Goal: Use online tool/utility: Use online tool/utility

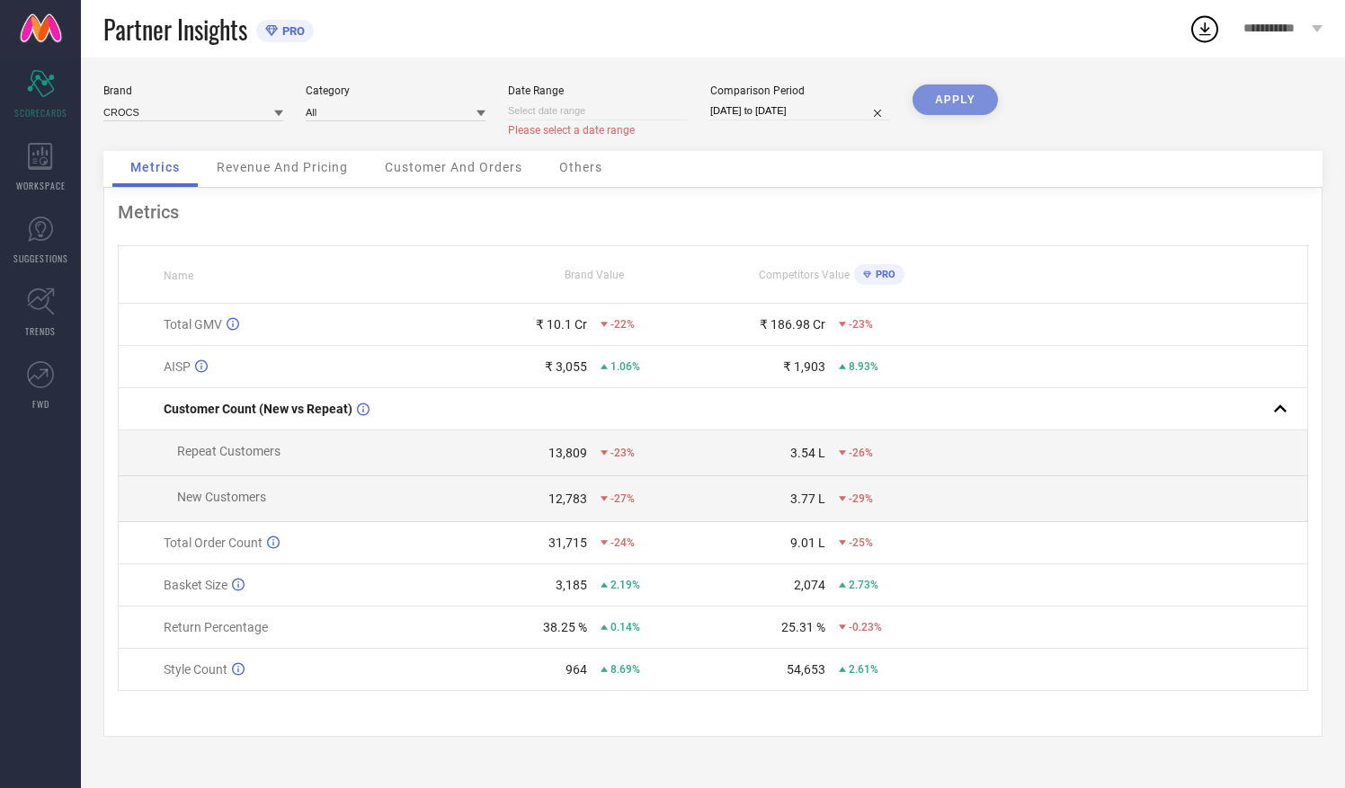
select select "7"
select select "2025"
select select "8"
select select "2025"
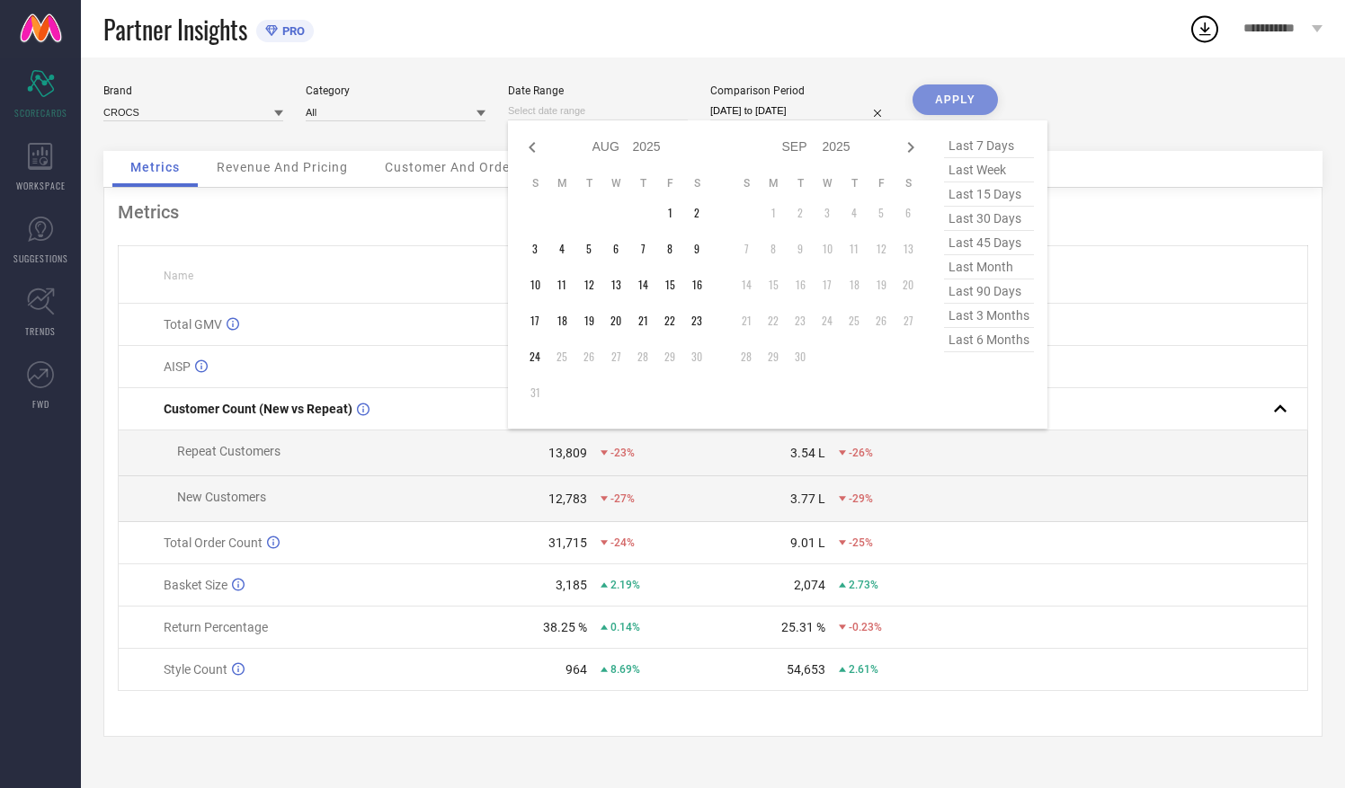
click at [596, 102] on input at bounding box center [598, 111] width 180 height 19
click at [532, 151] on icon at bounding box center [531, 147] width 6 height 11
select select "6"
select select "2025"
select select "7"
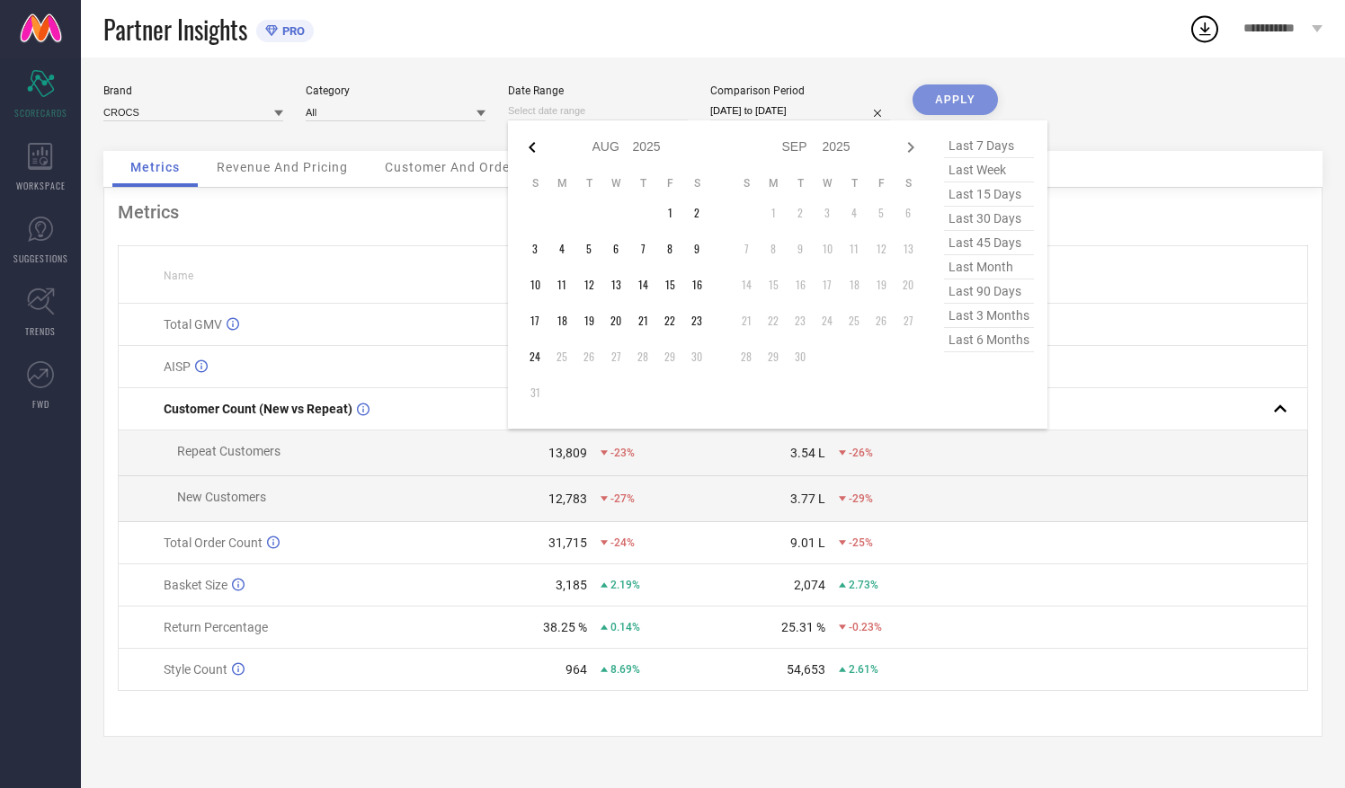
select select "2025"
click at [532, 151] on icon at bounding box center [531, 147] width 6 height 11
select select "5"
select select "2025"
select select "6"
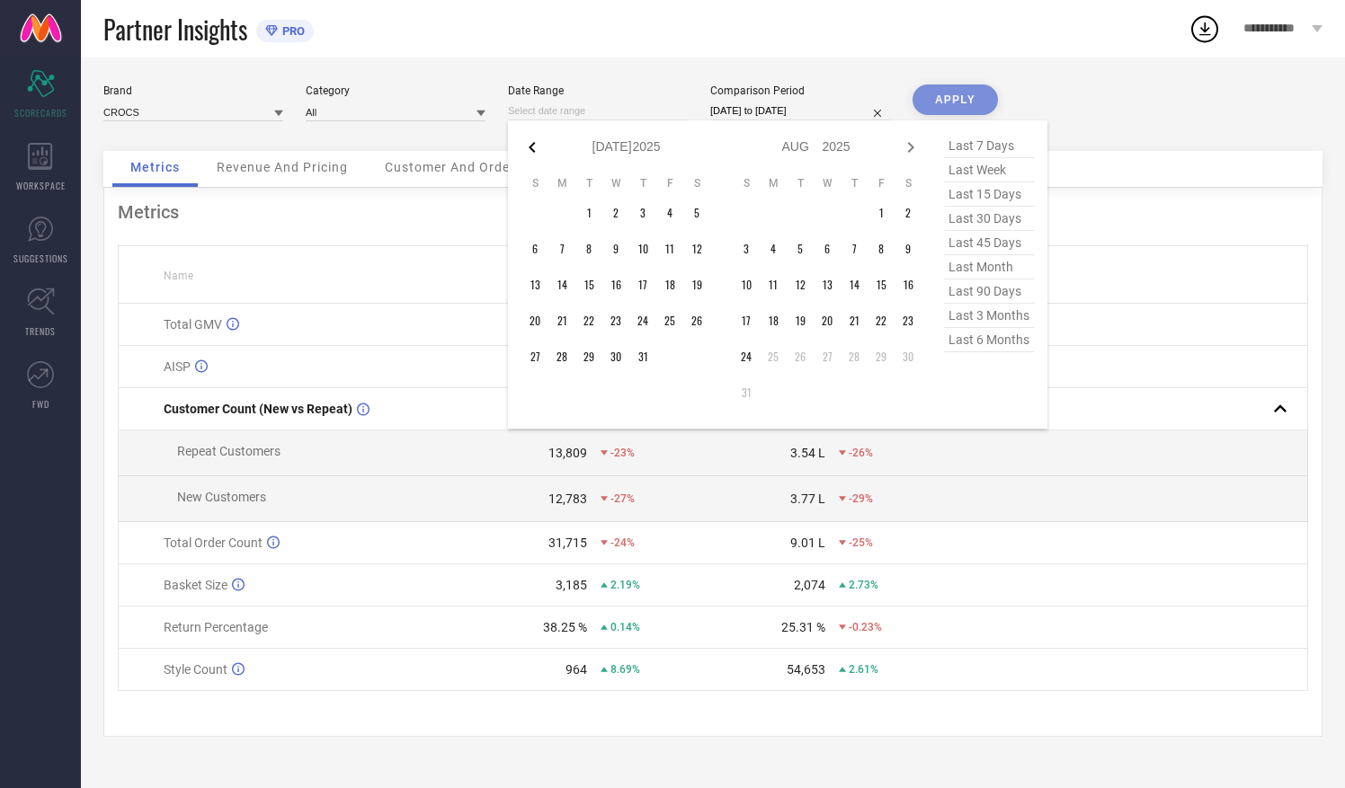
select select "2025"
click at [532, 151] on icon at bounding box center [531, 147] width 6 height 11
select select "4"
select select "2025"
select select "5"
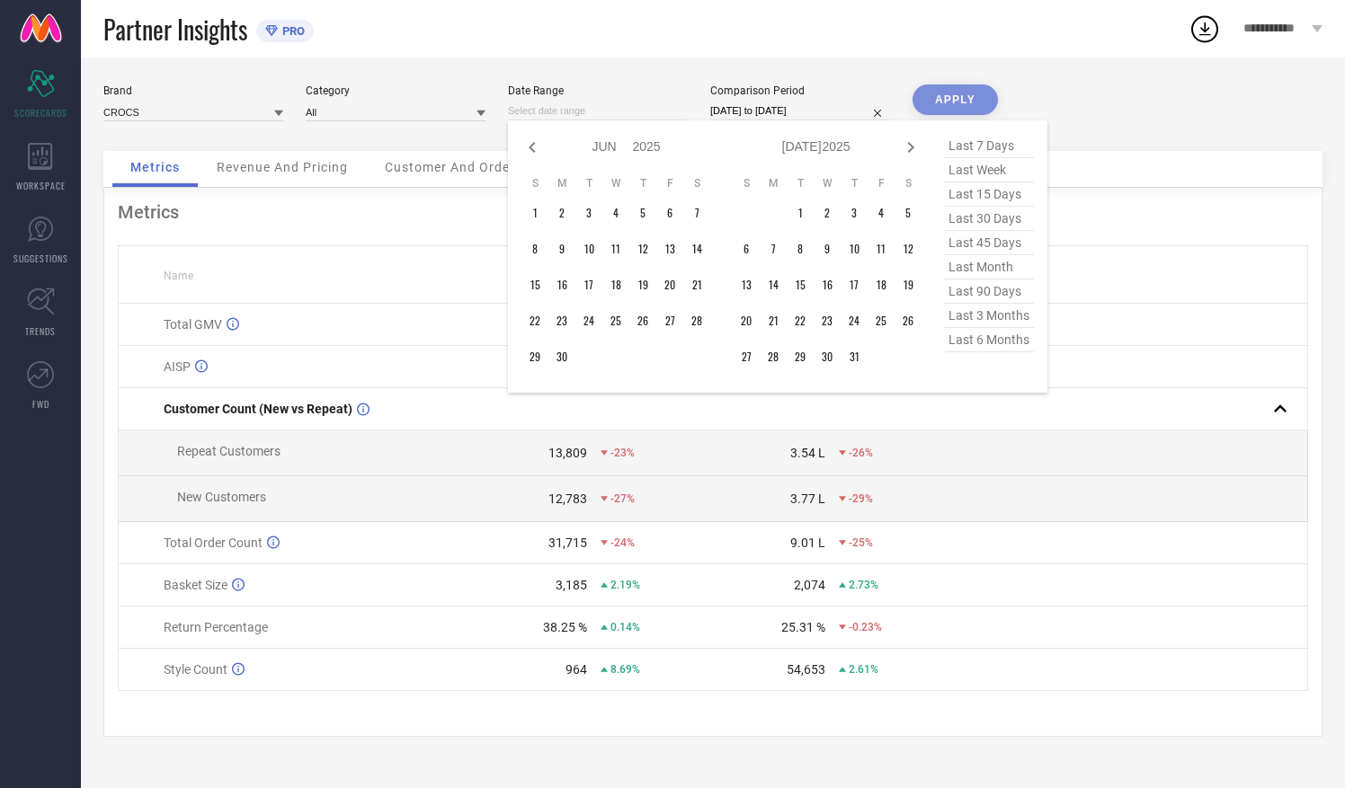
select select "2025"
click at [974, 339] on span "last 6 months" at bounding box center [989, 340] width 90 height 24
type input "[DATE] to [DATE]"
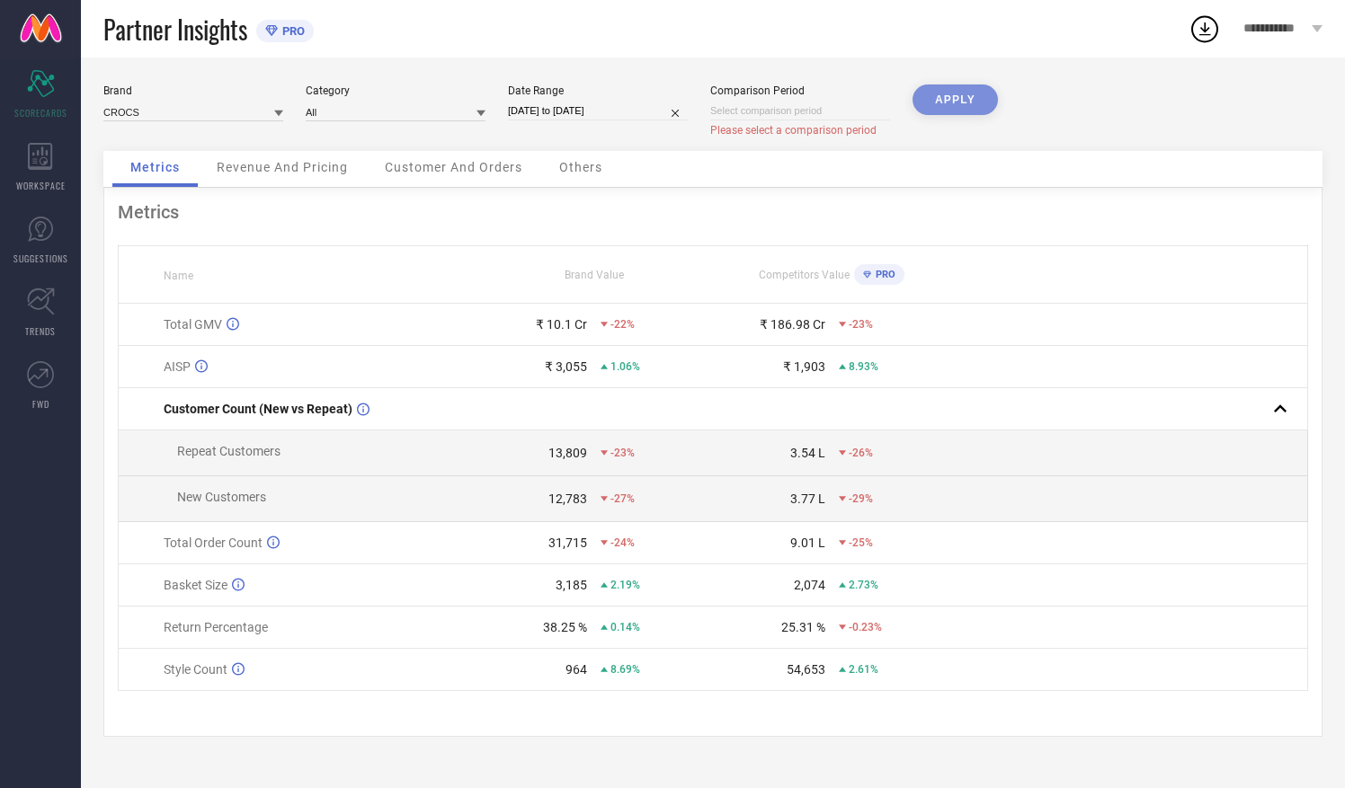
click at [942, 101] on div "APPLY" at bounding box center [954, 117] width 85 height 67
select select "7"
select select "2025"
select select "8"
select select "2025"
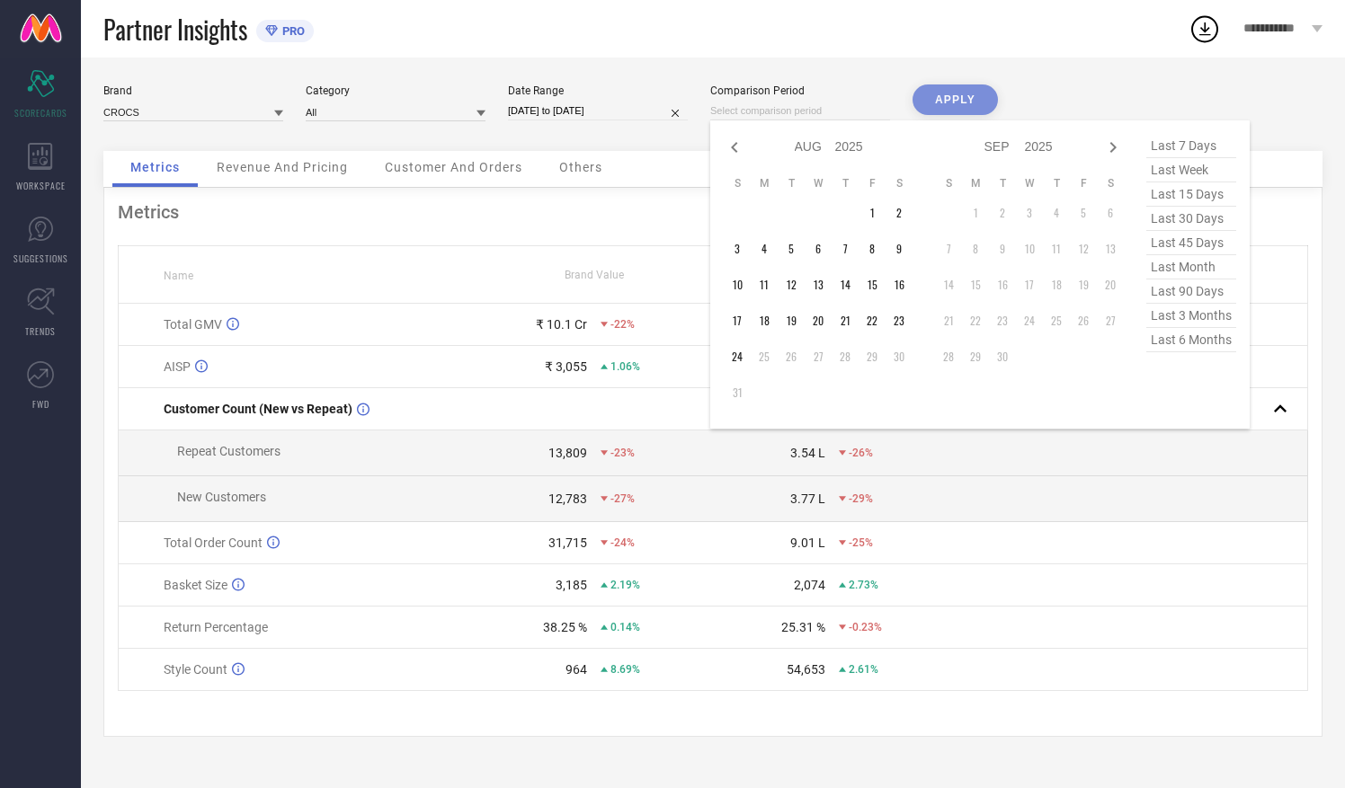
click at [748, 111] on input at bounding box center [800, 111] width 180 height 19
click at [733, 147] on icon at bounding box center [734, 147] width 6 height 11
select select "6"
select select "2025"
select select "7"
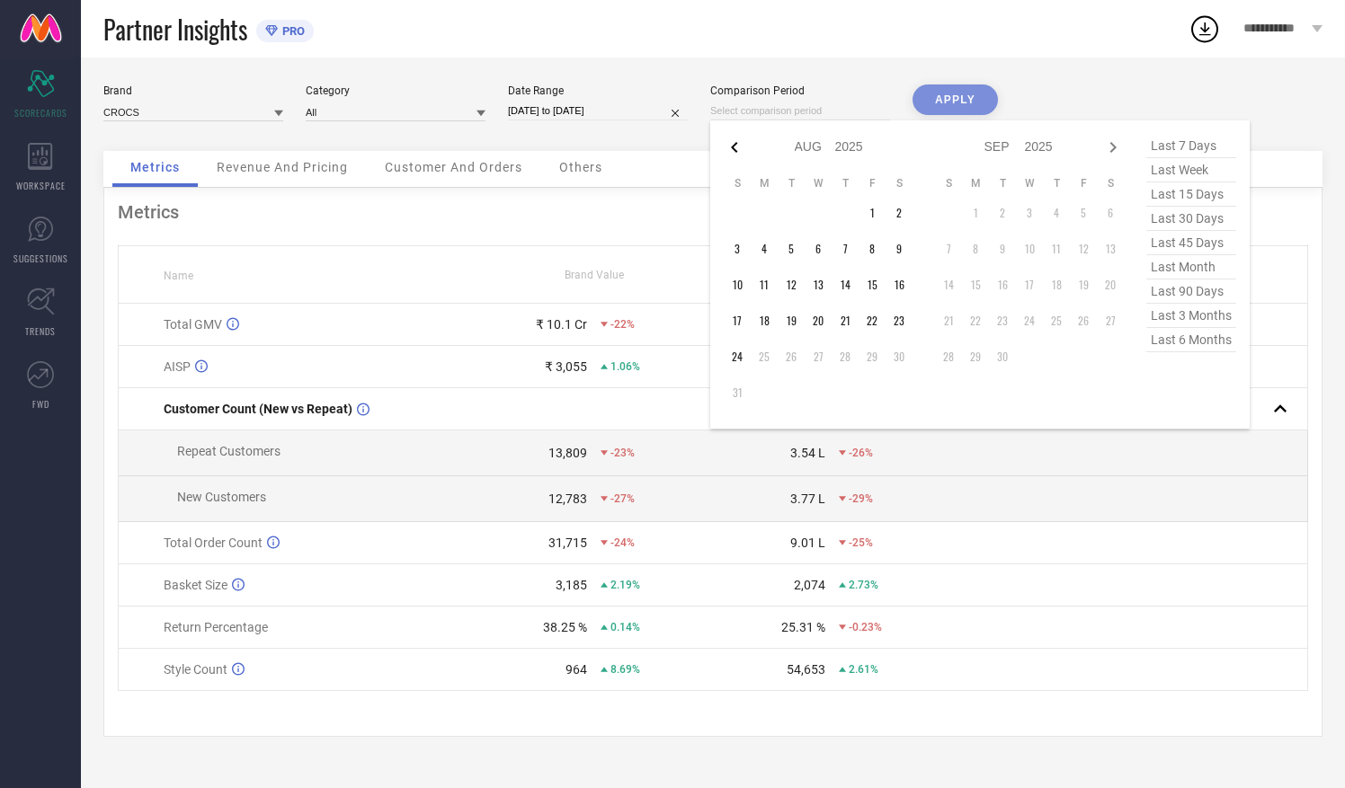
select select "2025"
click at [733, 147] on icon at bounding box center [734, 147] width 6 height 11
select select "5"
select select "2025"
select select "6"
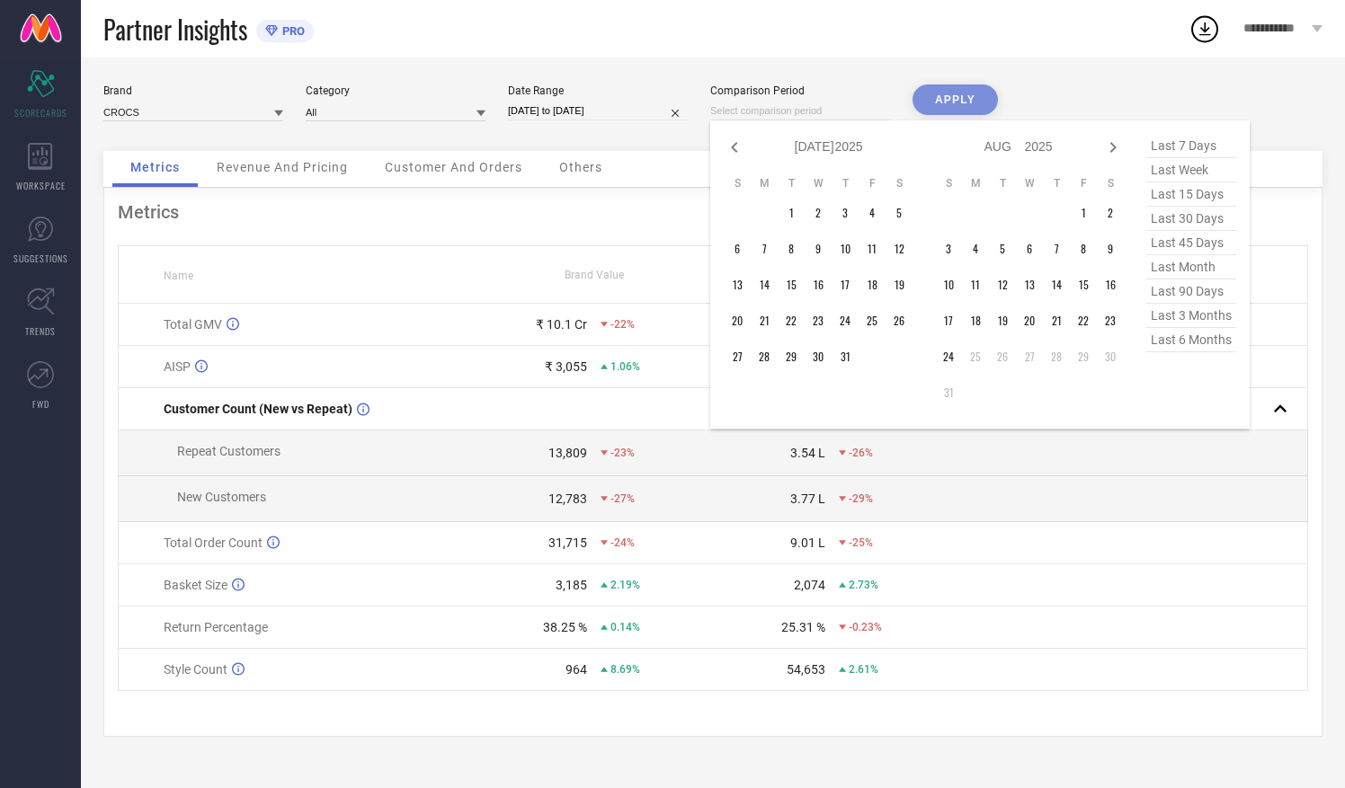
select select "2025"
click at [733, 147] on icon at bounding box center [734, 147] width 6 height 11
select select "4"
select select "2025"
select select "5"
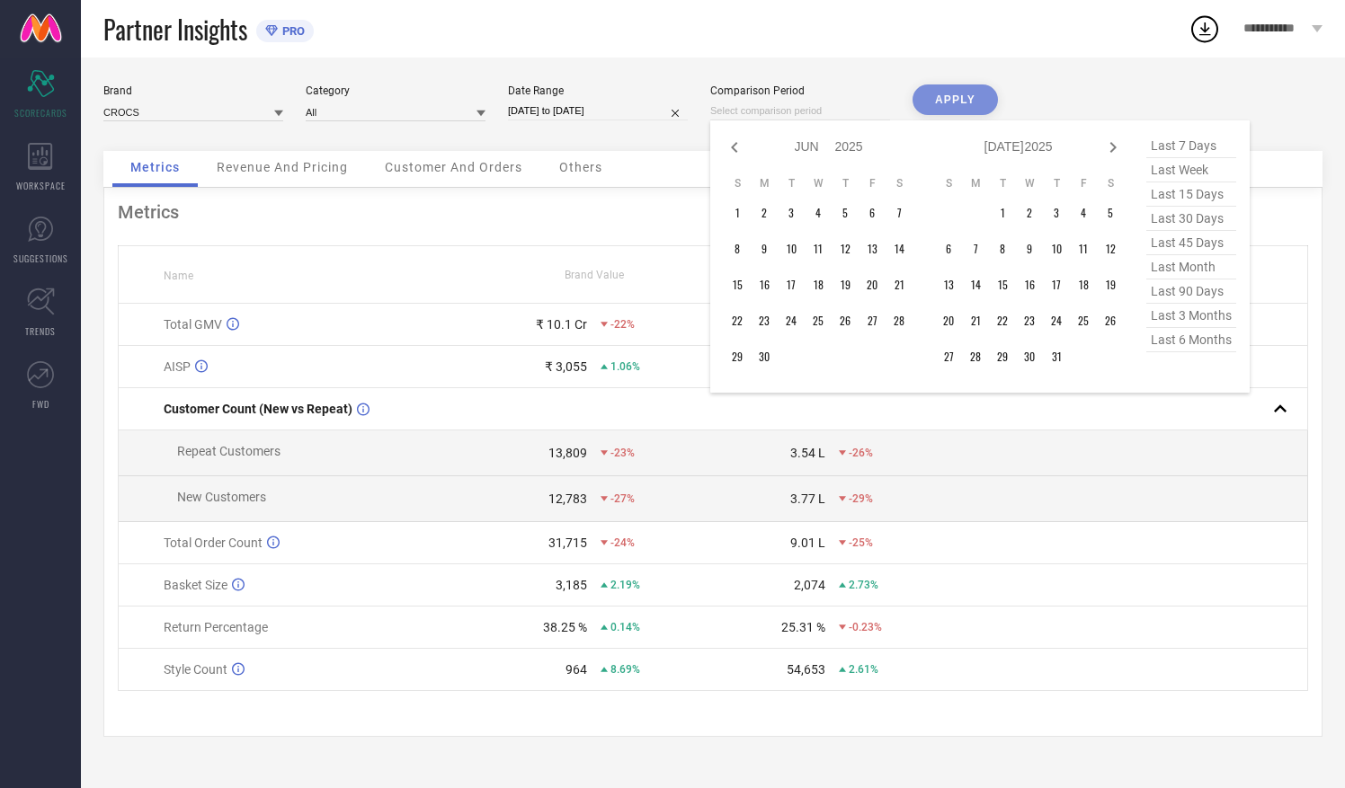
select select "2025"
click at [733, 147] on icon at bounding box center [734, 147] width 6 height 11
select select "3"
select select "2025"
select select "4"
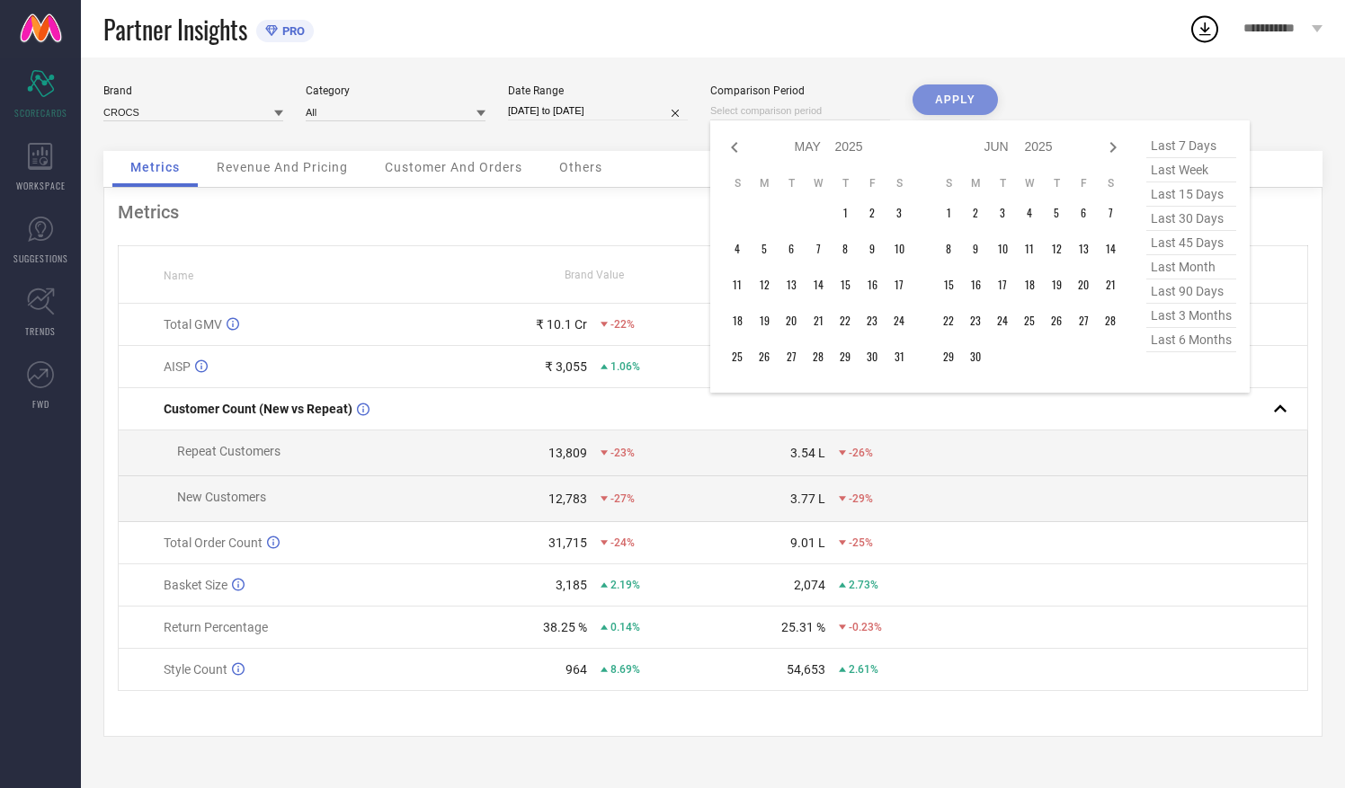
select select "2025"
click at [733, 147] on icon at bounding box center [734, 147] width 6 height 11
select select "2"
select select "2025"
select select "3"
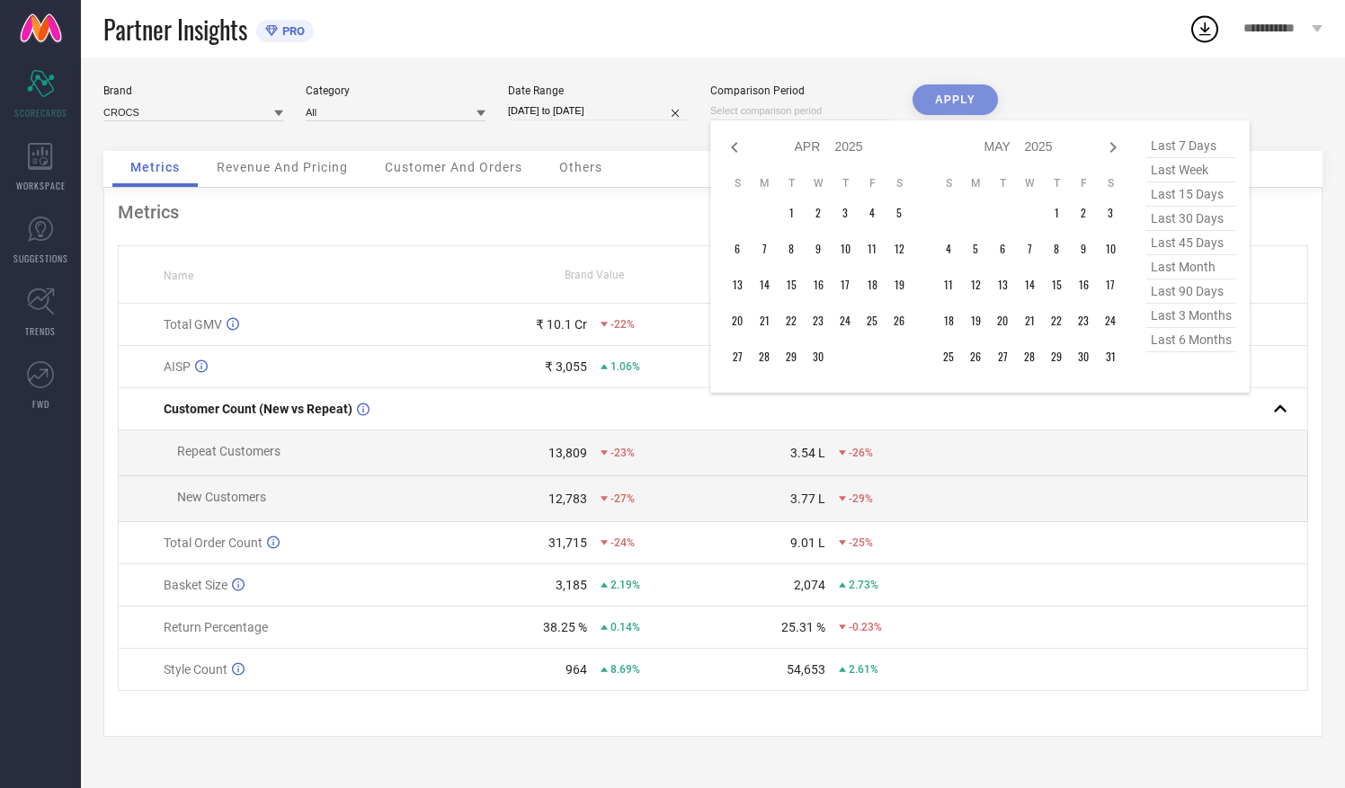
select select "2025"
click at [733, 147] on icon at bounding box center [734, 147] width 6 height 11
select select "1"
select select "2025"
select select "2"
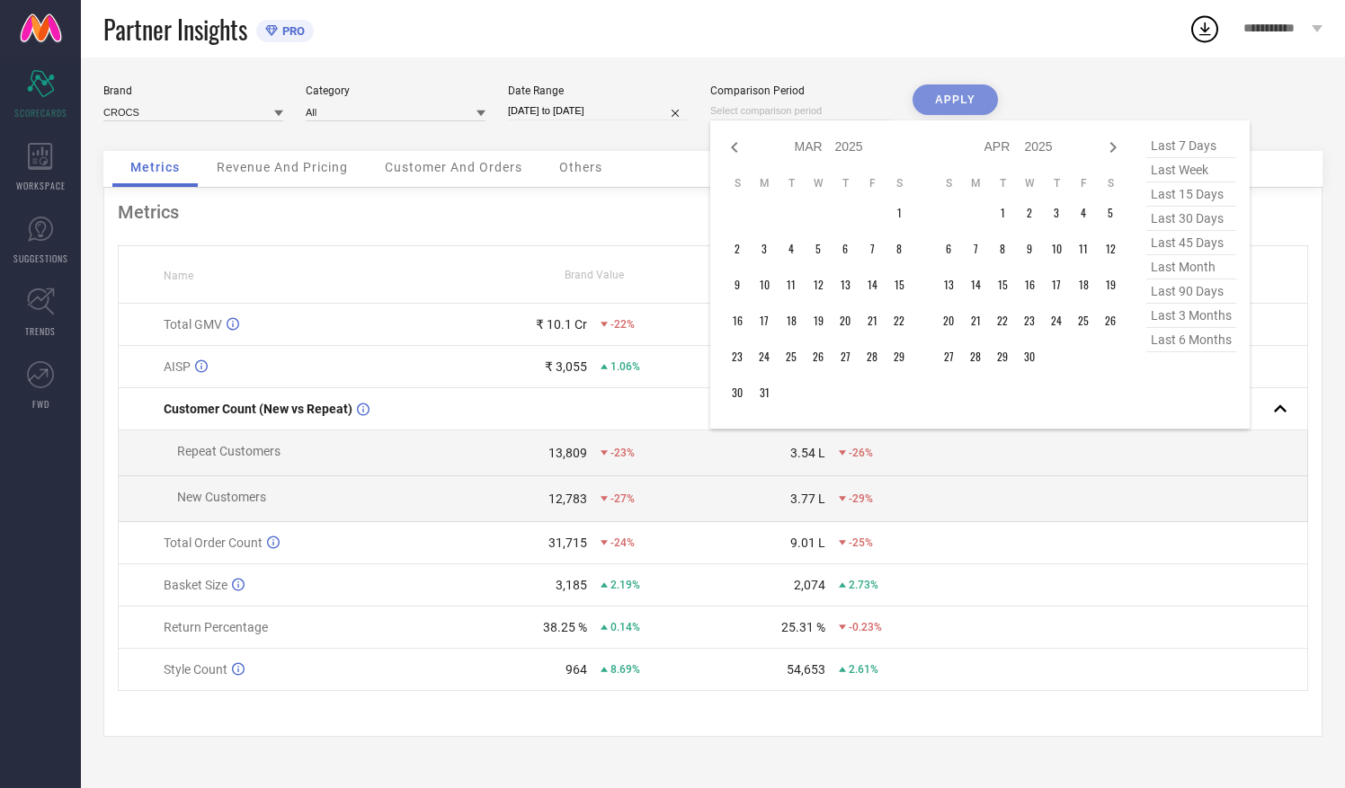
select select "2025"
click at [733, 147] on icon at bounding box center [734, 147] width 6 height 11
select select "2025"
select select "1"
select select "2025"
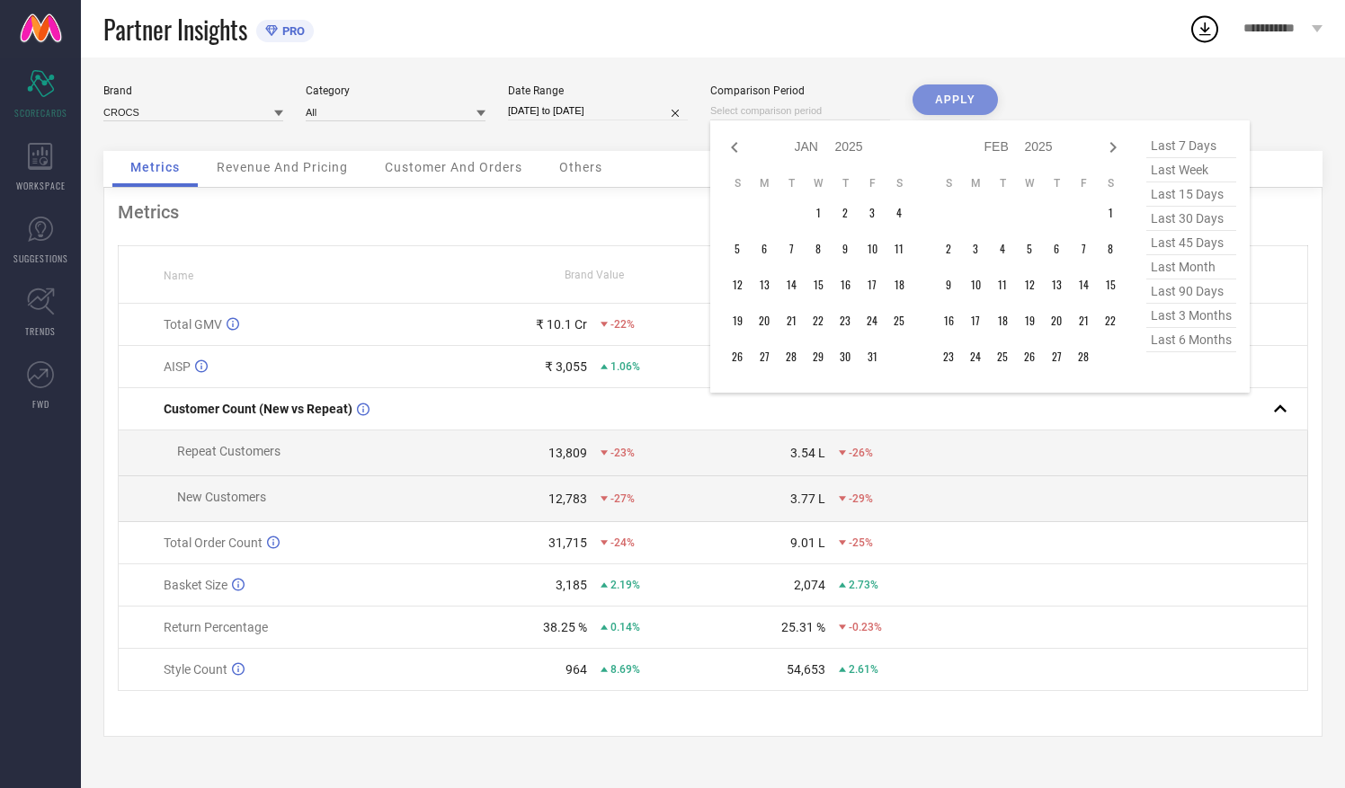
click at [733, 147] on icon at bounding box center [734, 147] width 6 height 11
select select "11"
select select "2024"
select select "2025"
click at [733, 147] on icon at bounding box center [734, 147] width 6 height 11
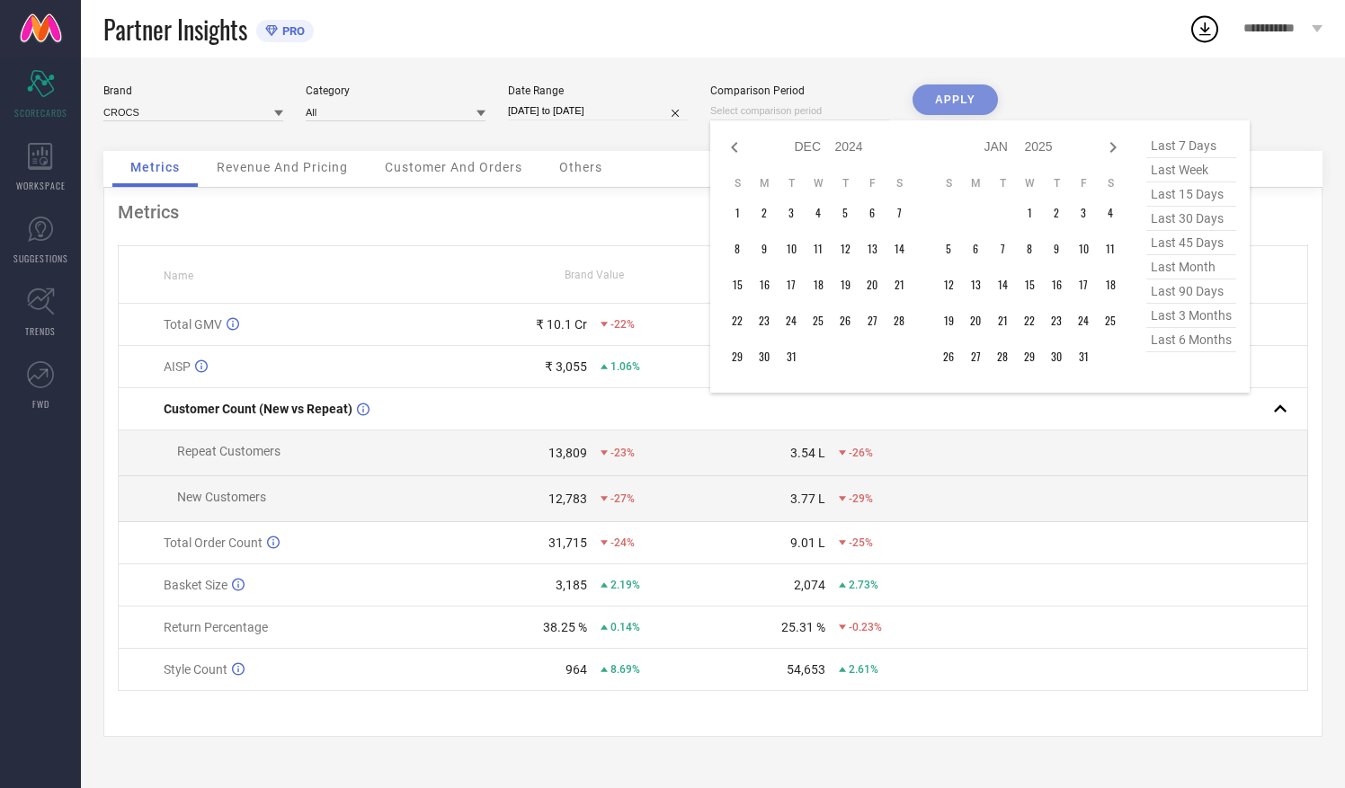
select select "10"
select select "2024"
select select "11"
select select "2024"
click at [733, 147] on icon at bounding box center [734, 147] width 6 height 11
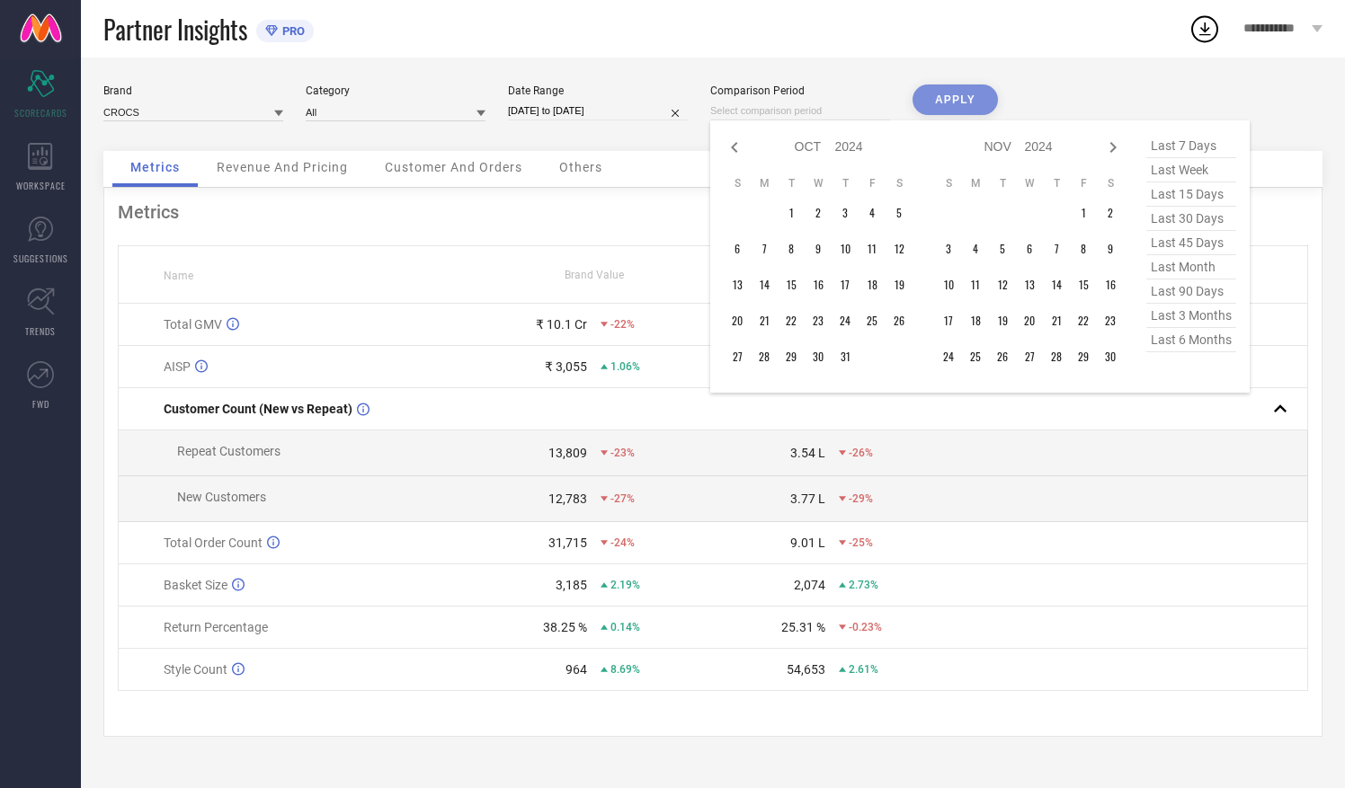
click at [733, 147] on icon at bounding box center [734, 147] width 6 height 11
select select "8"
select select "2024"
select select "9"
select select "2024"
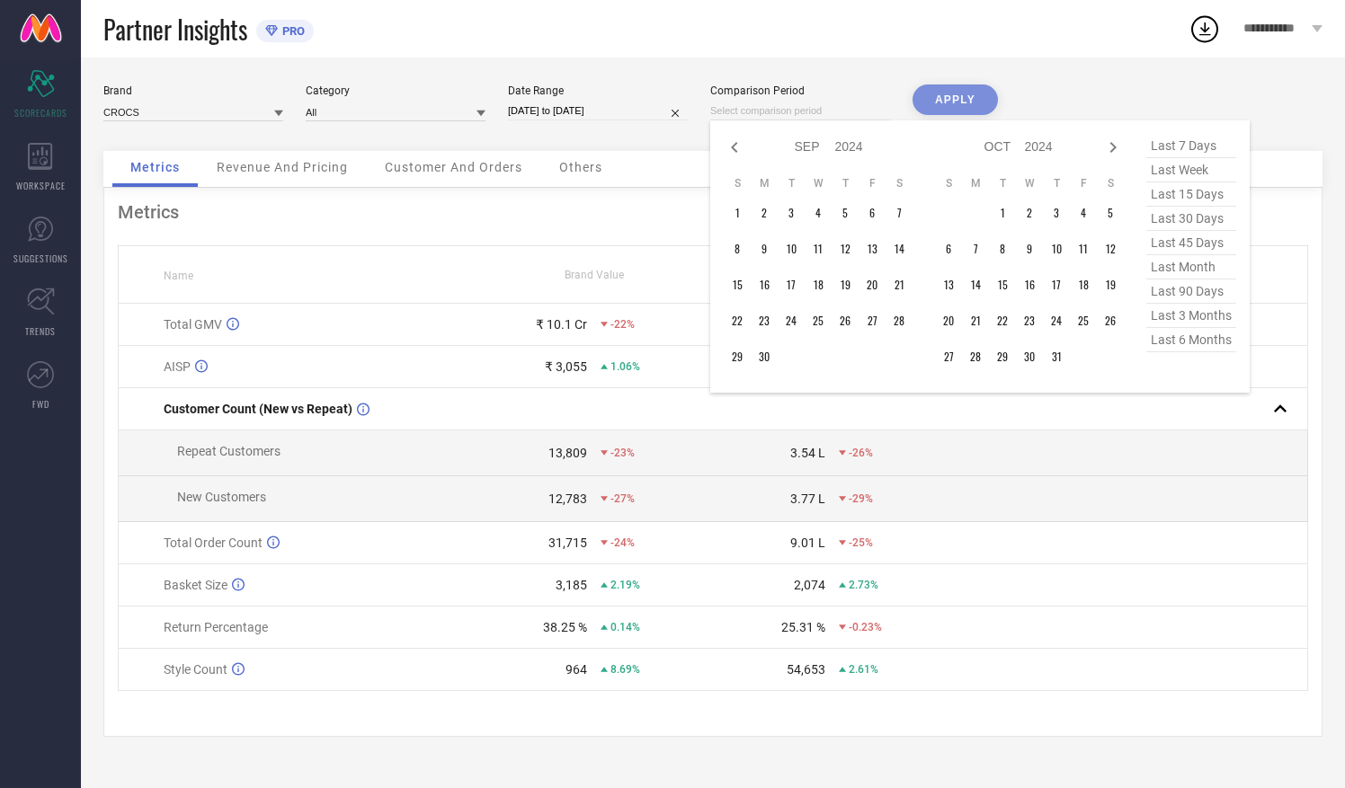
click at [733, 147] on icon at bounding box center [734, 147] width 6 height 11
select select "7"
select select "2024"
select select "8"
select select "2024"
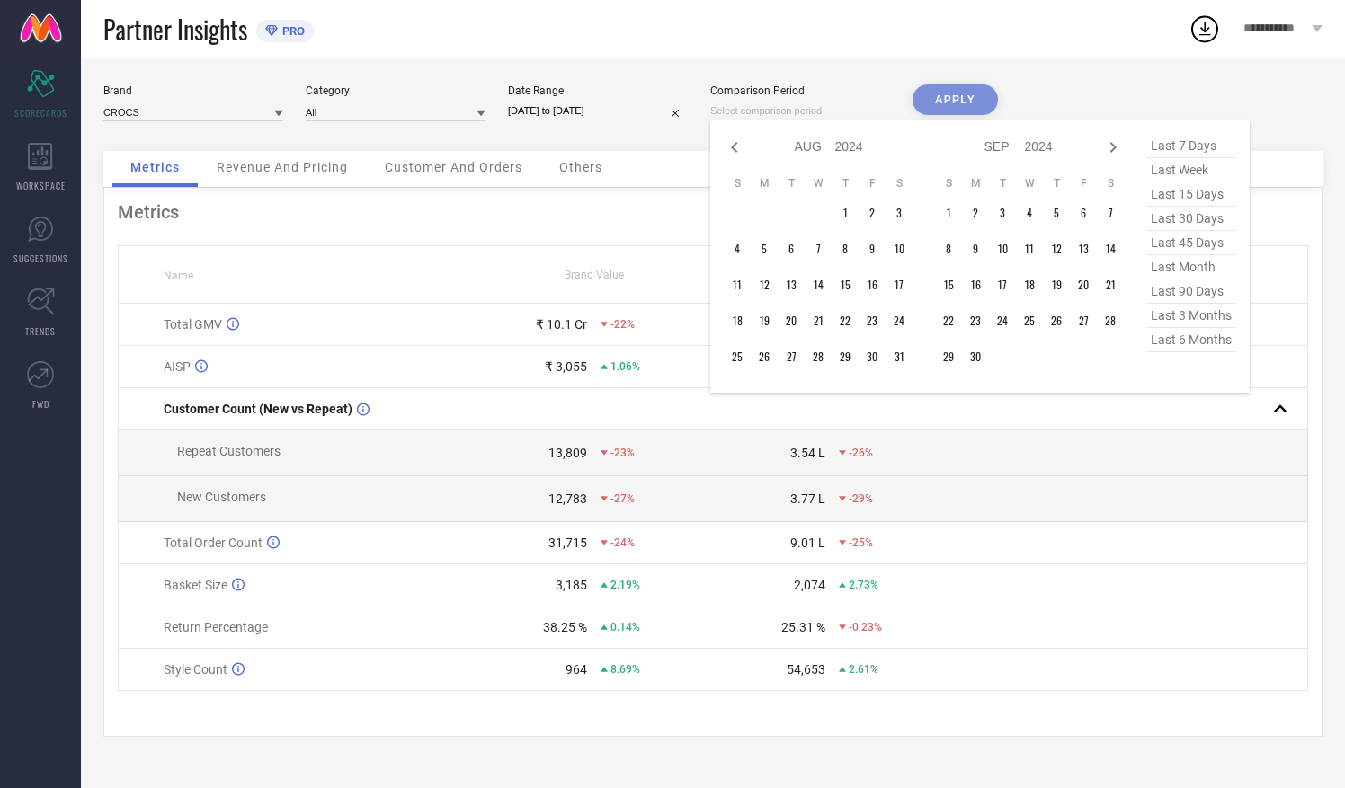
click at [733, 147] on icon at bounding box center [734, 147] width 6 height 11
select select "6"
select select "2024"
select select "7"
select select "2024"
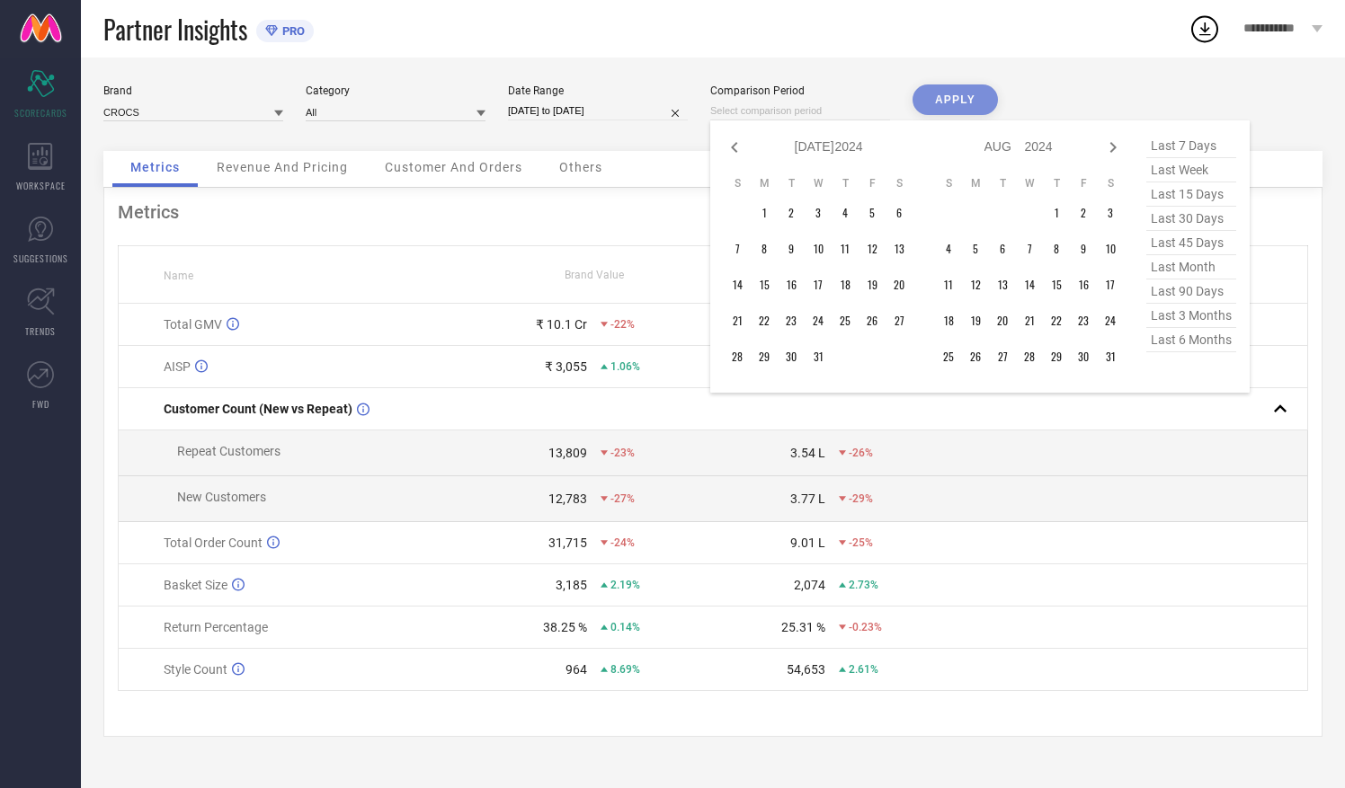
click at [733, 147] on icon at bounding box center [734, 147] width 6 height 11
select select "5"
select select "2024"
select select "6"
select select "2024"
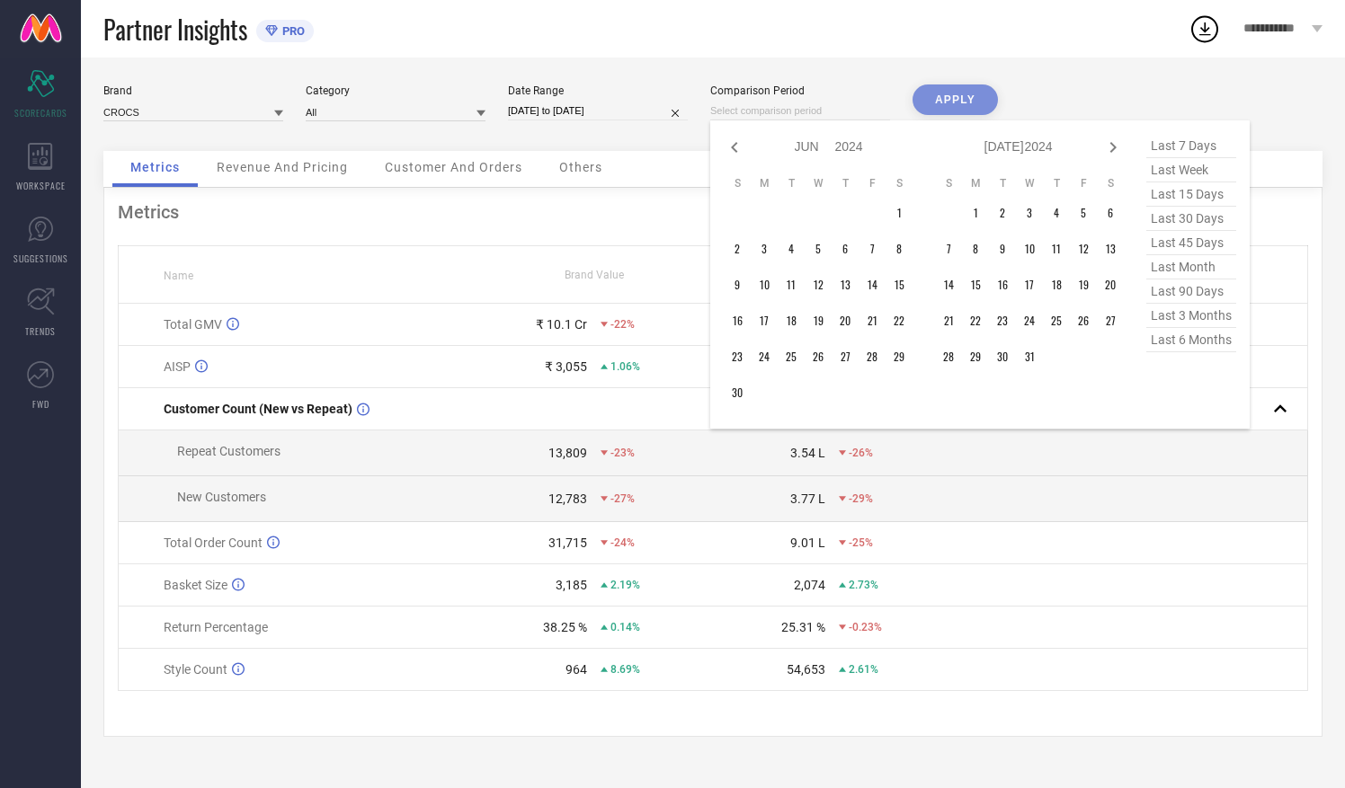
click at [733, 147] on icon at bounding box center [734, 147] width 6 height 11
select select "4"
select select "2024"
select select "5"
select select "2024"
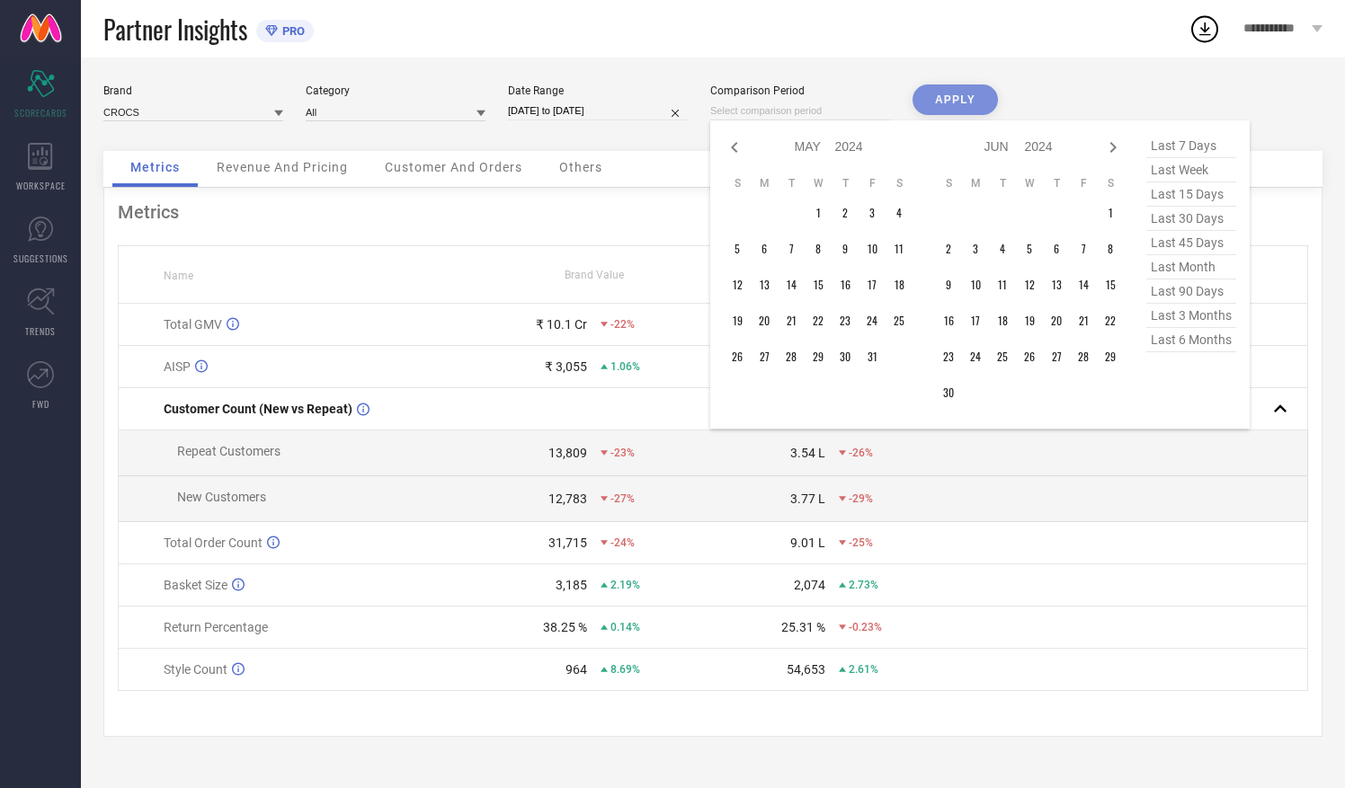
click at [733, 147] on icon at bounding box center [734, 147] width 6 height 11
select select "3"
select select "2024"
select select "4"
select select "2024"
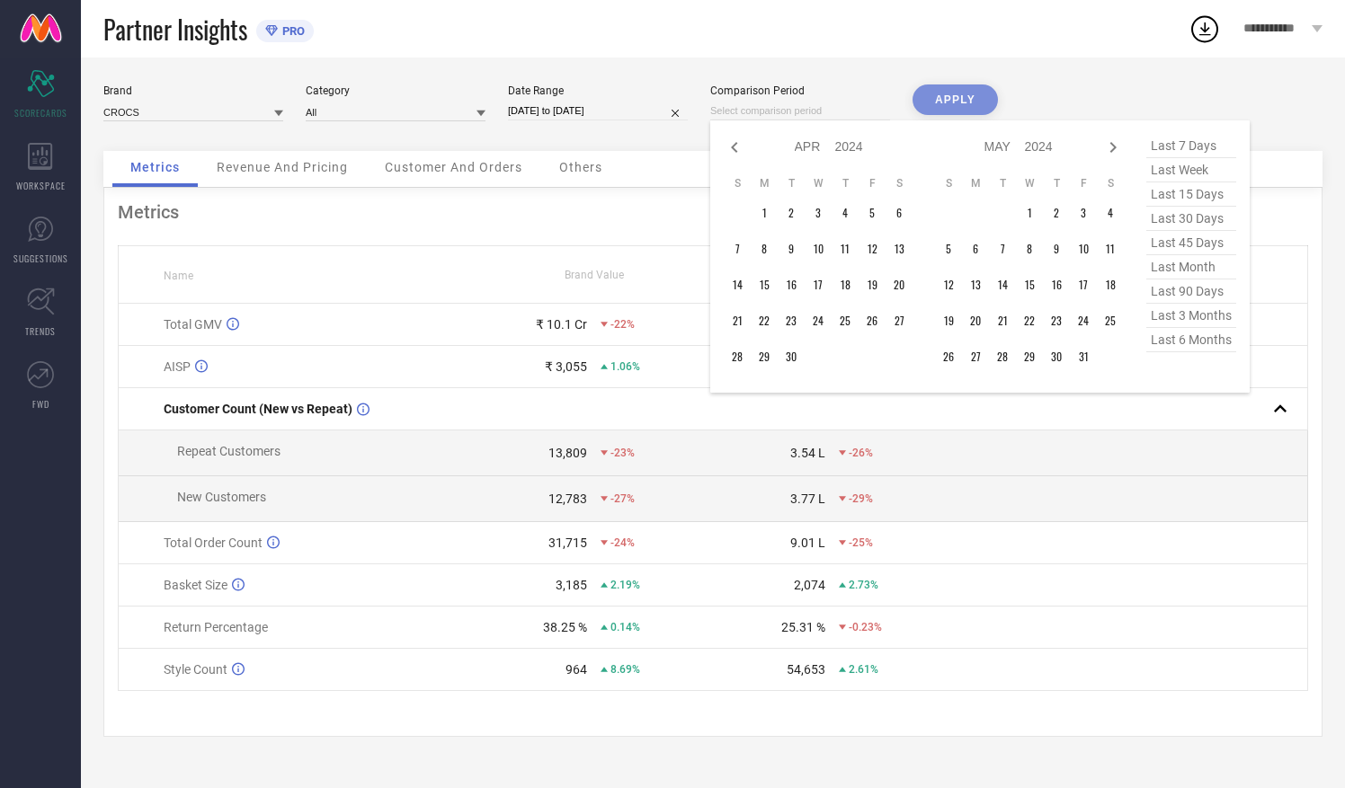
click at [733, 147] on icon at bounding box center [734, 147] width 6 height 11
select select "2"
select select "2024"
select select "3"
select select "2024"
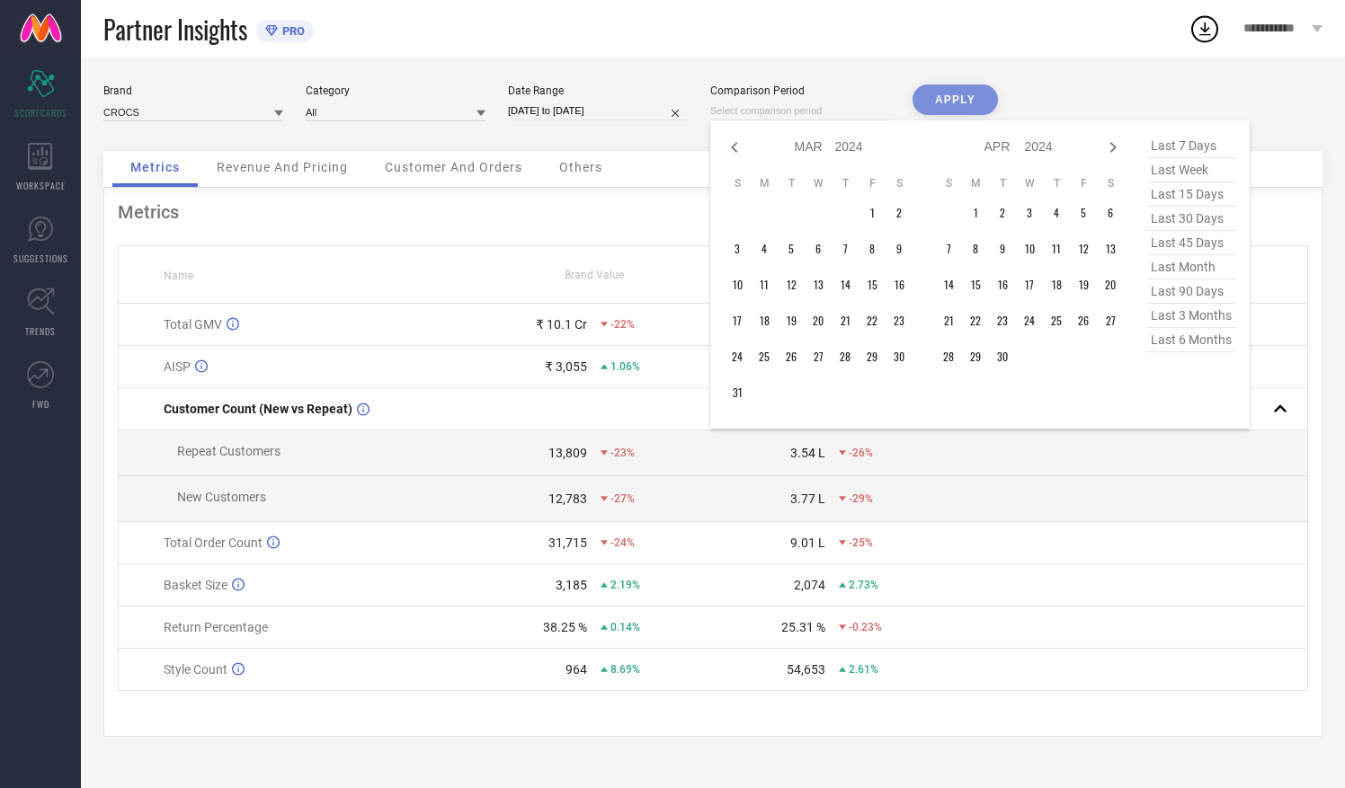
click at [733, 147] on icon at bounding box center [734, 147] width 6 height 11
select select "1"
select select "2024"
select select "2"
select select "2024"
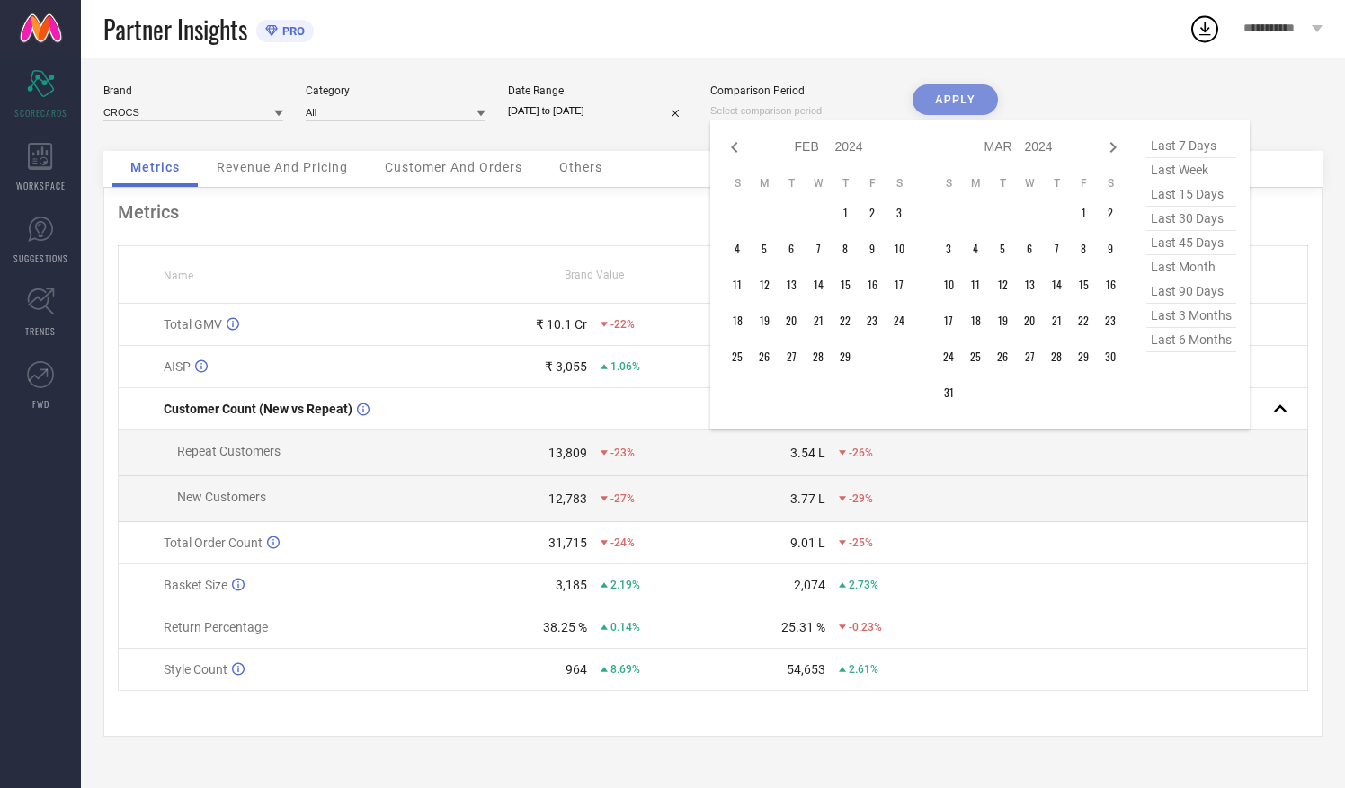
click at [733, 147] on icon at bounding box center [734, 147] width 6 height 11
select select "2024"
select select "1"
select select "2024"
click at [733, 147] on icon at bounding box center [734, 147] width 6 height 11
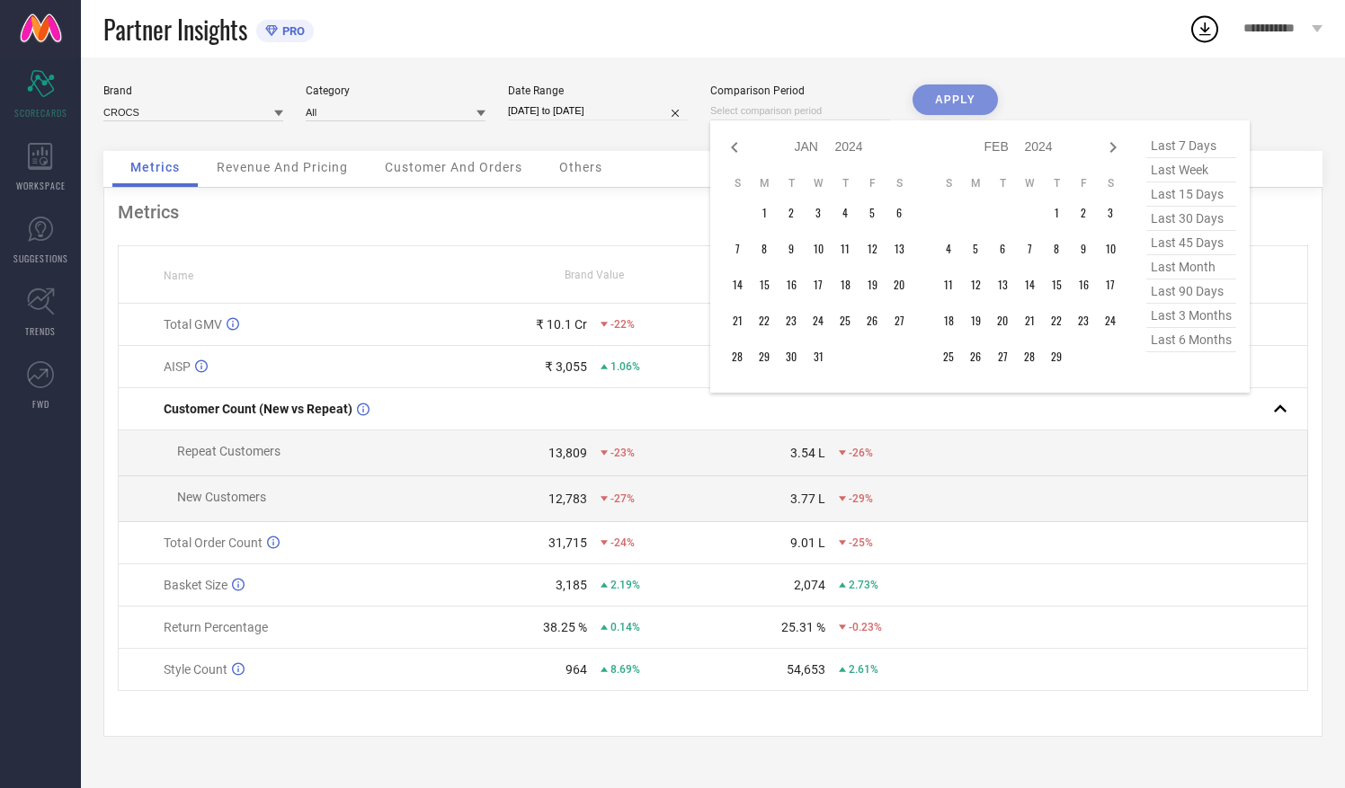
select select "11"
select select "2023"
select select "2024"
click at [1105, 146] on icon at bounding box center [1113, 148] width 22 height 22
select select "2024"
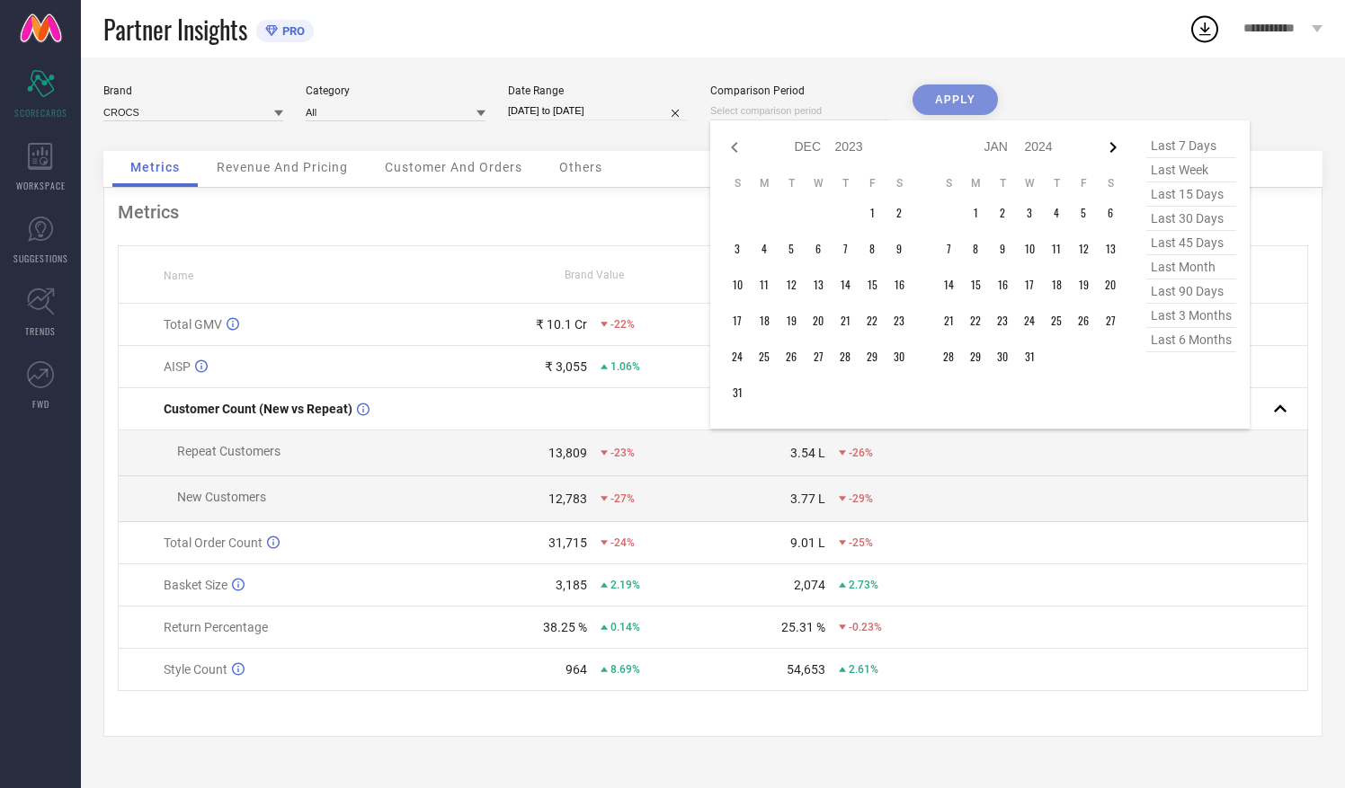
select select "1"
select select "2024"
click at [1057, 212] on td "1" at bounding box center [1056, 213] width 27 height 27
type input "[DATE] to [DATE]"
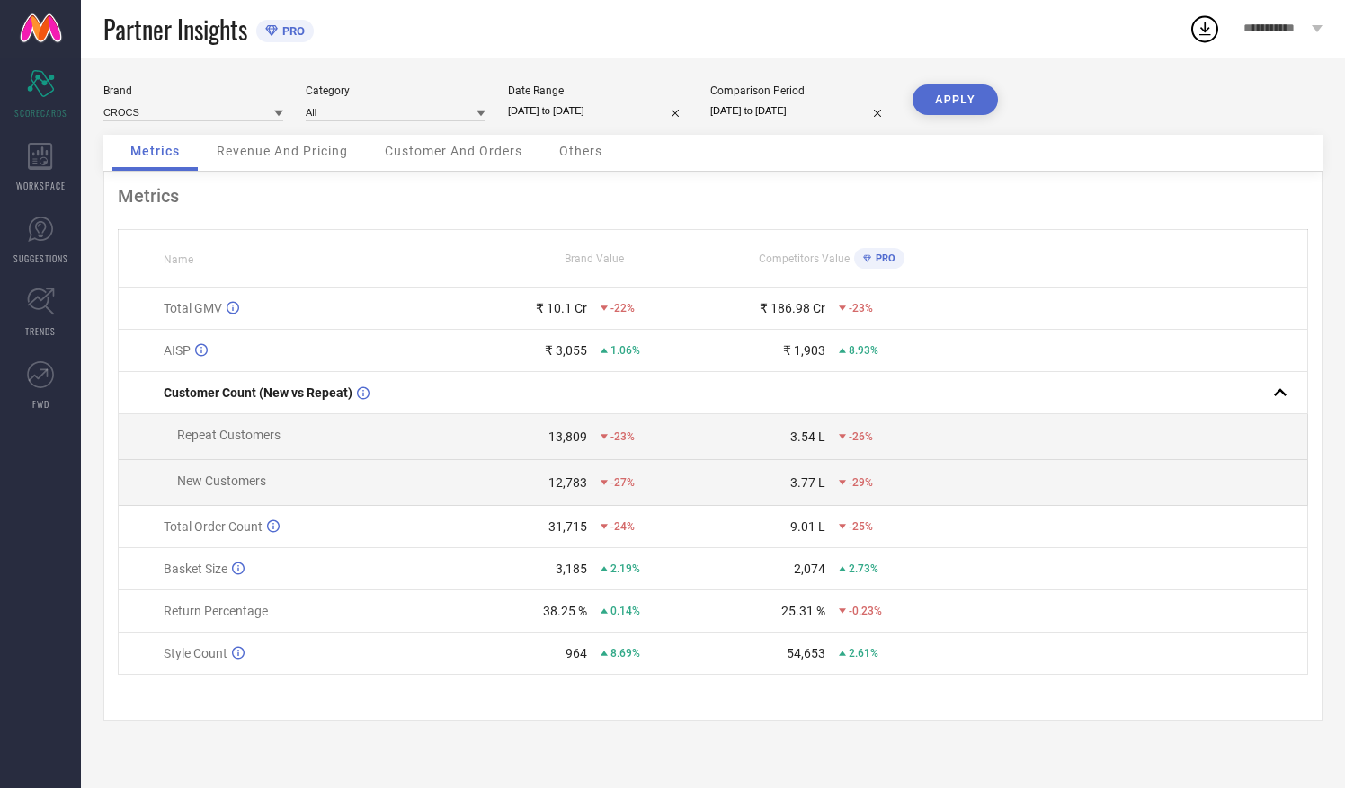
click at [851, 107] on input "[DATE] to [DATE]" at bounding box center [800, 111] width 180 height 19
select select "1"
select select "2024"
select select "2"
select select "2024"
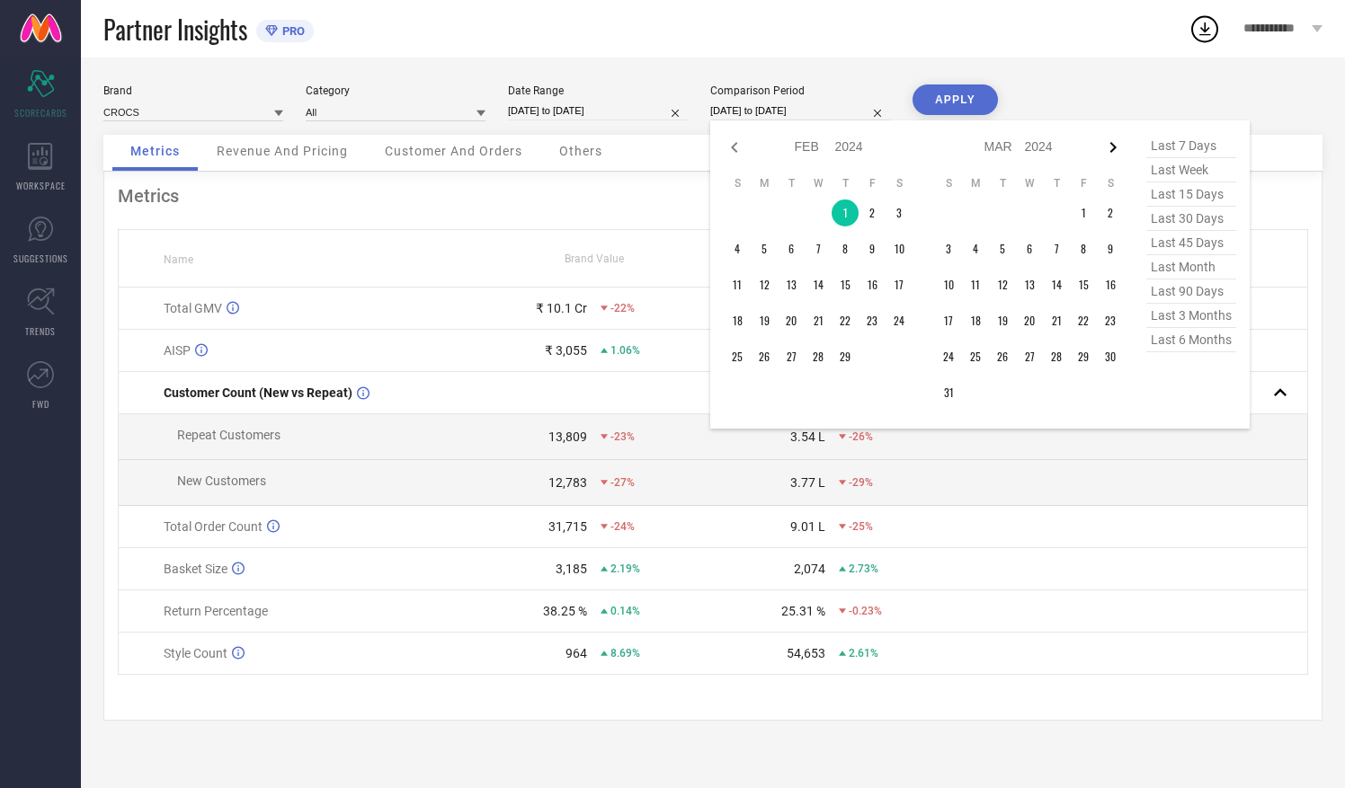
click at [1114, 147] on icon at bounding box center [1113, 147] width 6 height 11
select select "2"
select select "2024"
select select "3"
select select "2024"
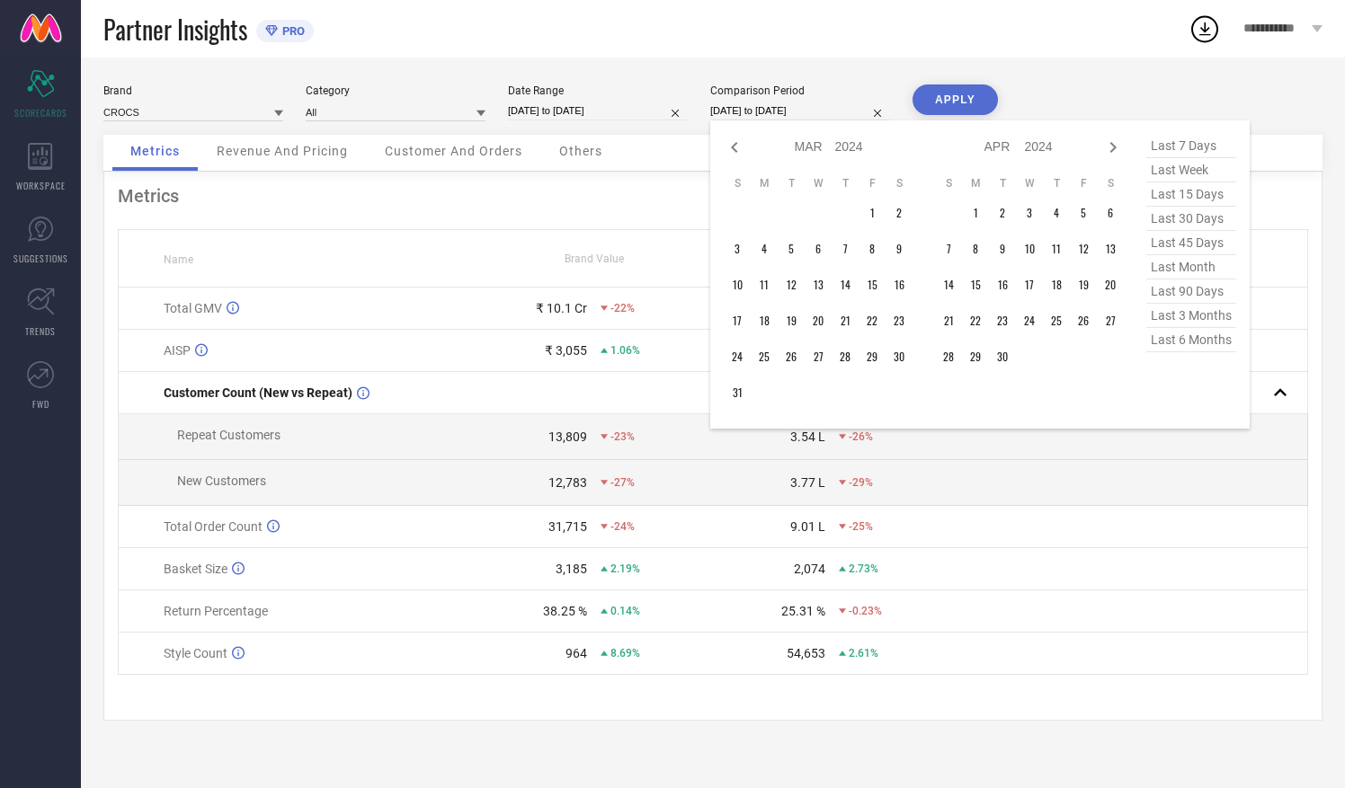
click at [1114, 147] on icon at bounding box center [1113, 147] width 6 height 11
select select "3"
select select "2024"
select select "4"
select select "2024"
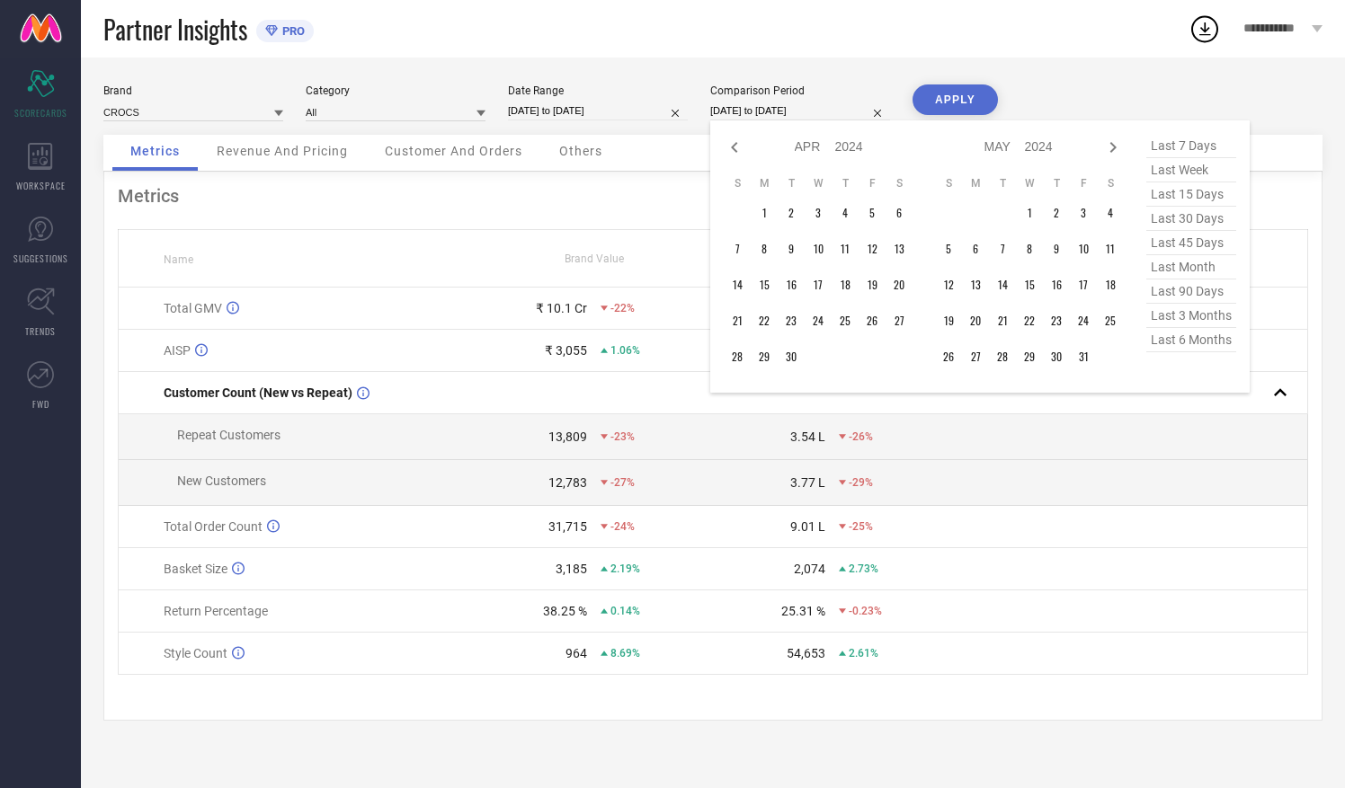
click at [1114, 147] on icon at bounding box center [1113, 147] width 6 height 11
select select "4"
select select "2024"
select select "5"
select select "2024"
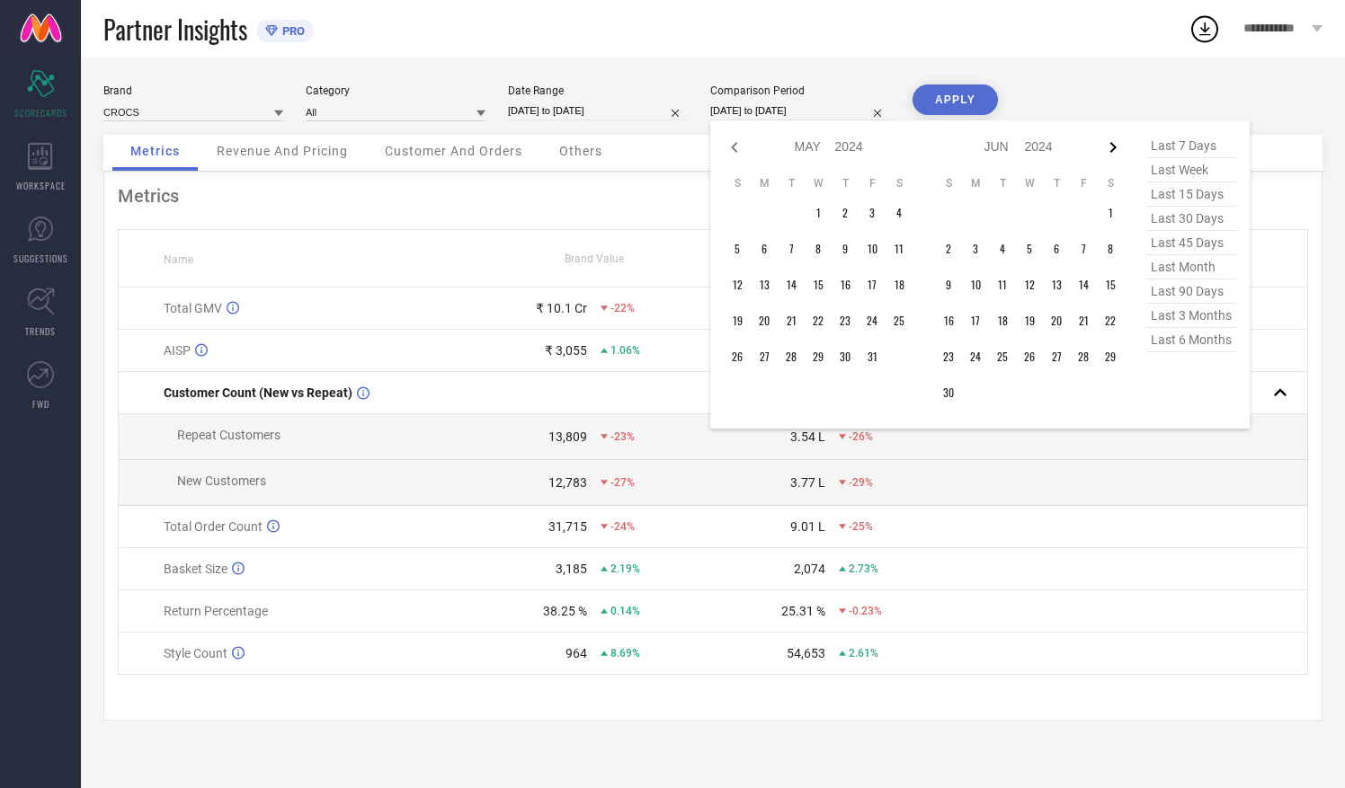
click at [1111, 151] on icon at bounding box center [1113, 147] width 6 height 11
select select "5"
select select "2024"
select select "6"
select select "2024"
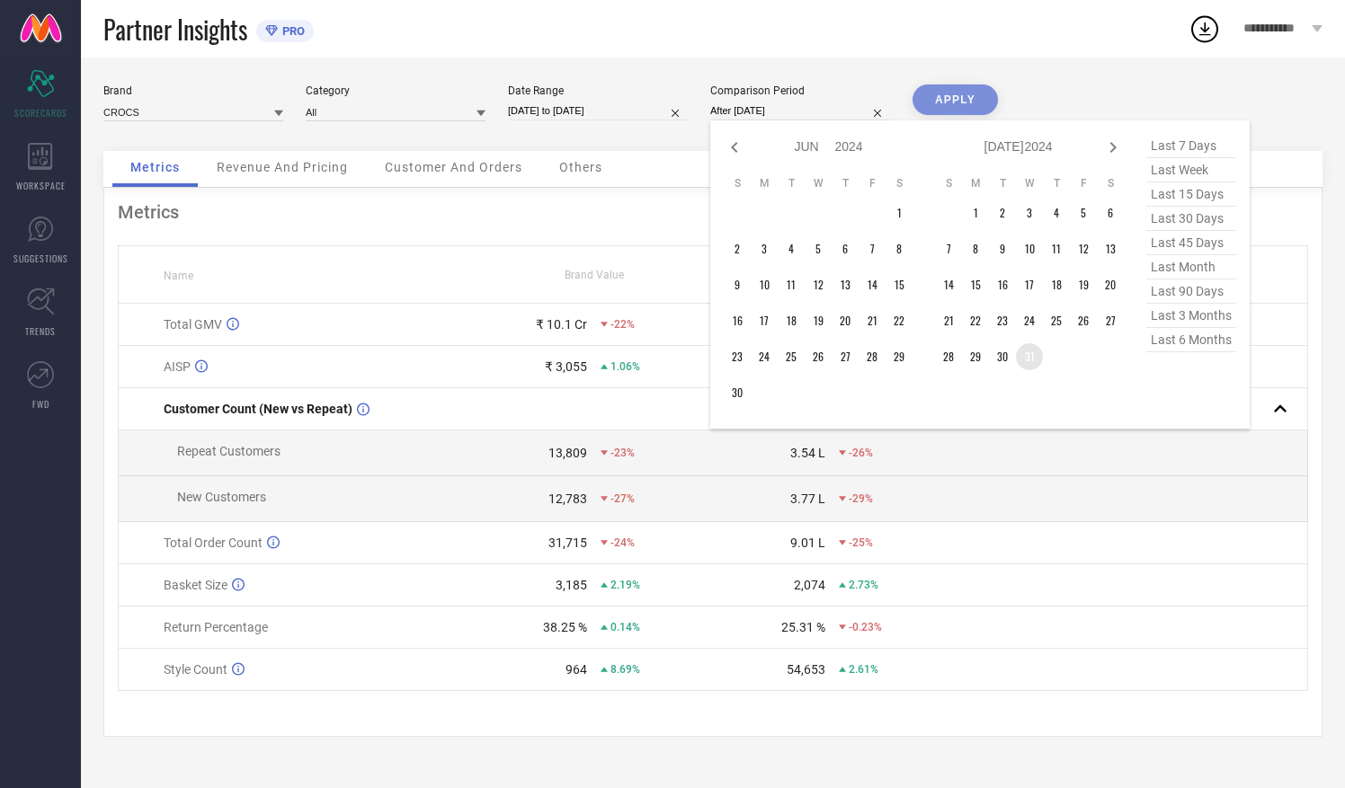
click at [1025, 361] on td "31" at bounding box center [1029, 356] width 27 height 27
type input "[DATE] to [DATE]"
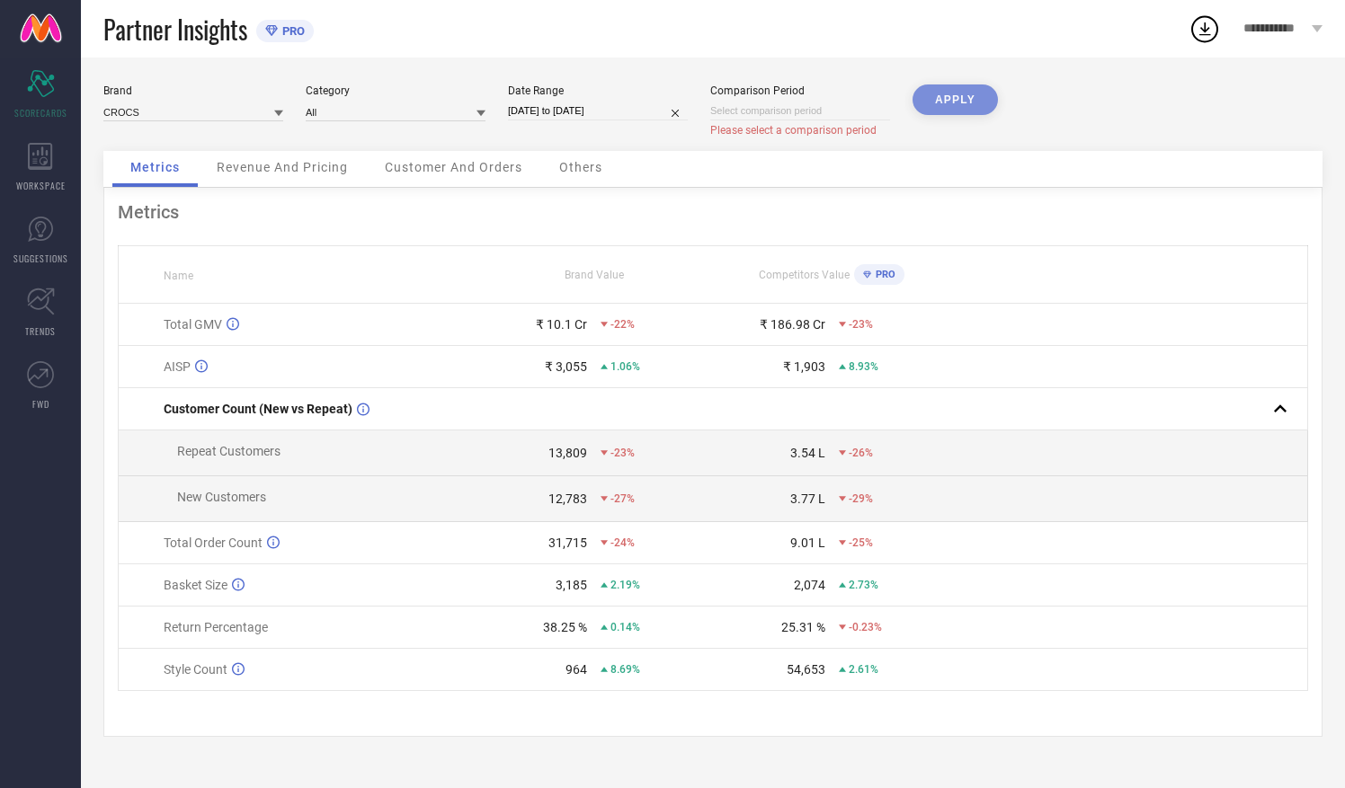
select select "7"
select select "2025"
select select "8"
select select "2025"
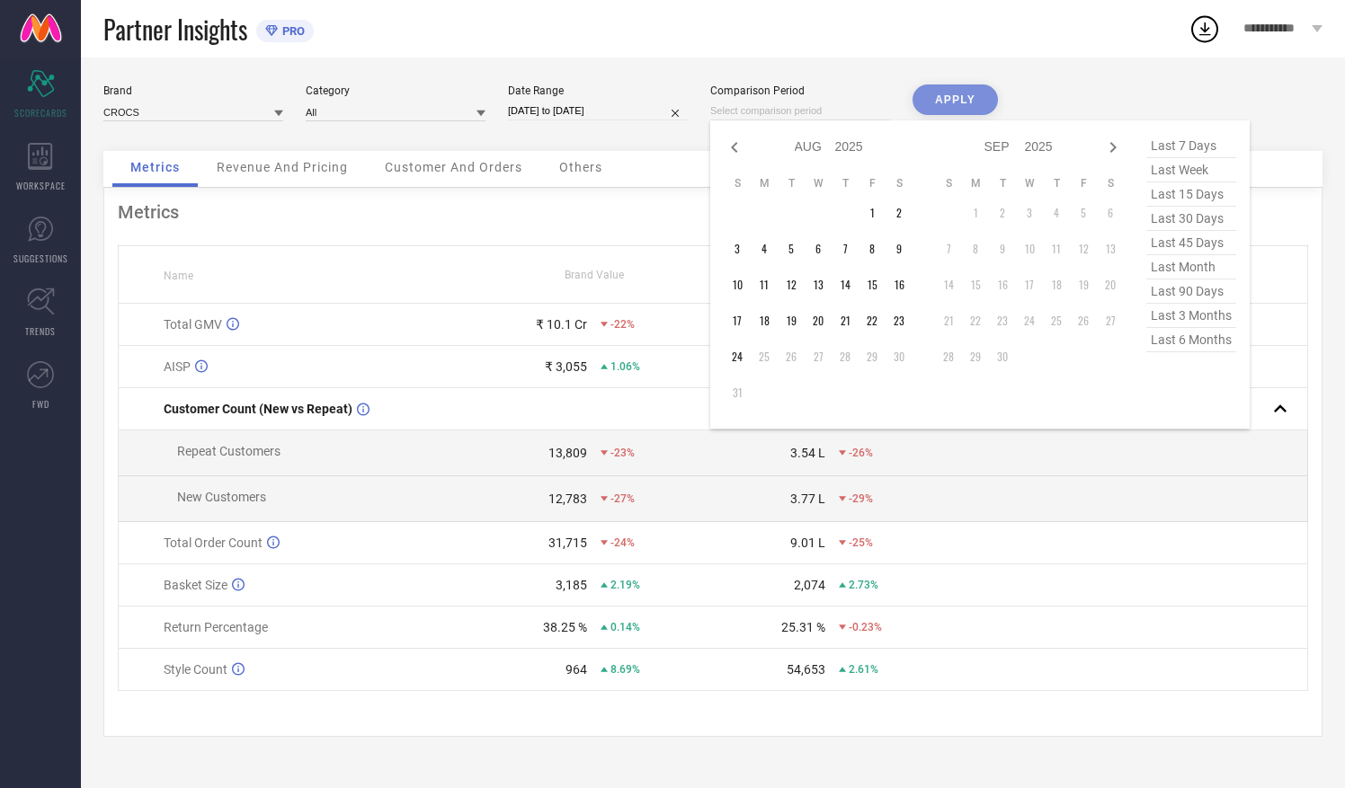
click at [775, 116] on input at bounding box center [800, 111] width 180 height 19
click at [730, 153] on icon at bounding box center [734, 148] width 22 height 22
select select "6"
select select "2025"
select select "7"
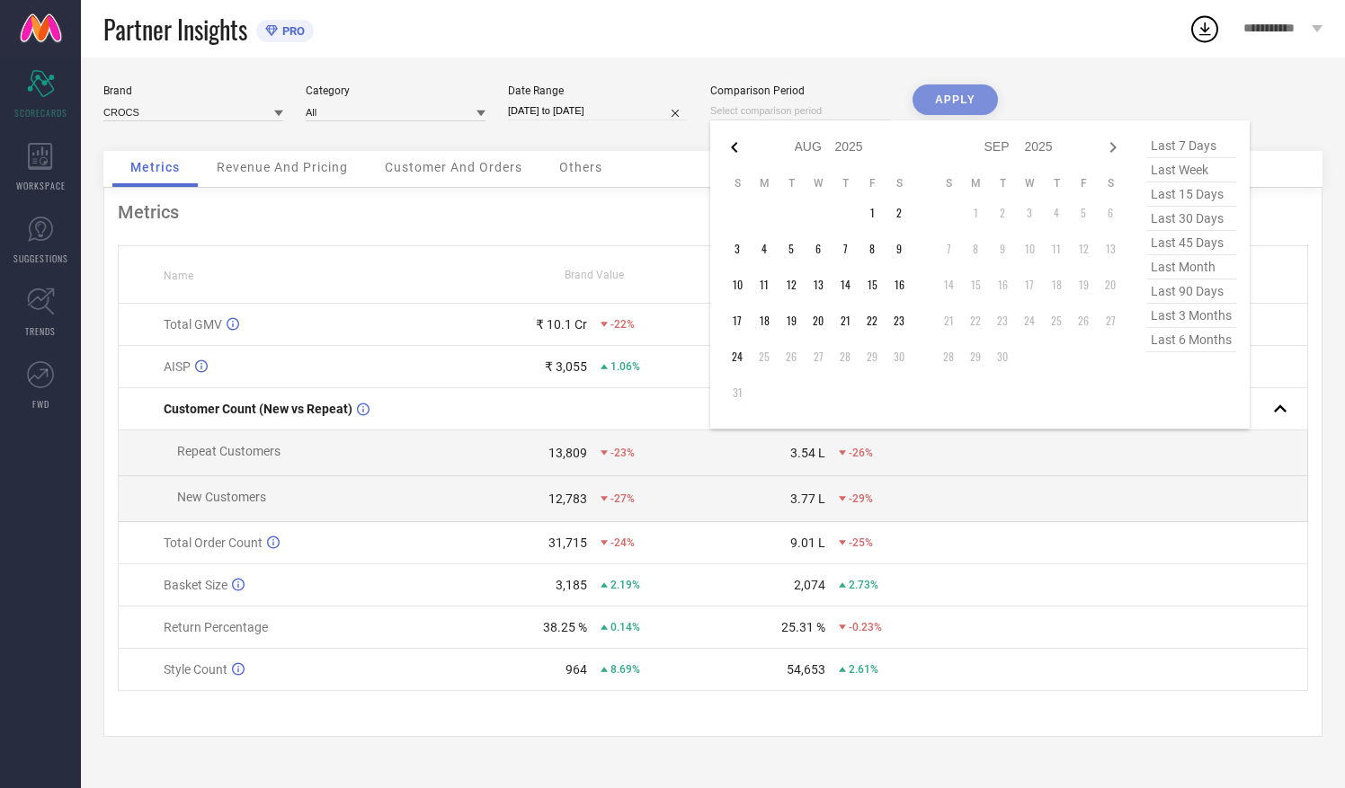
select select "2025"
click at [730, 153] on icon at bounding box center [734, 148] width 22 height 22
select select "4"
select select "2025"
select select "5"
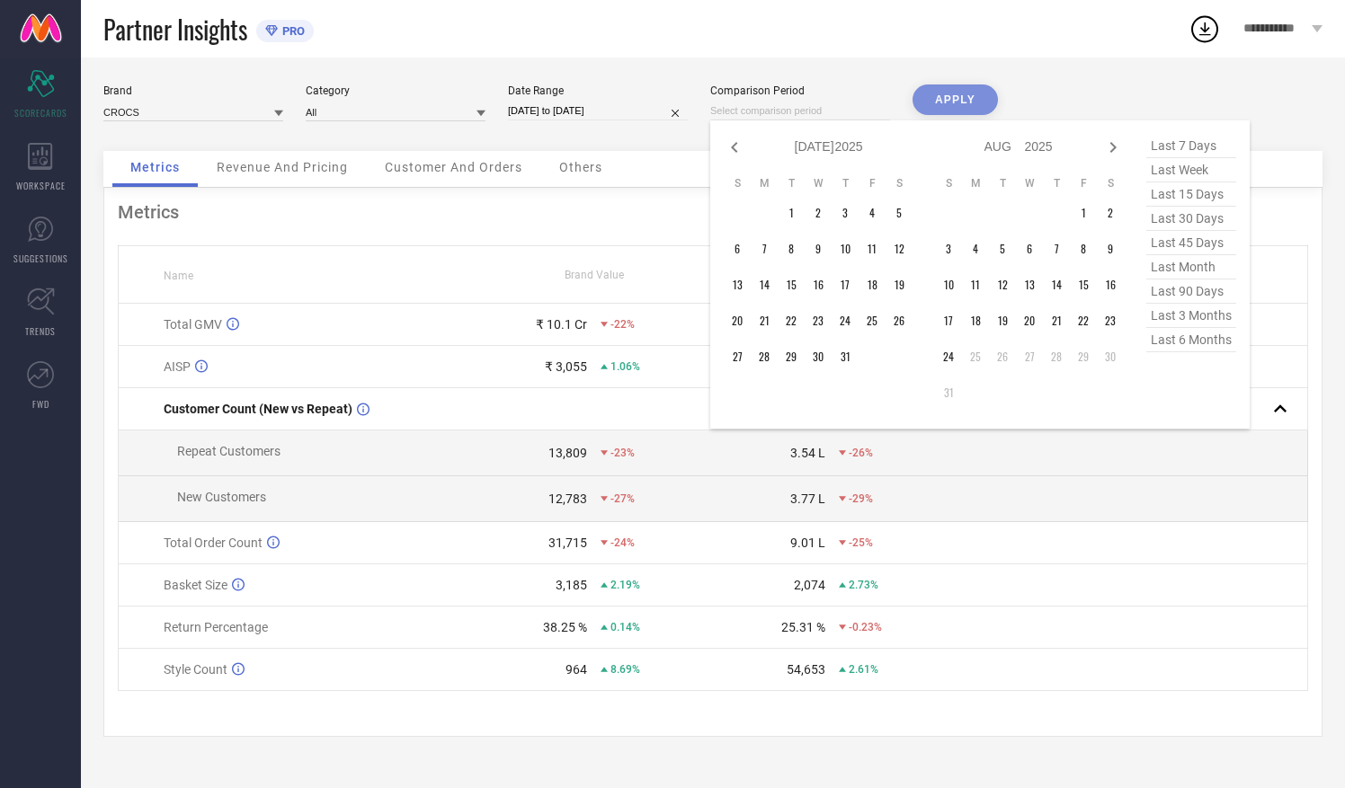
select select "2025"
click at [730, 153] on icon at bounding box center [734, 148] width 22 height 22
select select "2"
select select "2025"
select select "3"
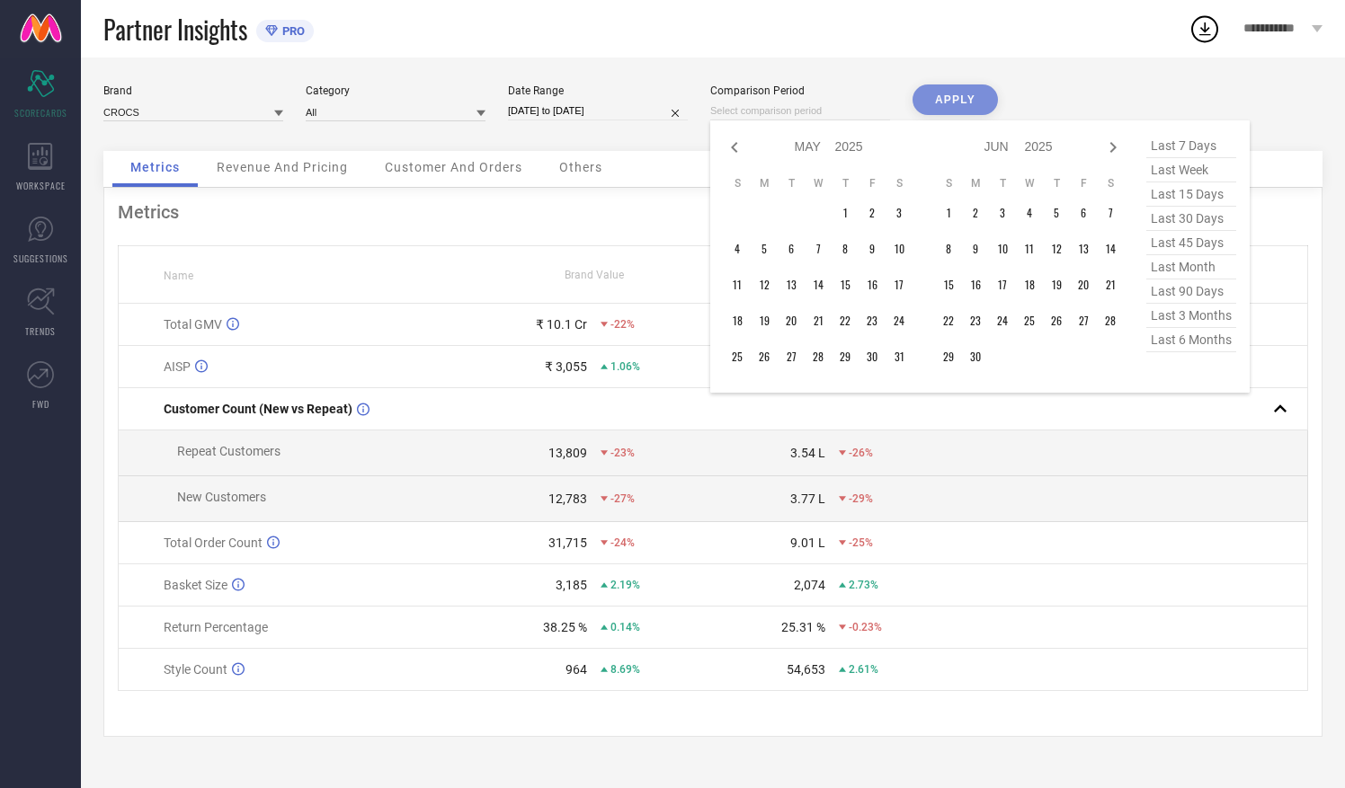
select select "2025"
click at [730, 153] on icon at bounding box center [734, 148] width 22 height 22
select select "1"
select select "2025"
select select "2"
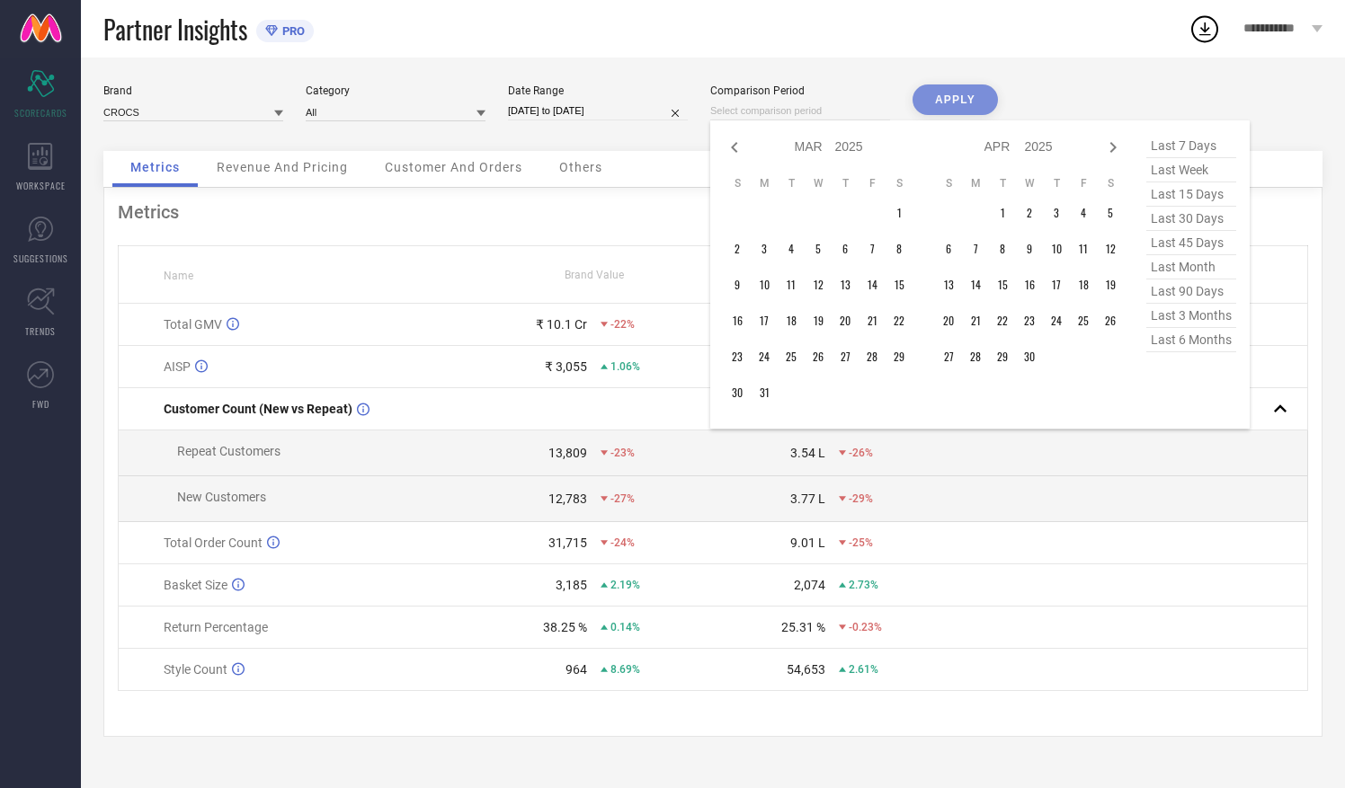
select select "2025"
click at [730, 153] on icon at bounding box center [734, 148] width 22 height 22
select select "2025"
select select "1"
select select "2025"
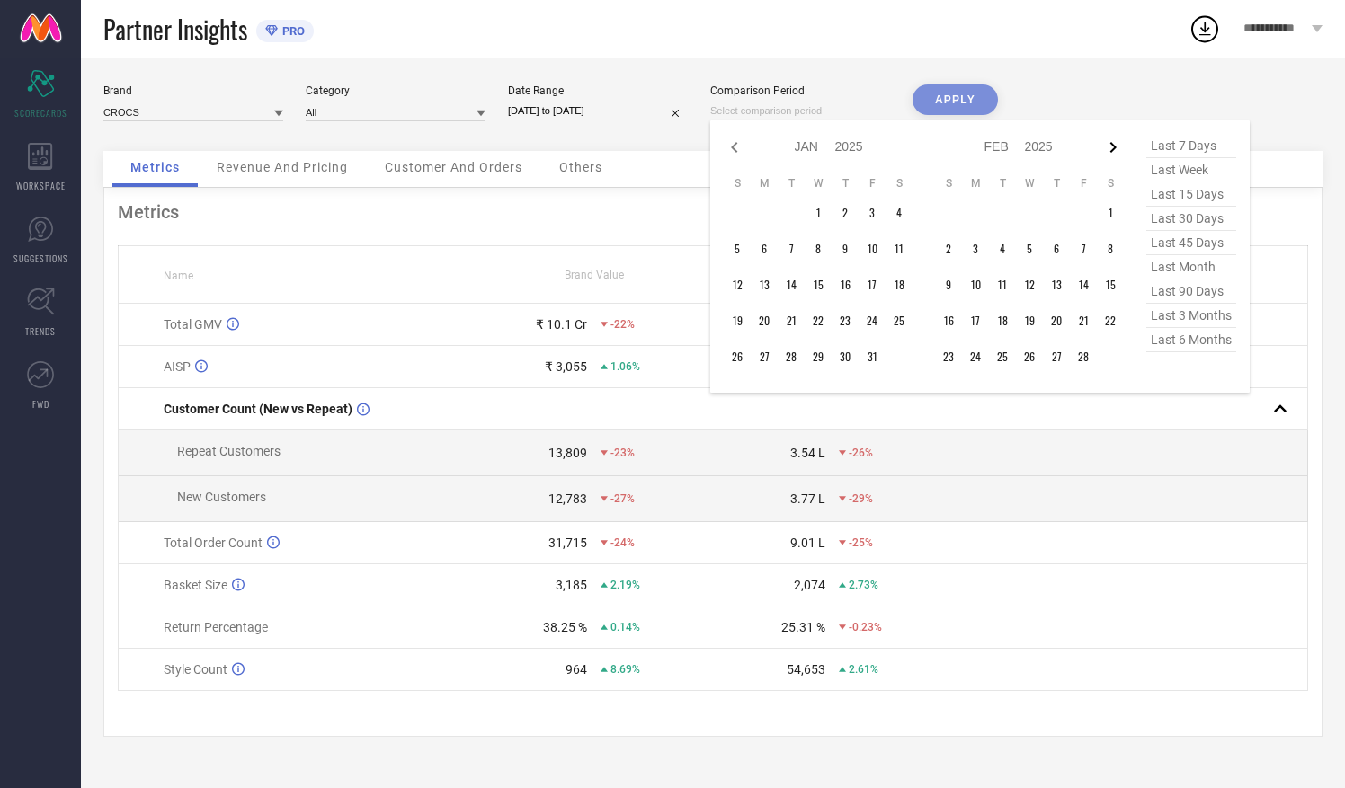
click at [1113, 143] on icon at bounding box center [1113, 148] width 22 height 22
select select "1"
select select "2025"
select select "2"
select select "2025"
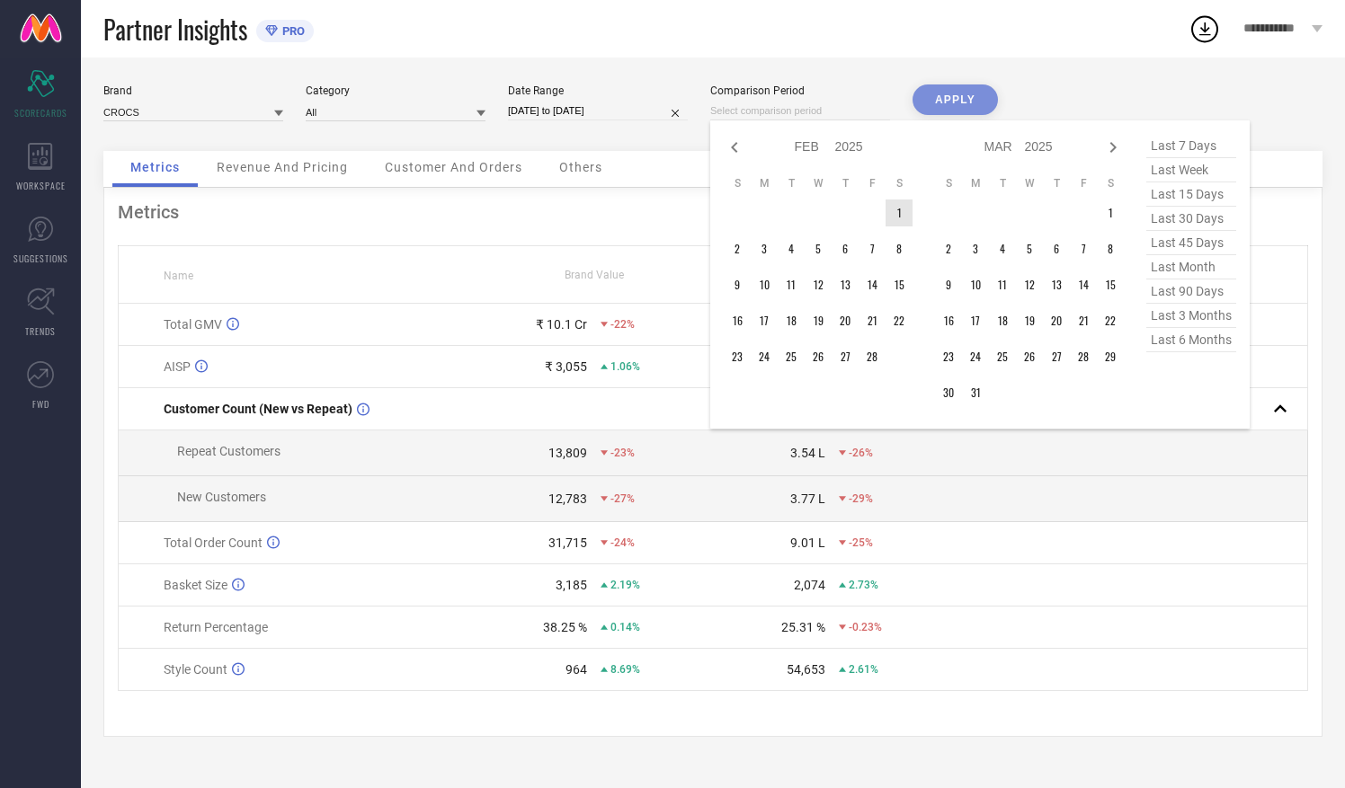
type input "After [DATE]"
click at [892, 210] on td "1" at bounding box center [898, 213] width 27 height 27
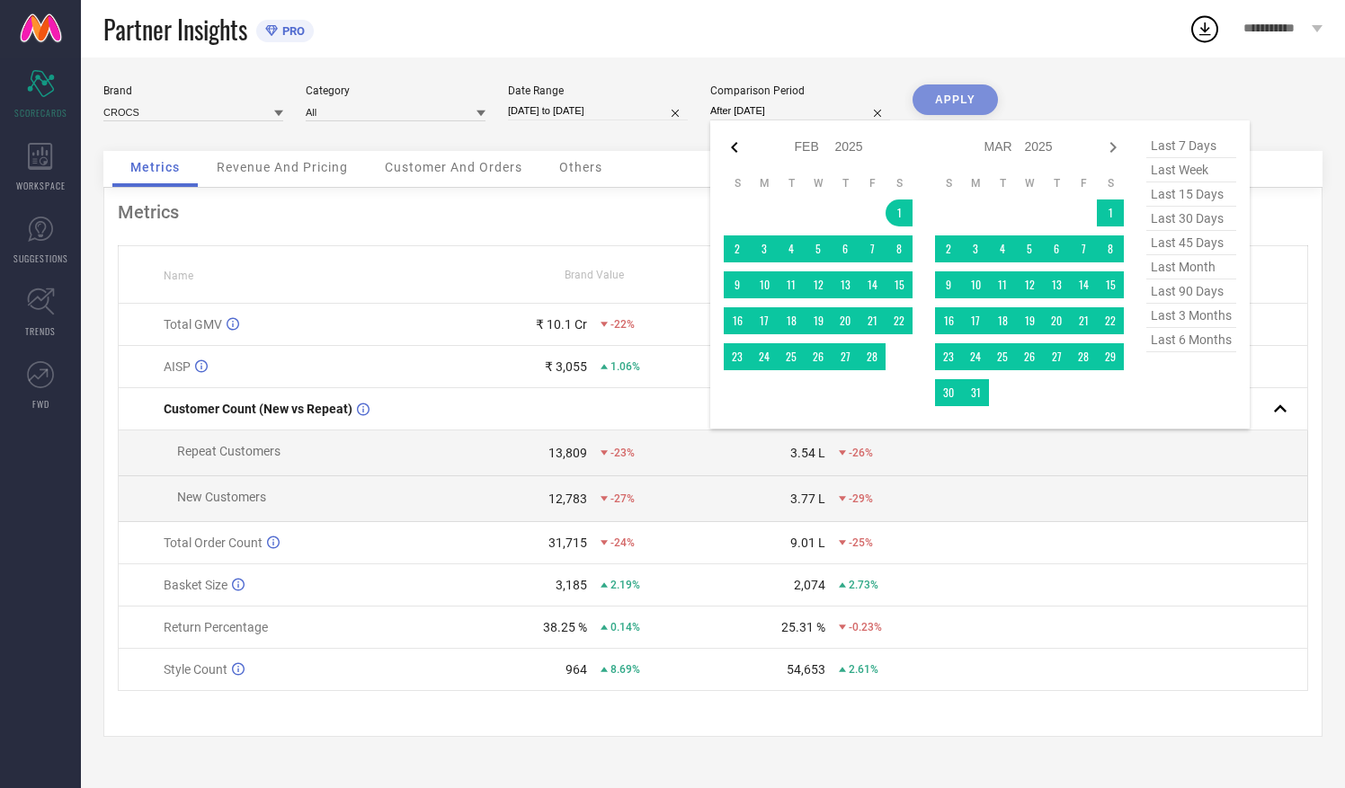
click at [735, 149] on icon at bounding box center [734, 148] width 22 height 22
select select "2025"
select select "1"
select select "2025"
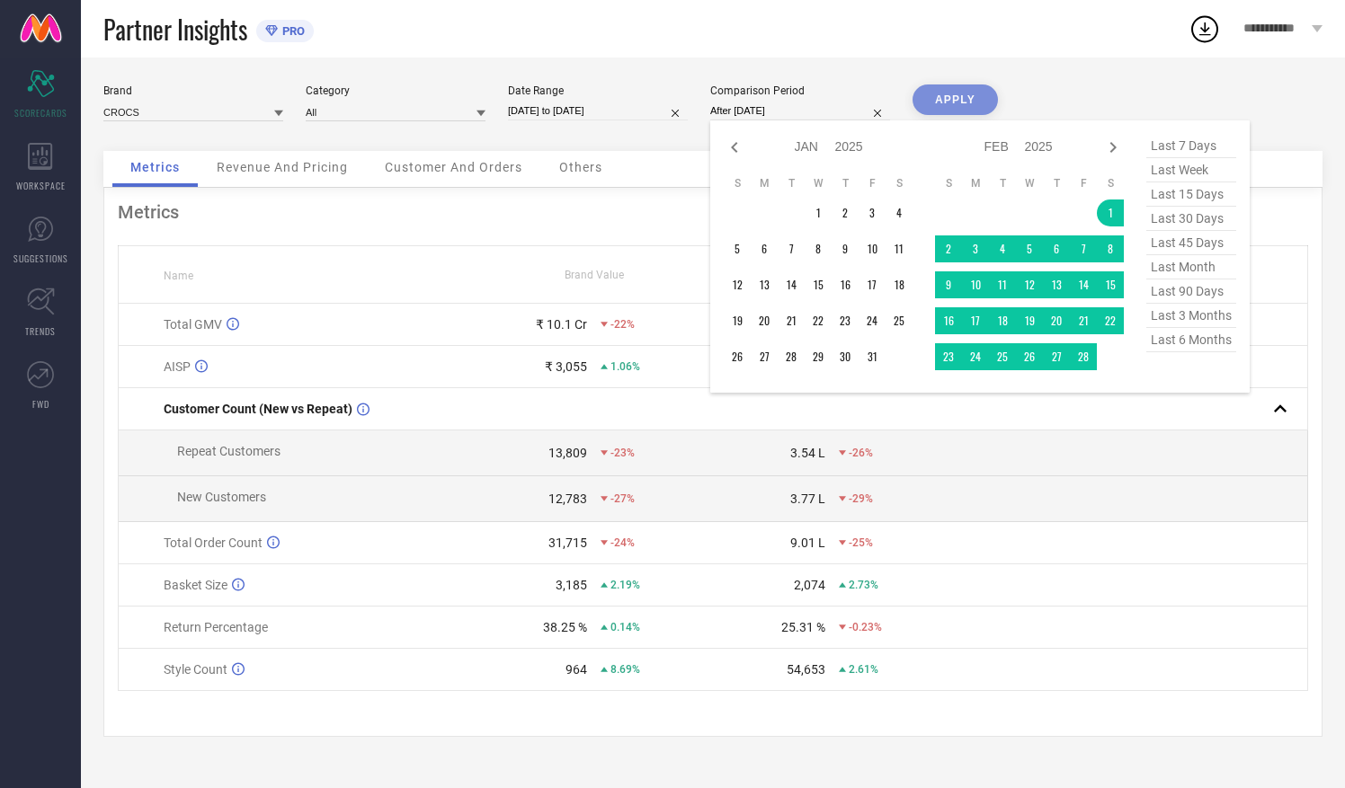
click at [735, 149] on icon at bounding box center [734, 148] width 22 height 22
select select "11"
select select "2024"
select select "2025"
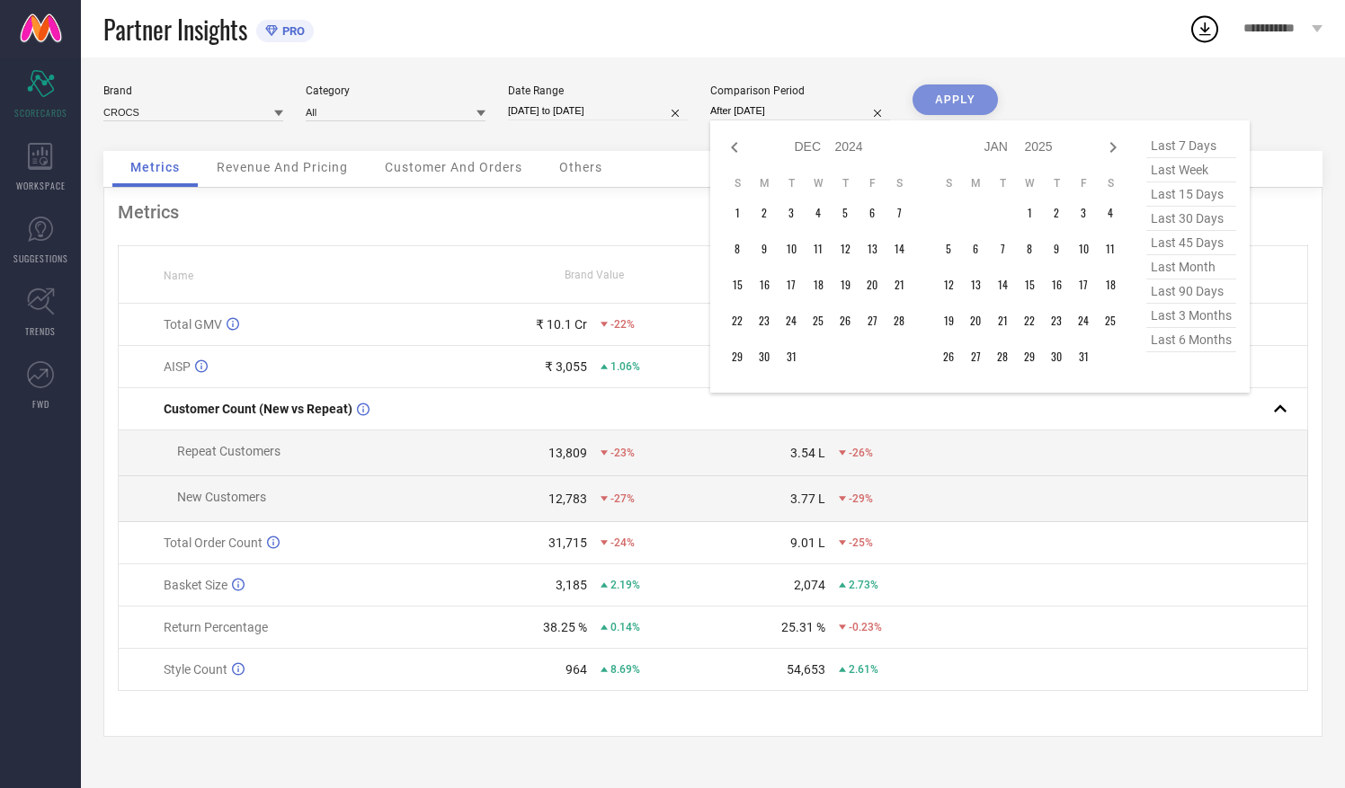
click at [735, 149] on icon at bounding box center [734, 148] width 22 height 22
select select "10"
select select "2024"
select select "11"
select select "2024"
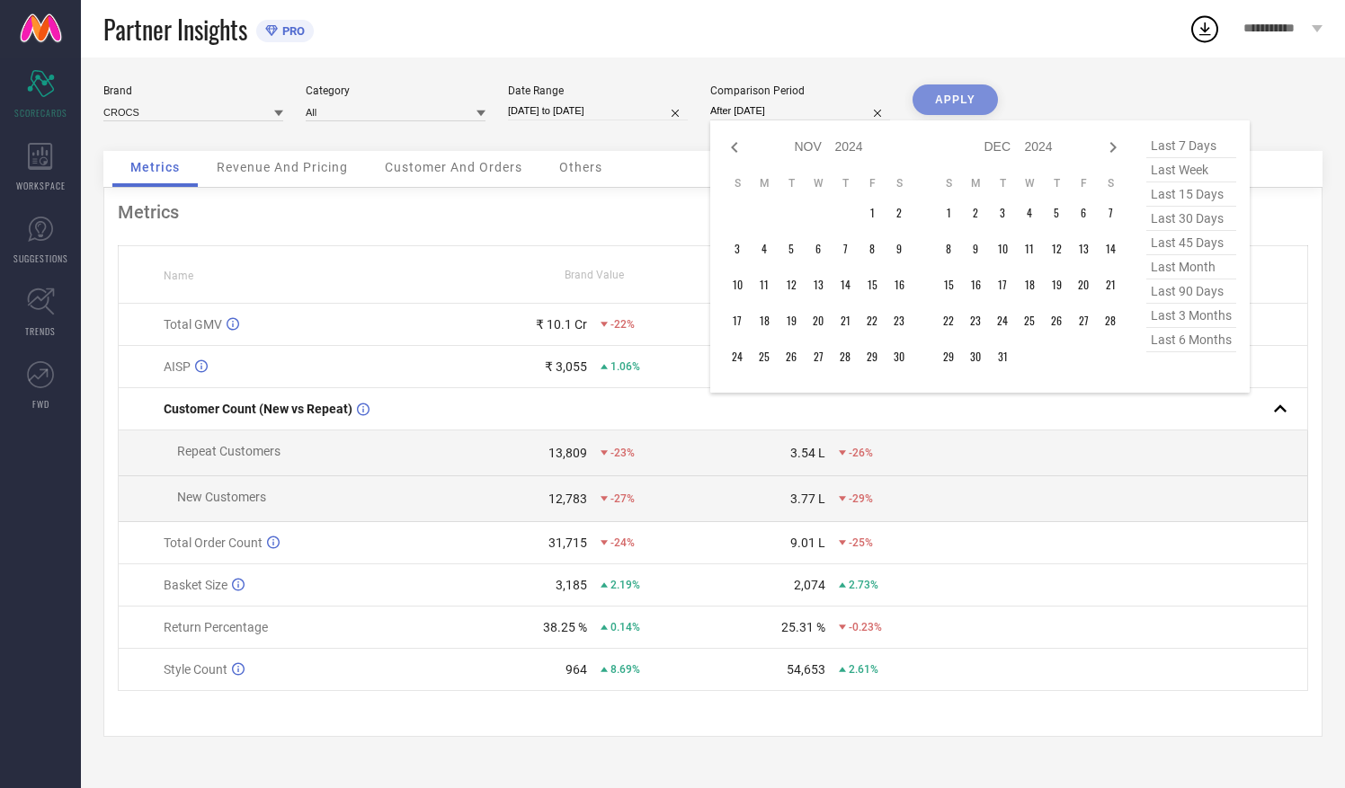
click at [735, 149] on icon at bounding box center [734, 148] width 22 height 22
select select "9"
select select "2024"
select select "10"
select select "2024"
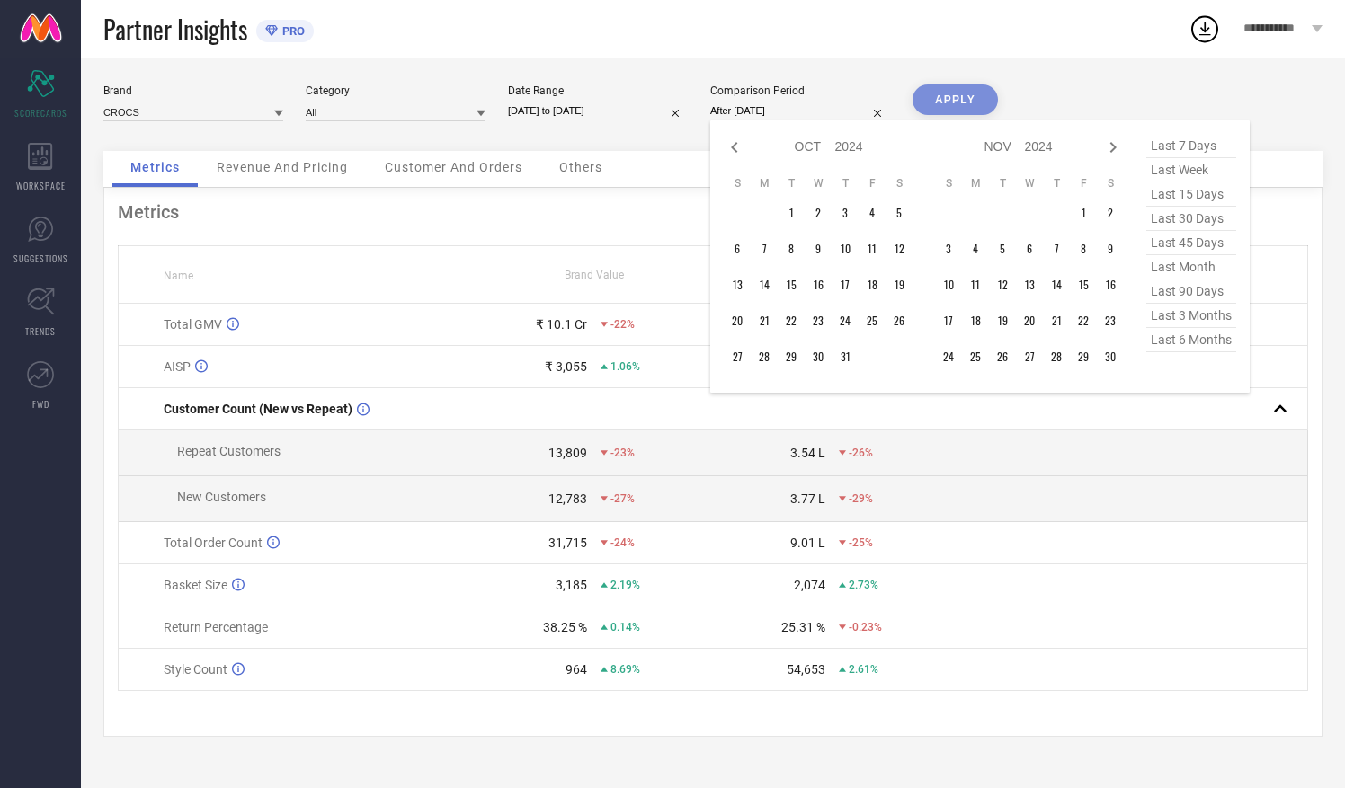
click at [735, 149] on icon at bounding box center [734, 148] width 22 height 22
select select "8"
select select "2024"
select select "9"
select select "2024"
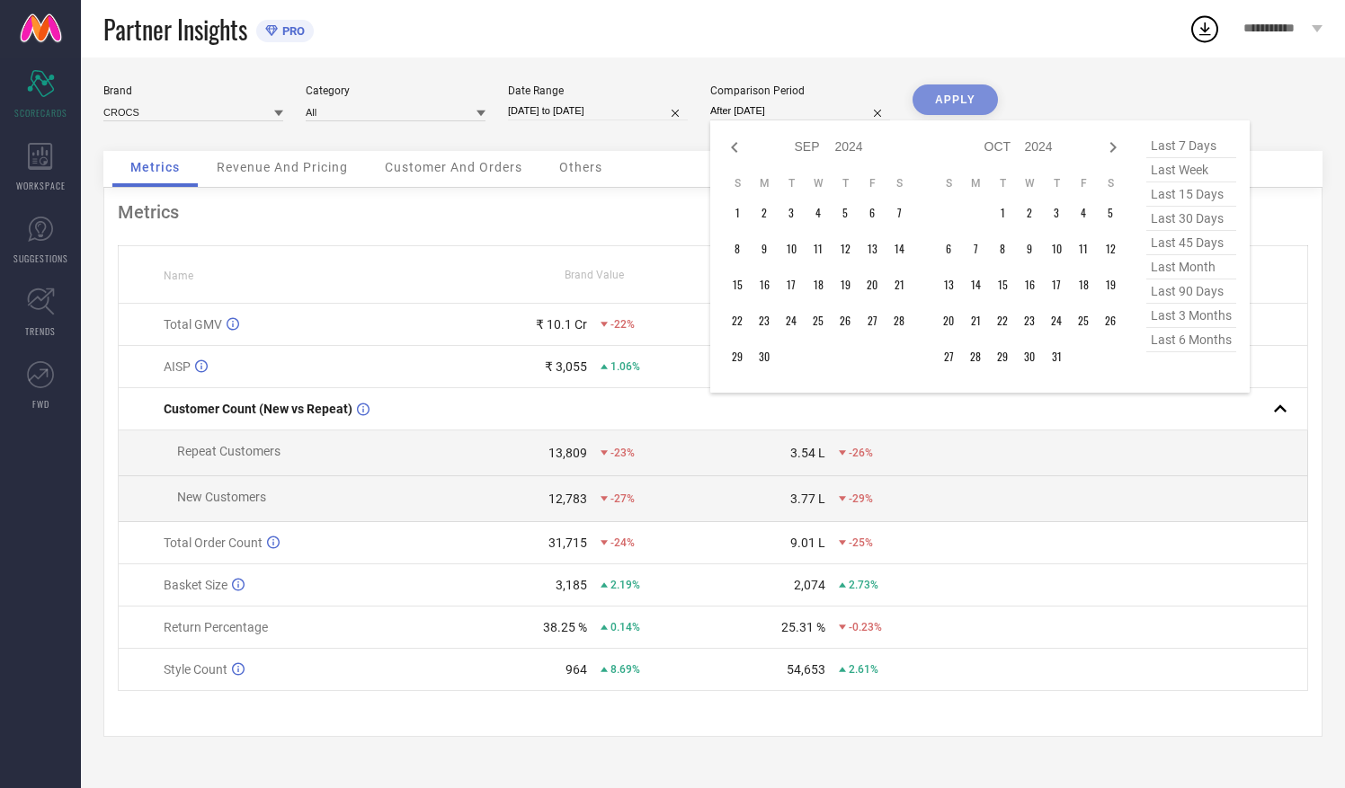
click at [735, 149] on icon at bounding box center [734, 148] width 22 height 22
select select "7"
select select "2024"
select select "8"
select select "2024"
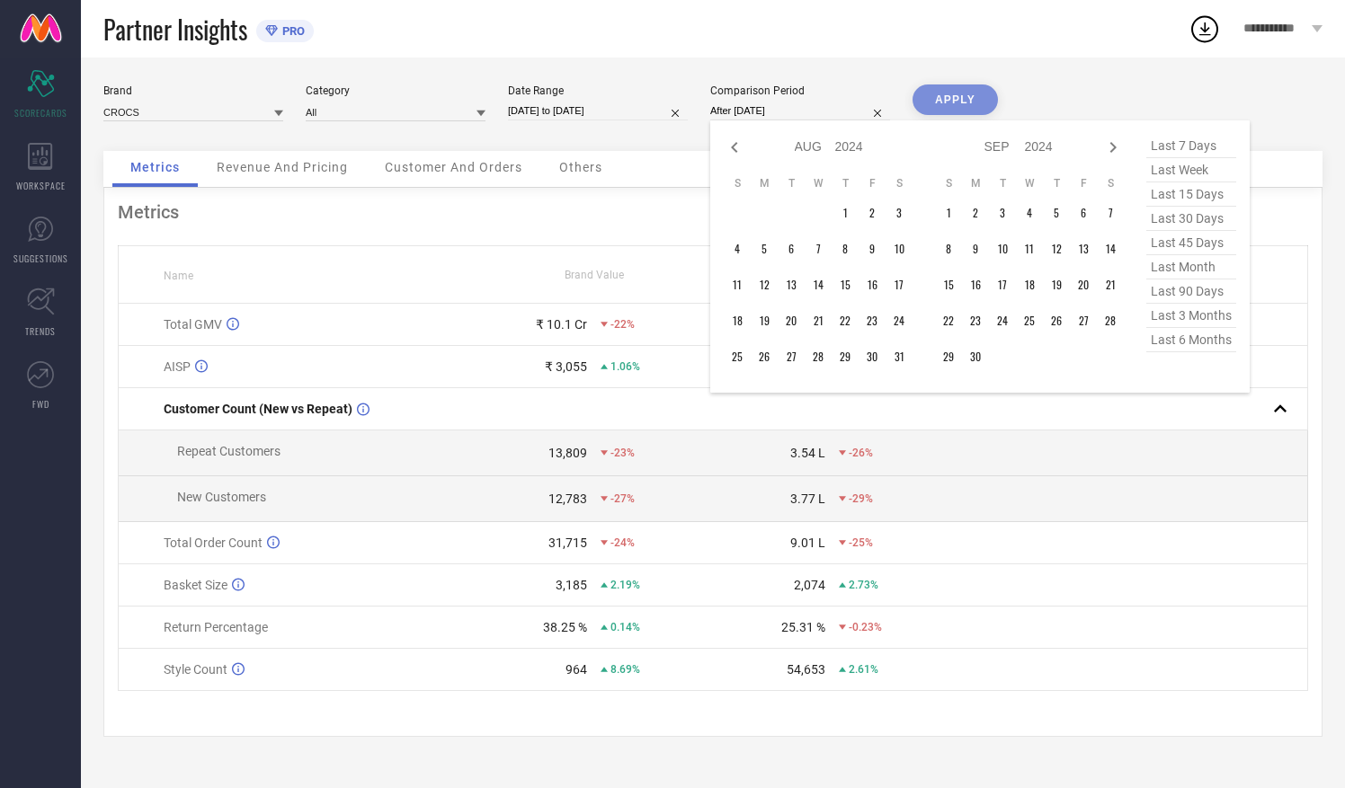
click at [735, 149] on icon at bounding box center [734, 148] width 22 height 22
select select "6"
select select "2024"
select select "7"
select select "2024"
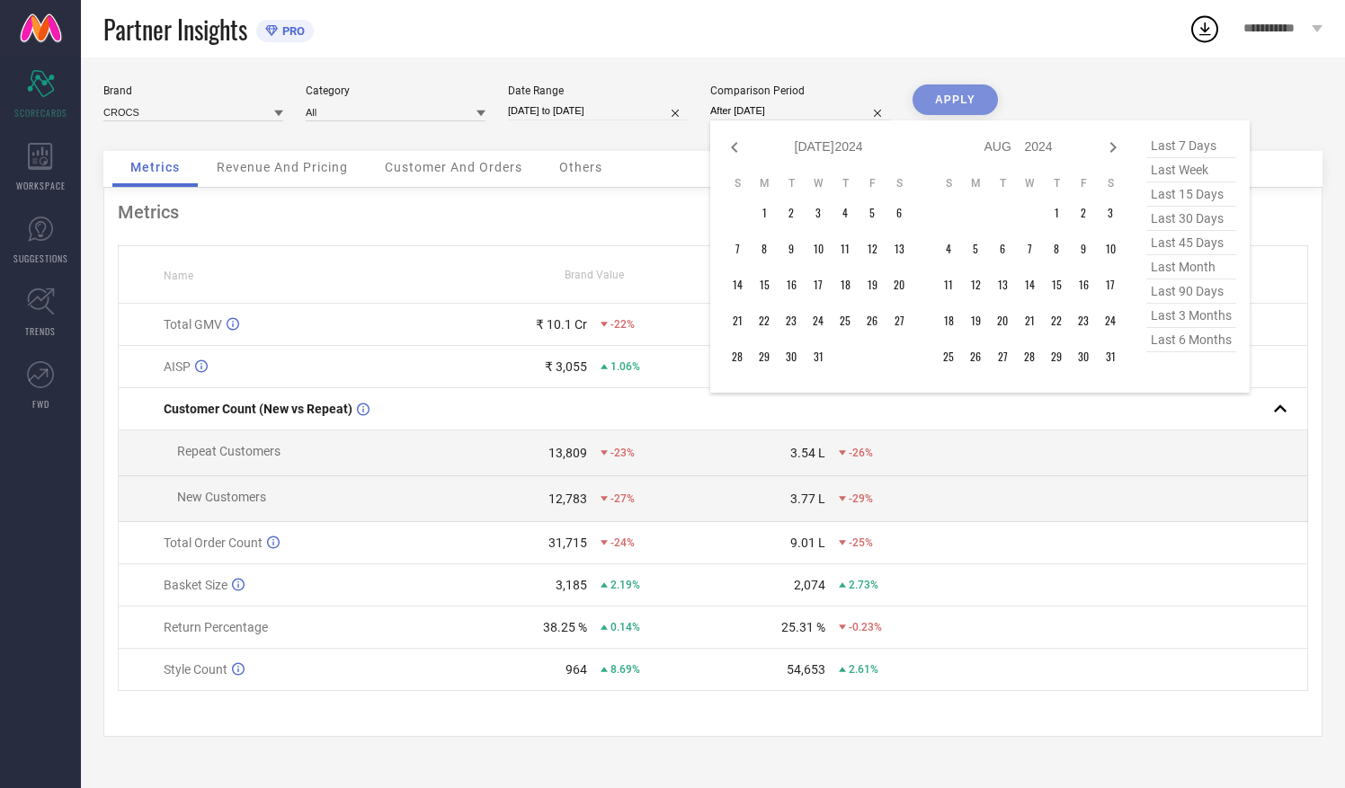
click at [735, 149] on icon at bounding box center [734, 148] width 22 height 22
select select "5"
select select "2024"
select select "6"
select select "2024"
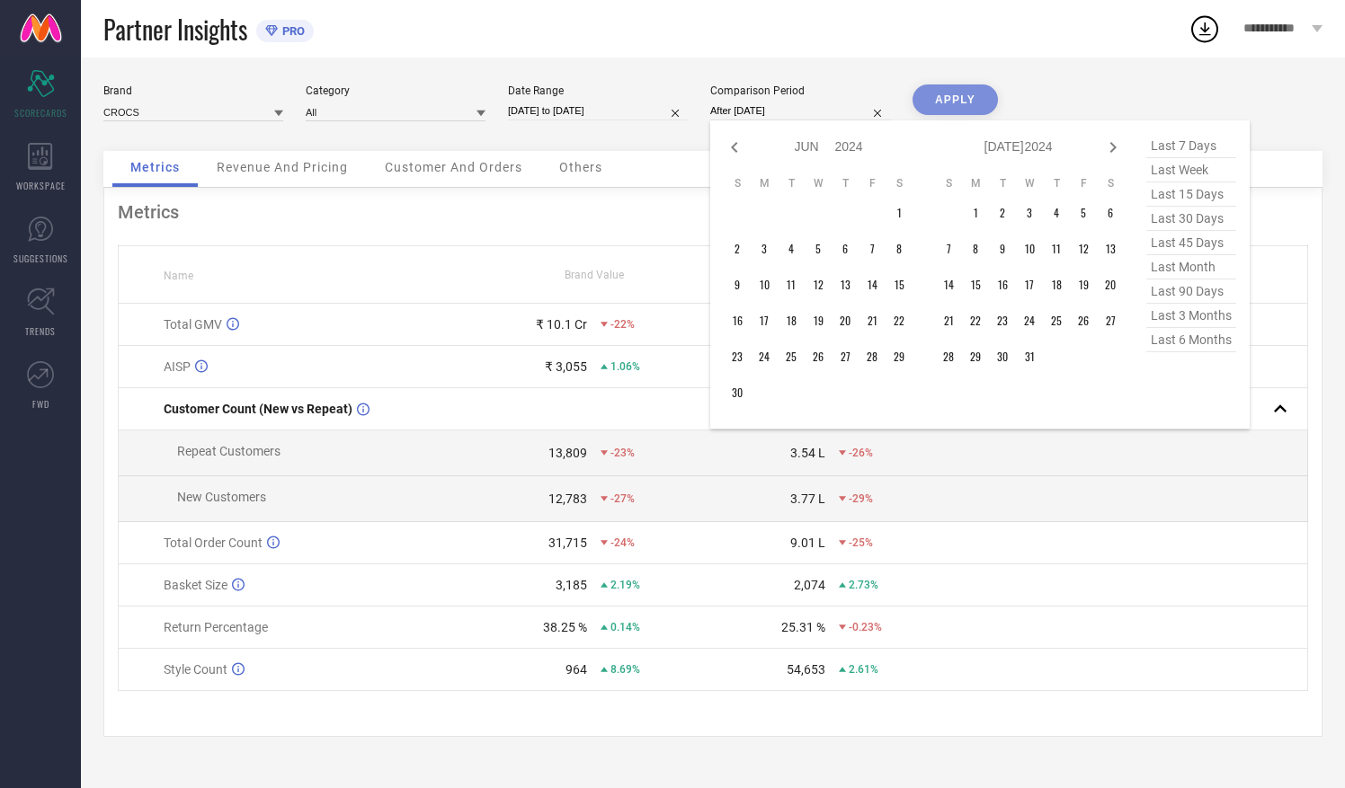
click at [735, 149] on icon at bounding box center [734, 148] width 22 height 22
select select "4"
select select "2024"
select select "5"
select select "2024"
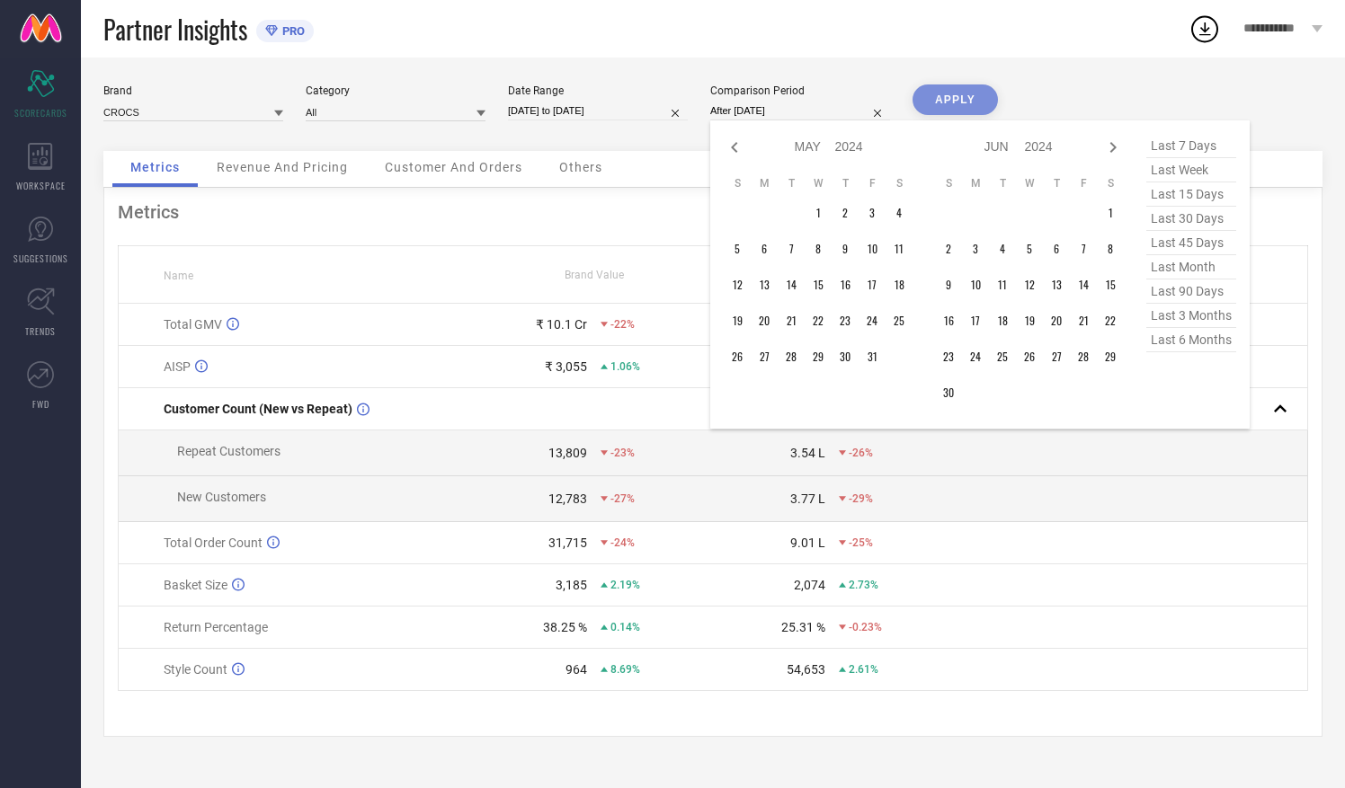
click at [735, 149] on icon at bounding box center [734, 148] width 22 height 22
select select "3"
select select "2024"
select select "4"
select select "2024"
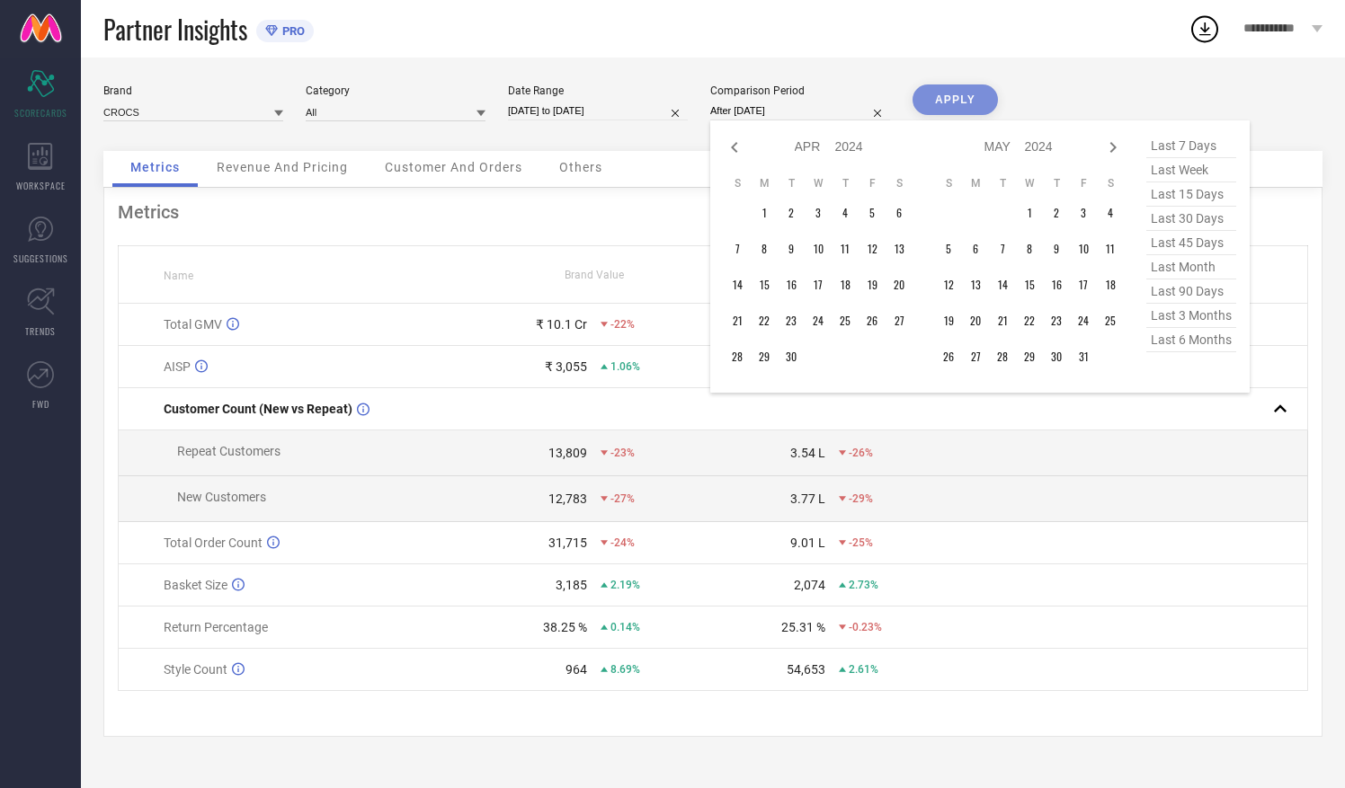
click at [735, 149] on icon at bounding box center [734, 148] width 22 height 22
select select "2"
select select "2024"
select select "3"
select select "2024"
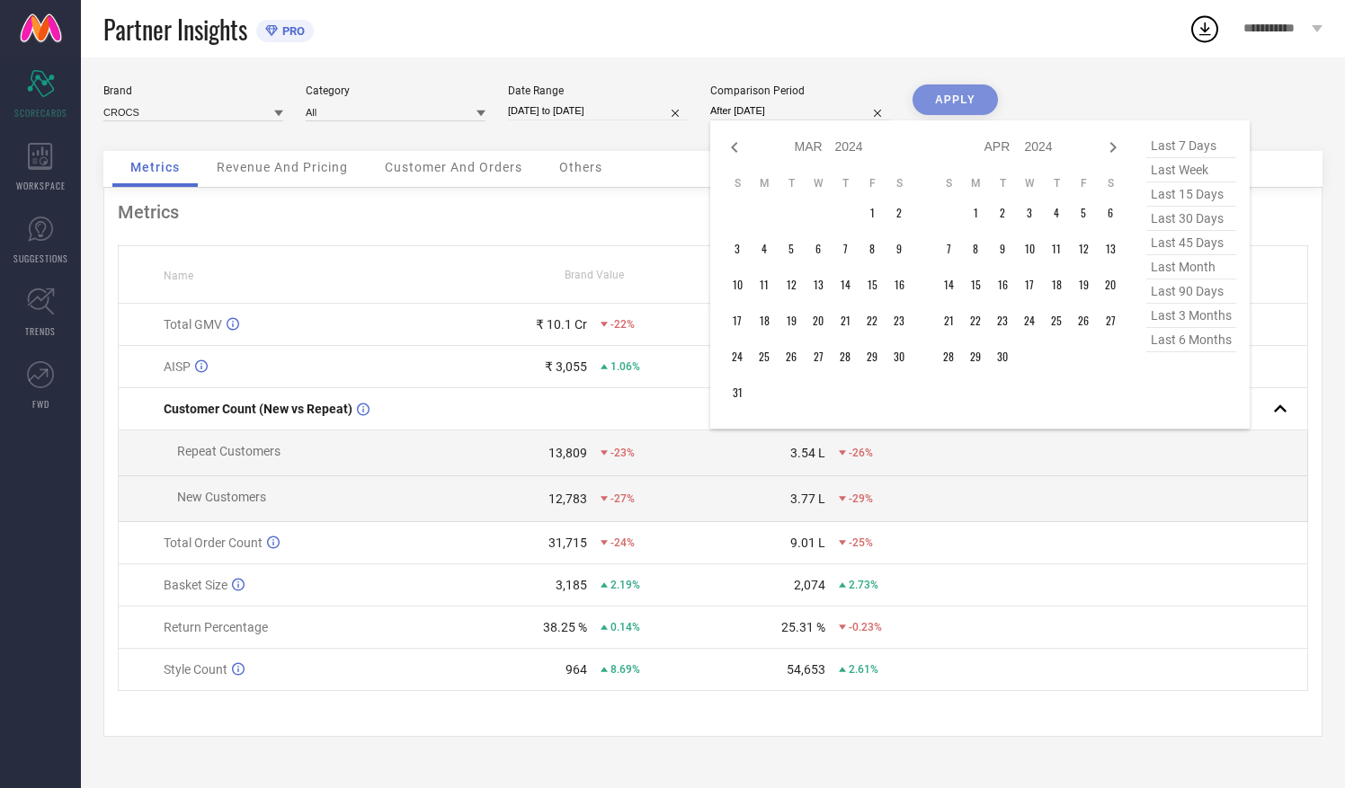
click at [735, 149] on icon at bounding box center [734, 148] width 22 height 22
select select "1"
select select "2024"
select select "2"
select select "2024"
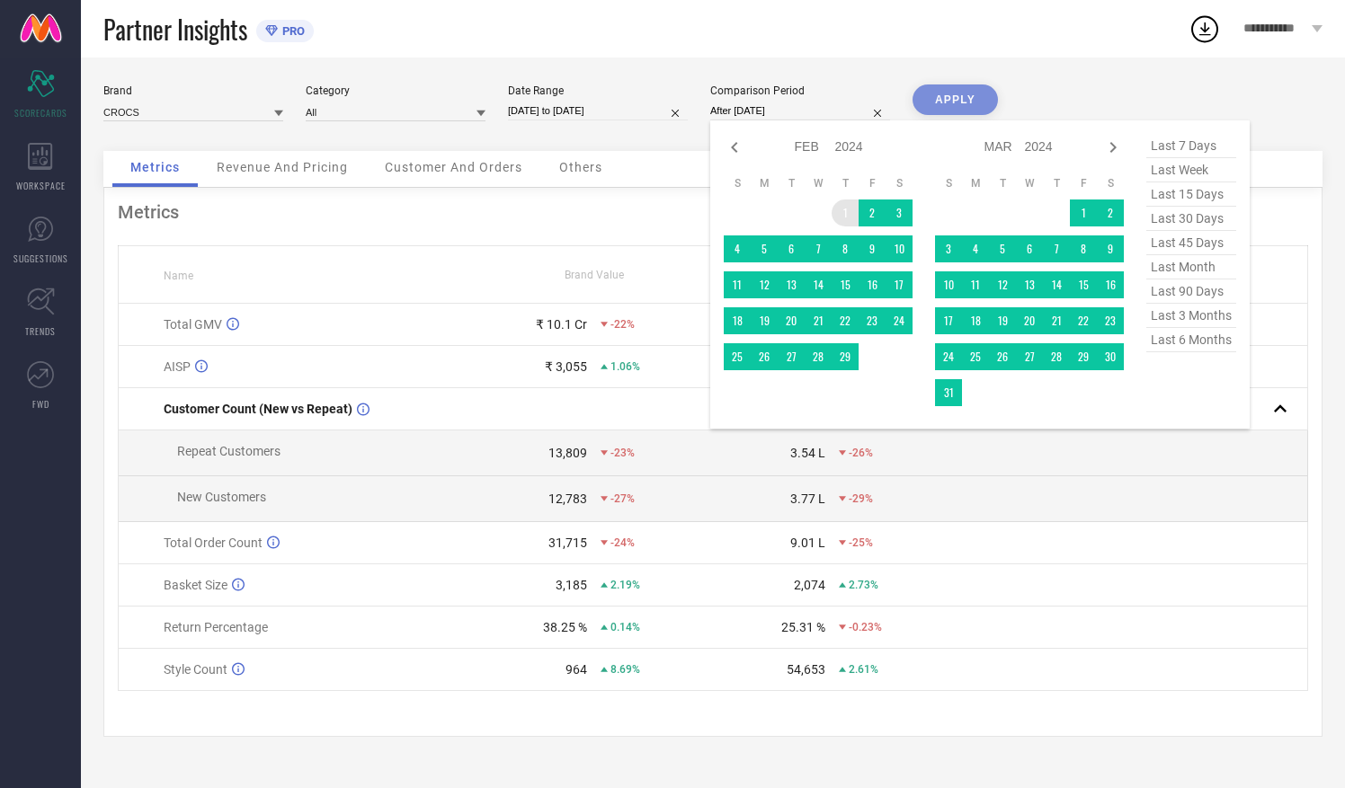
type input "[DATE] to [DATE]"
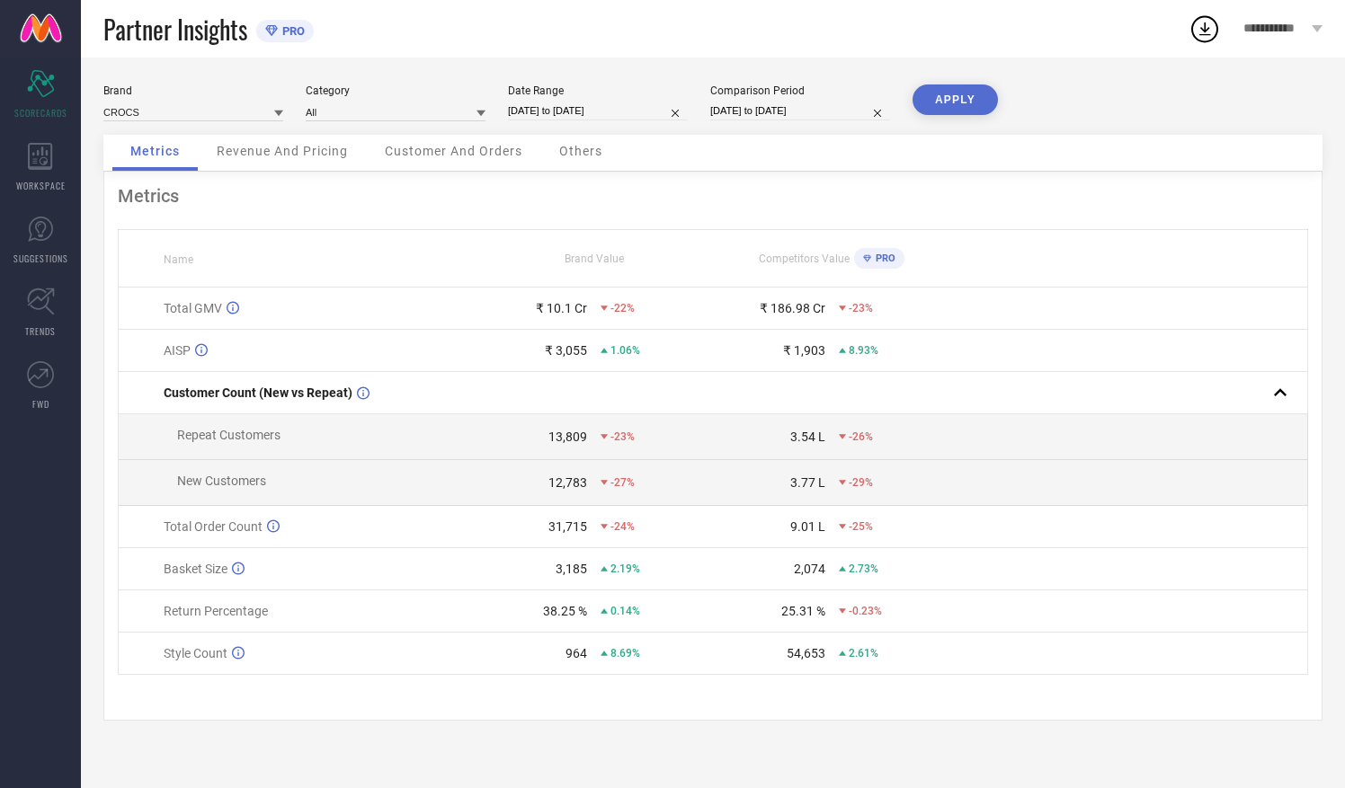
click at [861, 111] on input "[DATE] to [DATE]" at bounding box center [800, 111] width 180 height 19
select select "1"
select select "2024"
select select "2"
select select "2024"
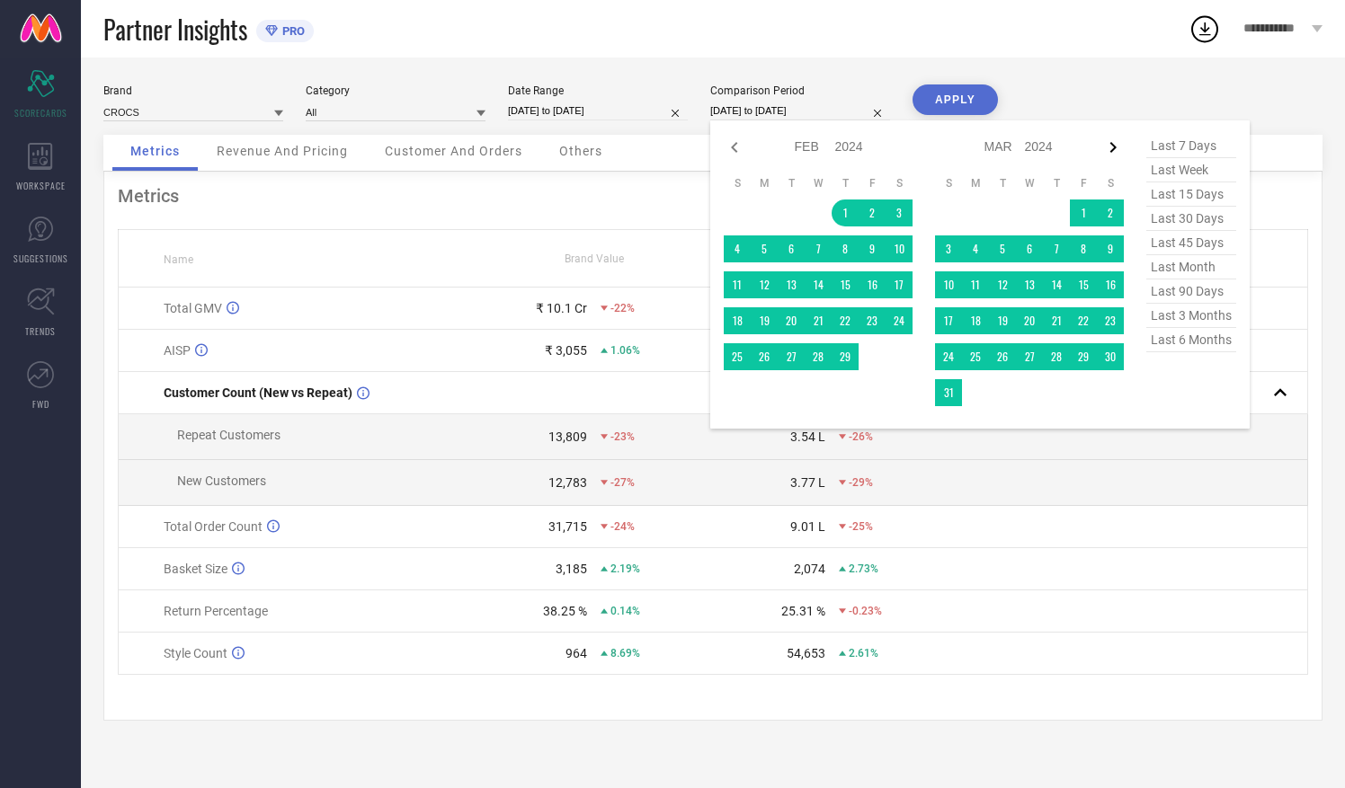
click at [1110, 146] on icon at bounding box center [1113, 148] width 22 height 22
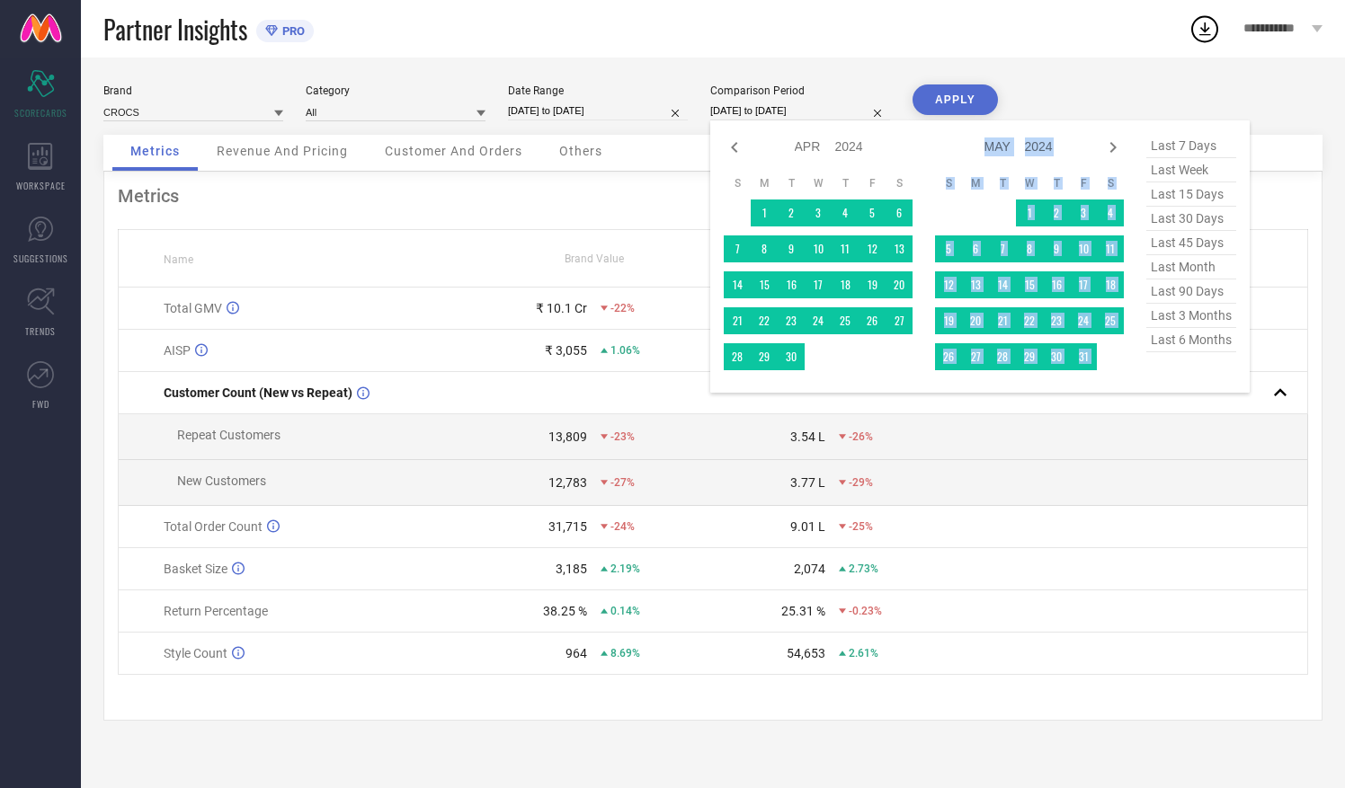
click at [1110, 146] on icon at bounding box center [1113, 148] width 22 height 22
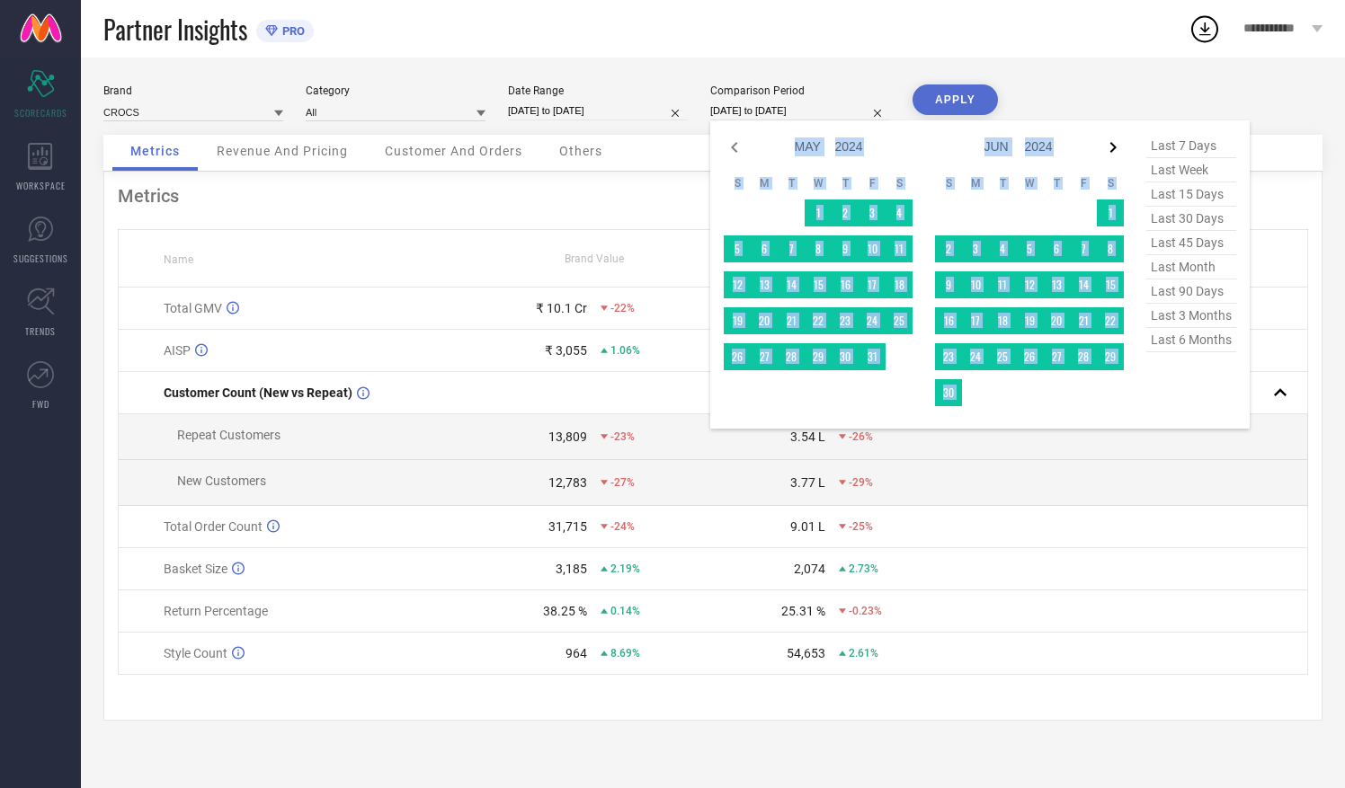
click at [1110, 146] on icon at bounding box center [1113, 148] width 22 height 22
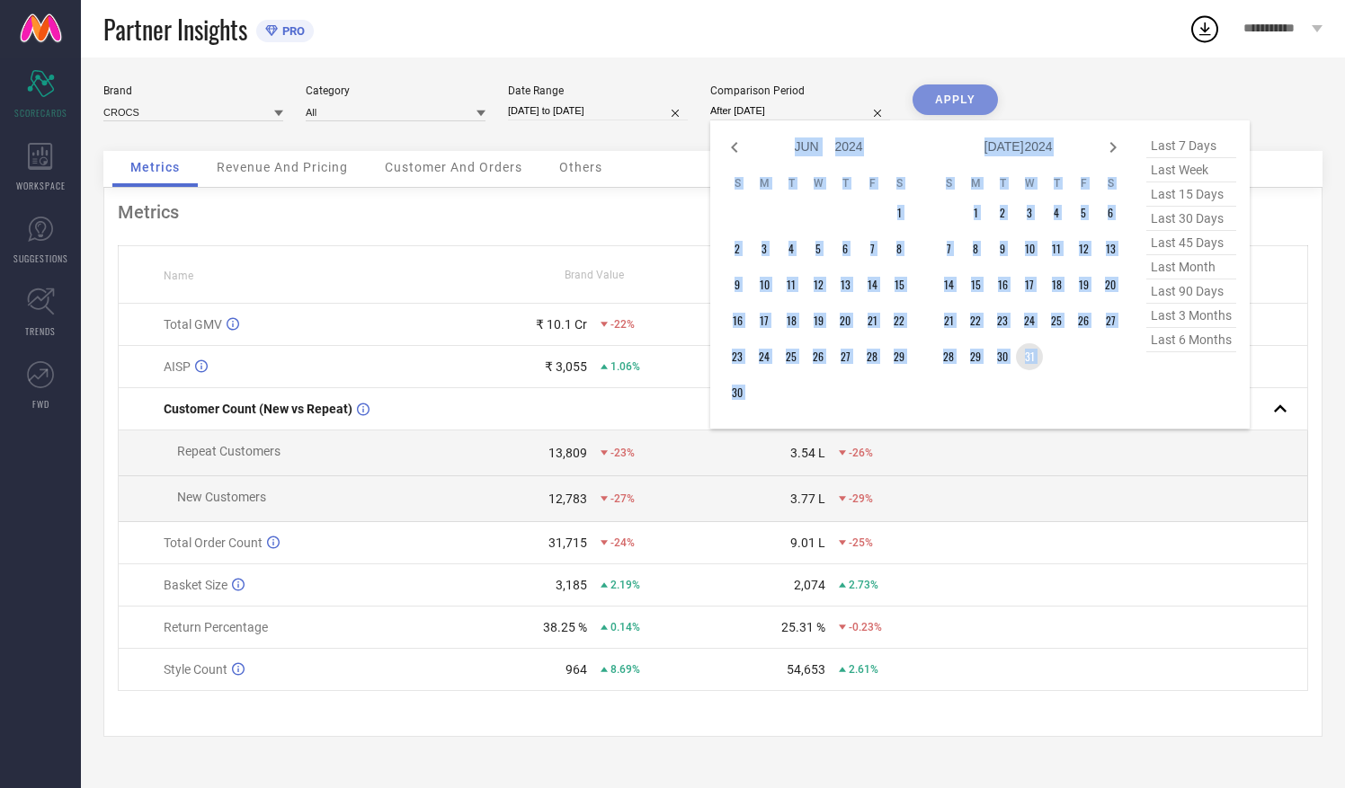
click at [1034, 356] on td "31" at bounding box center [1029, 356] width 27 height 27
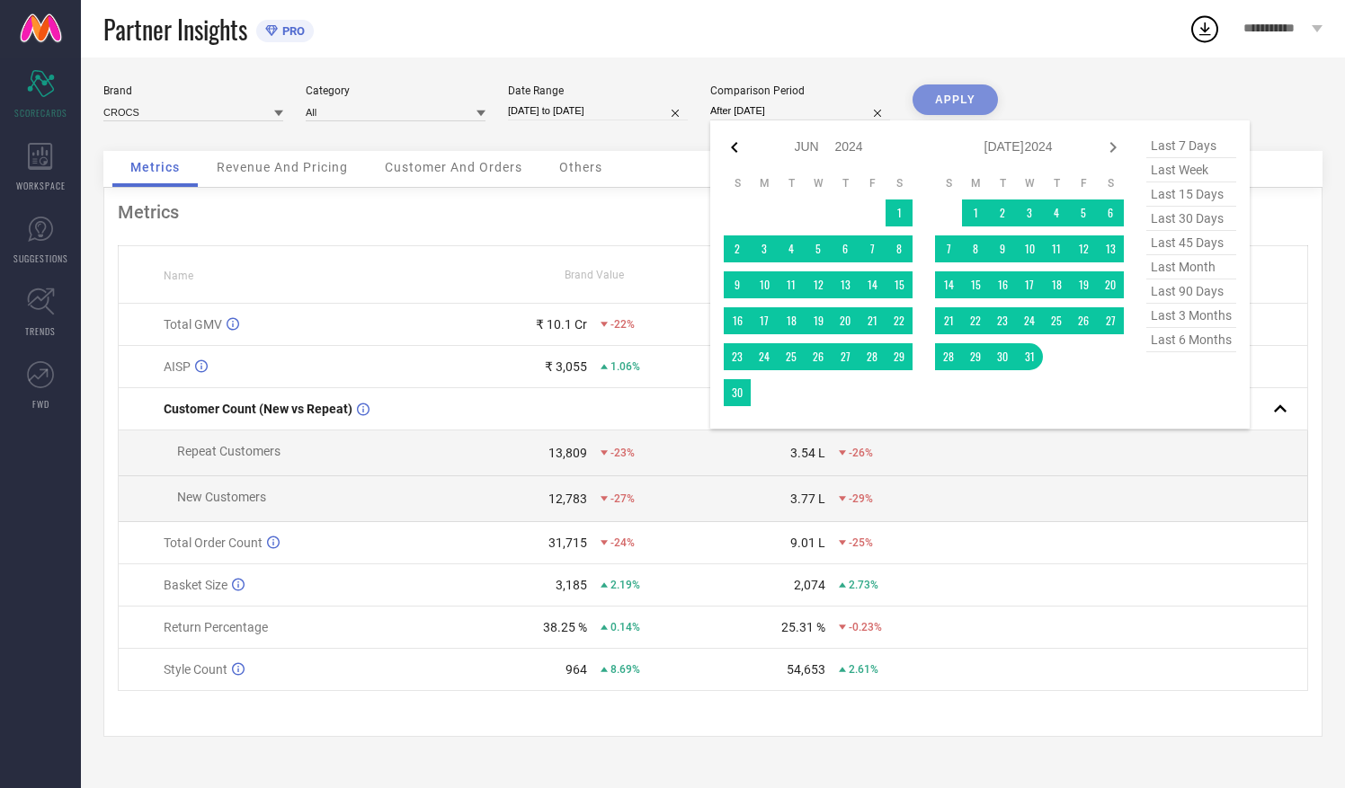
click at [731, 144] on icon at bounding box center [734, 148] width 22 height 22
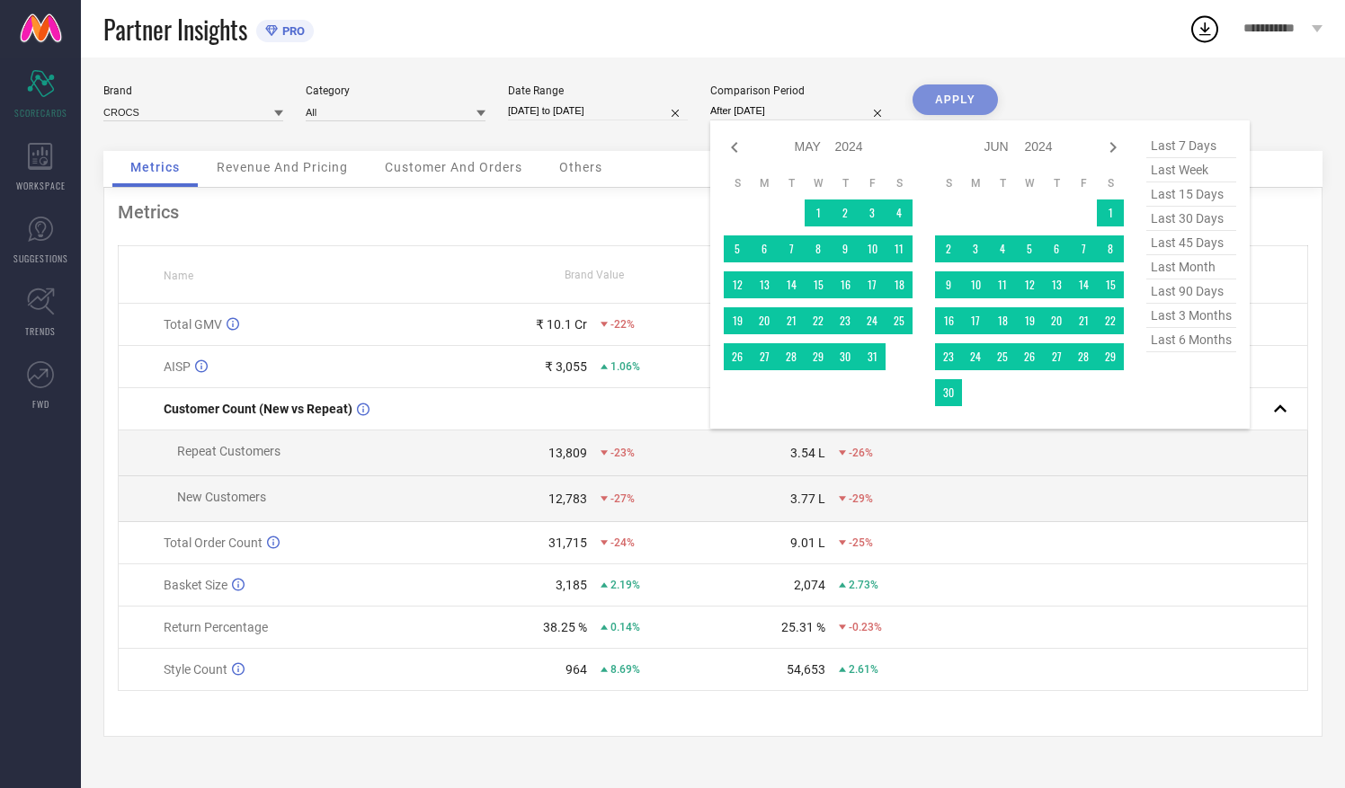
click at [731, 144] on icon at bounding box center [734, 148] width 22 height 22
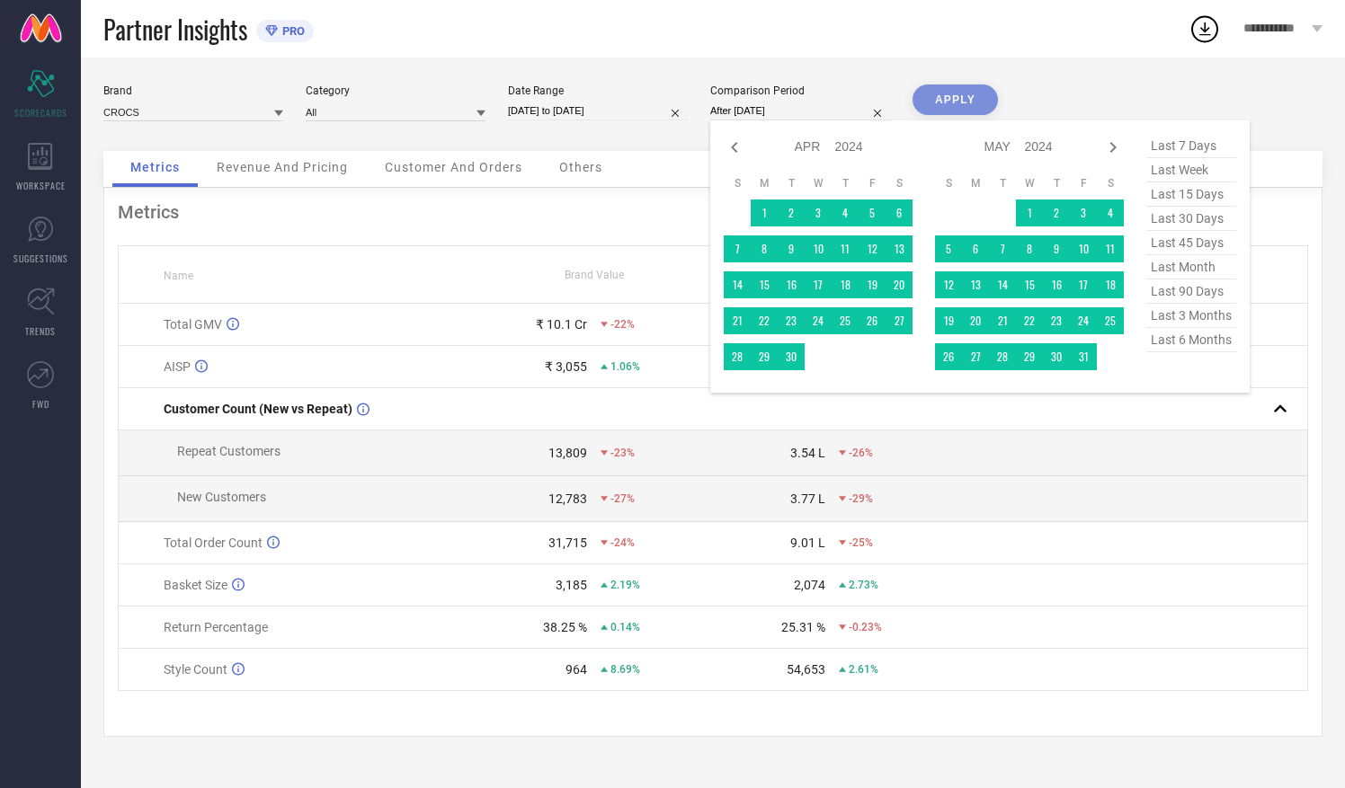
click at [731, 144] on icon at bounding box center [734, 148] width 22 height 22
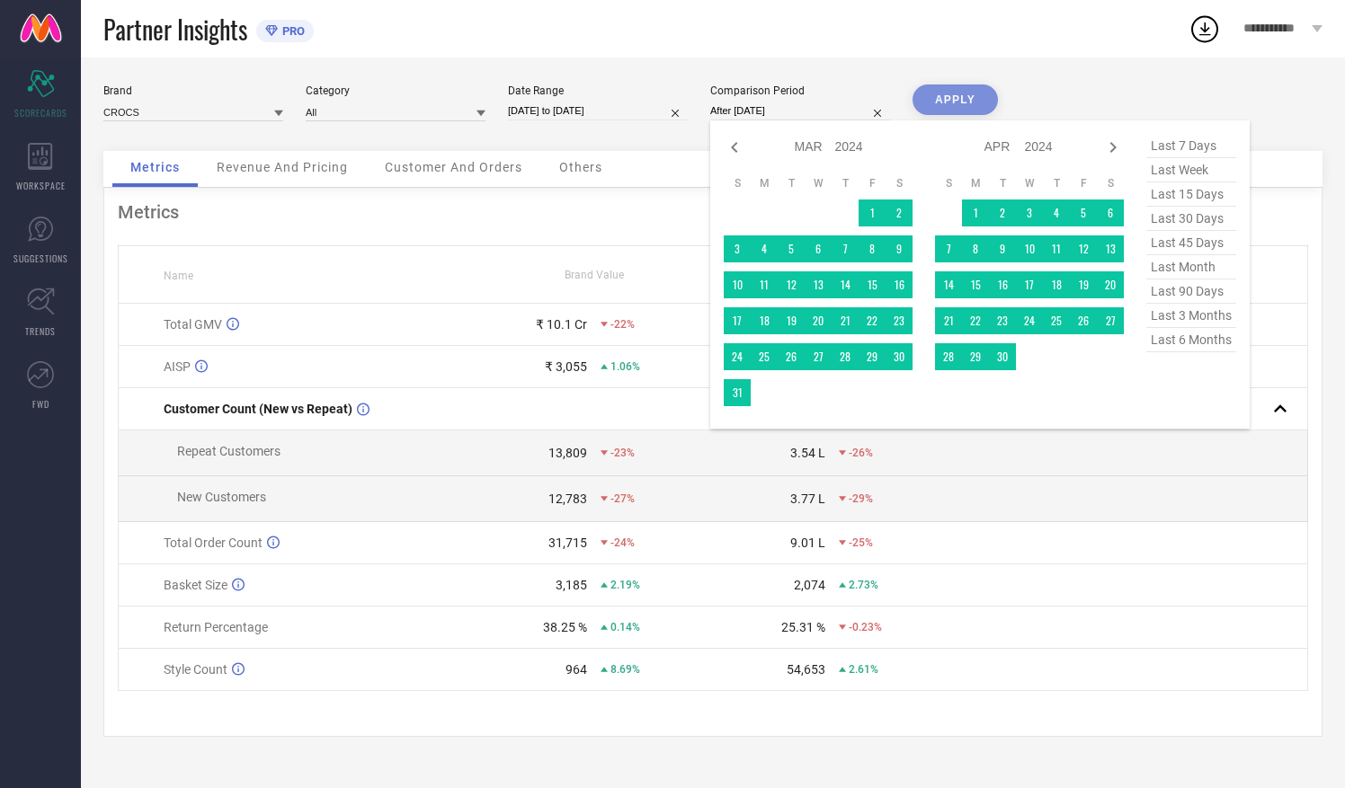
click at [731, 144] on icon at bounding box center [734, 148] width 22 height 22
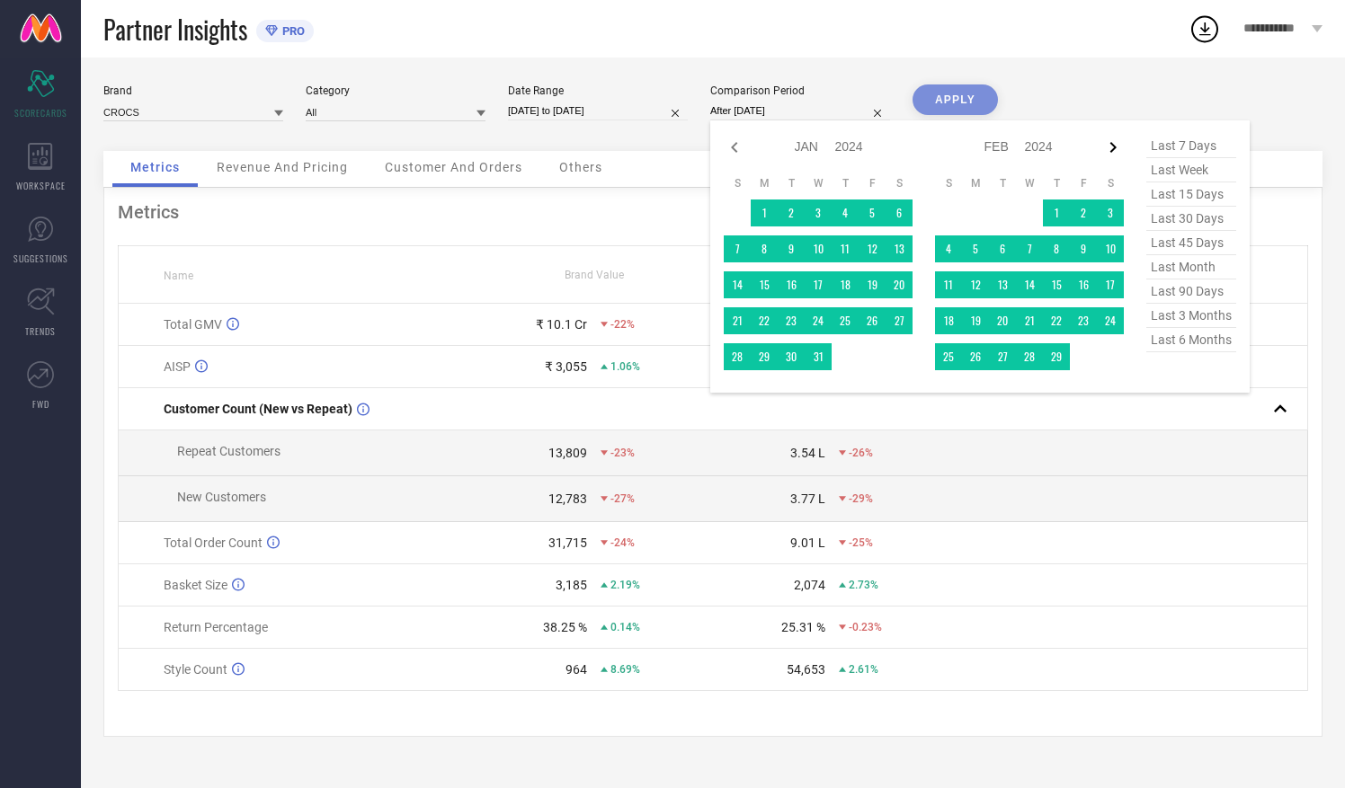
click at [1111, 144] on icon at bounding box center [1113, 147] width 6 height 11
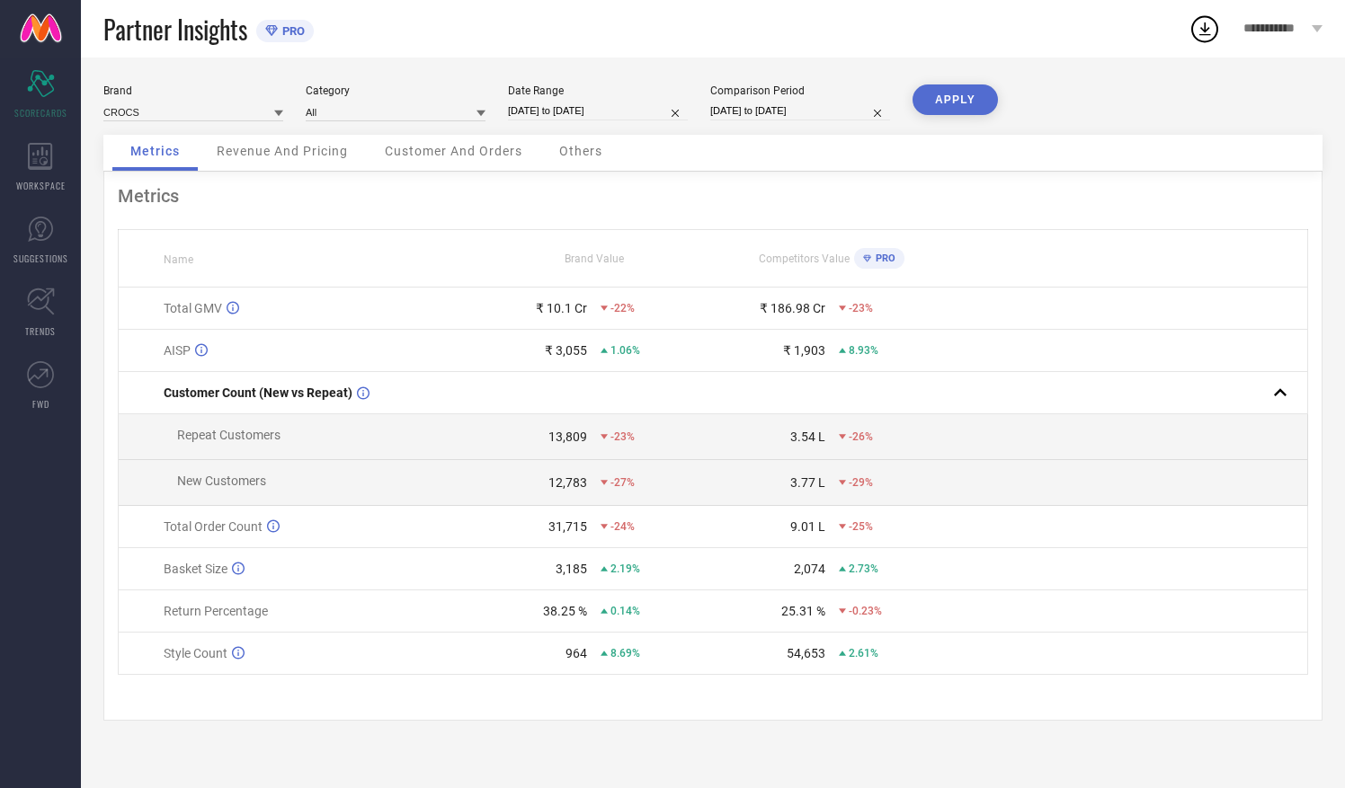
click at [962, 99] on button "APPLY" at bounding box center [954, 99] width 85 height 31
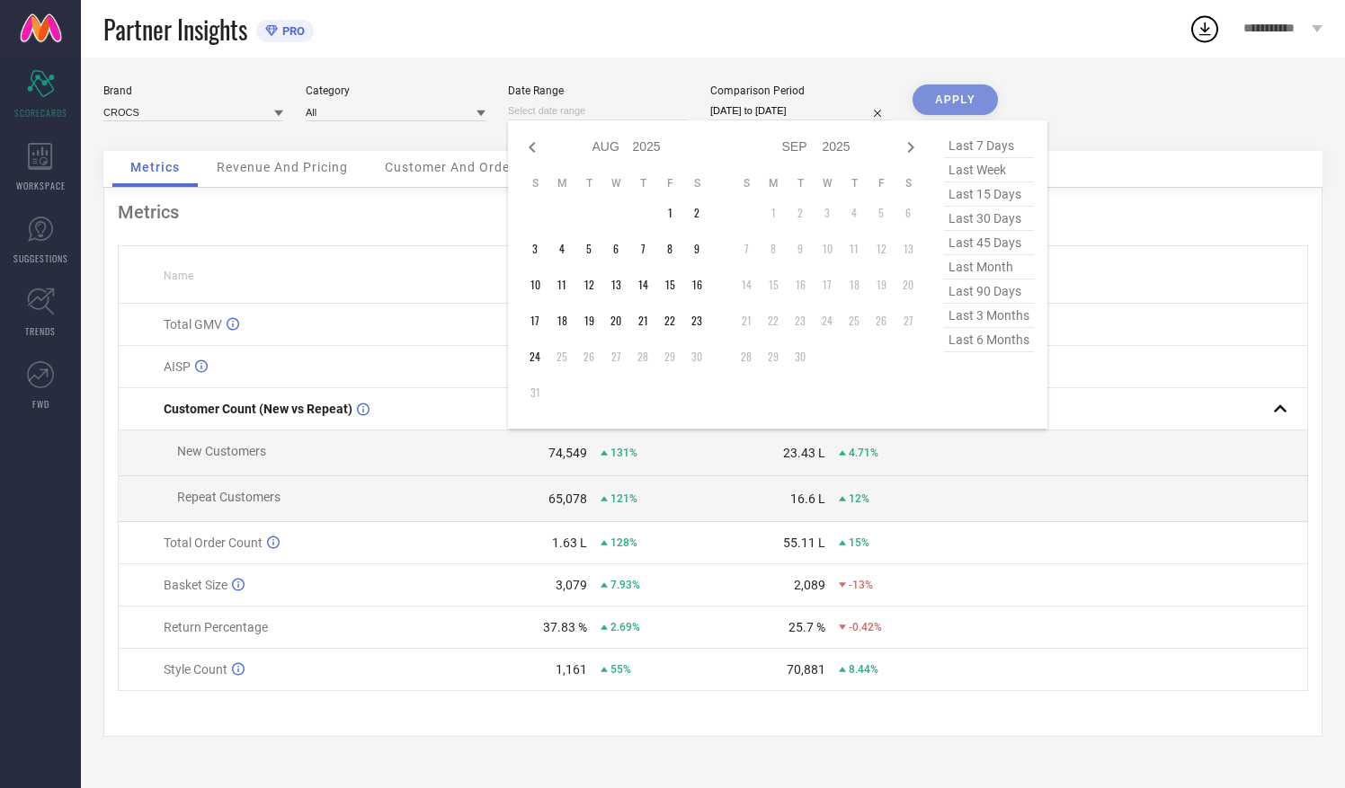
click at [652, 113] on input at bounding box center [598, 111] width 180 height 19
click at [529, 149] on icon at bounding box center [532, 148] width 22 height 22
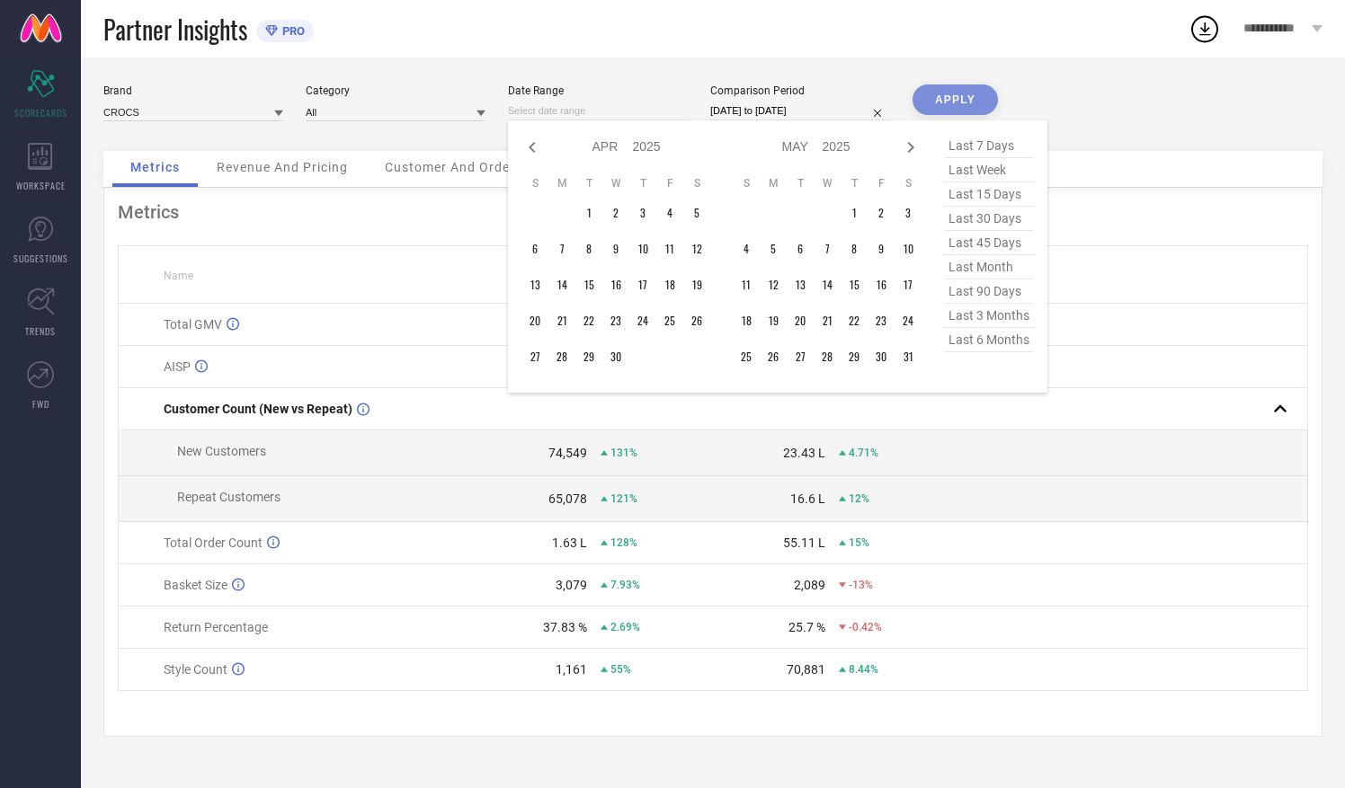
click at [529, 149] on icon at bounding box center [532, 148] width 22 height 22
click at [620, 207] on td "1" at bounding box center [615, 213] width 27 height 27
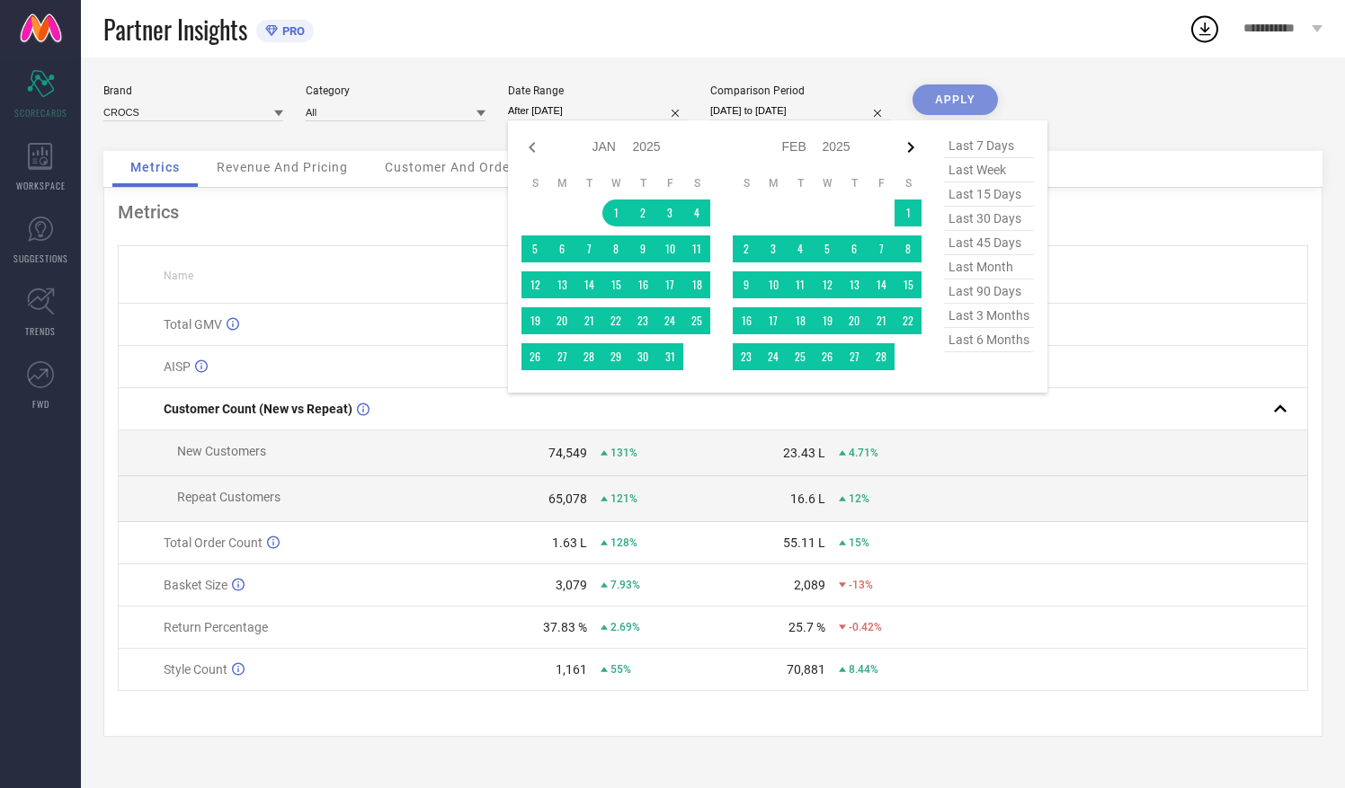
click at [908, 149] on icon at bounding box center [911, 148] width 22 height 22
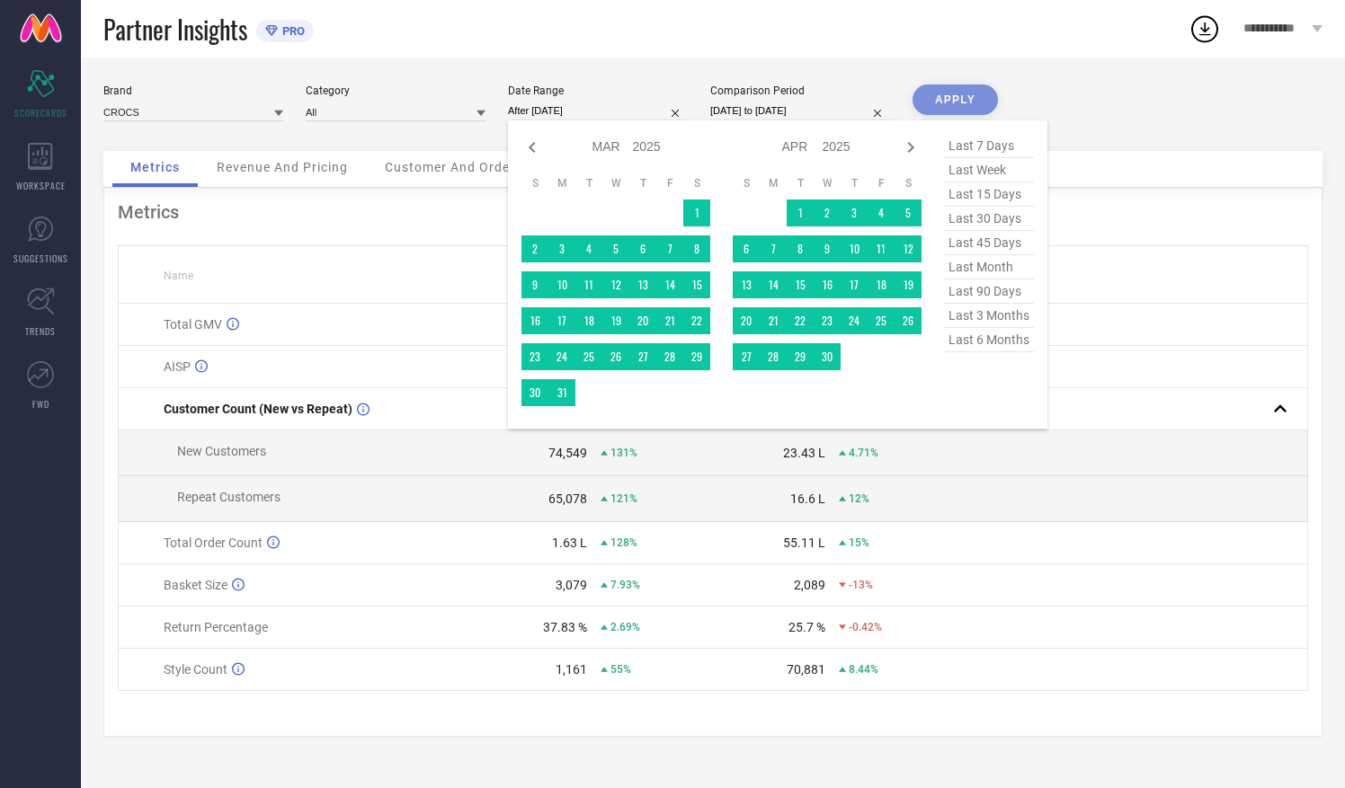
click at [908, 149] on icon at bounding box center [911, 148] width 22 height 22
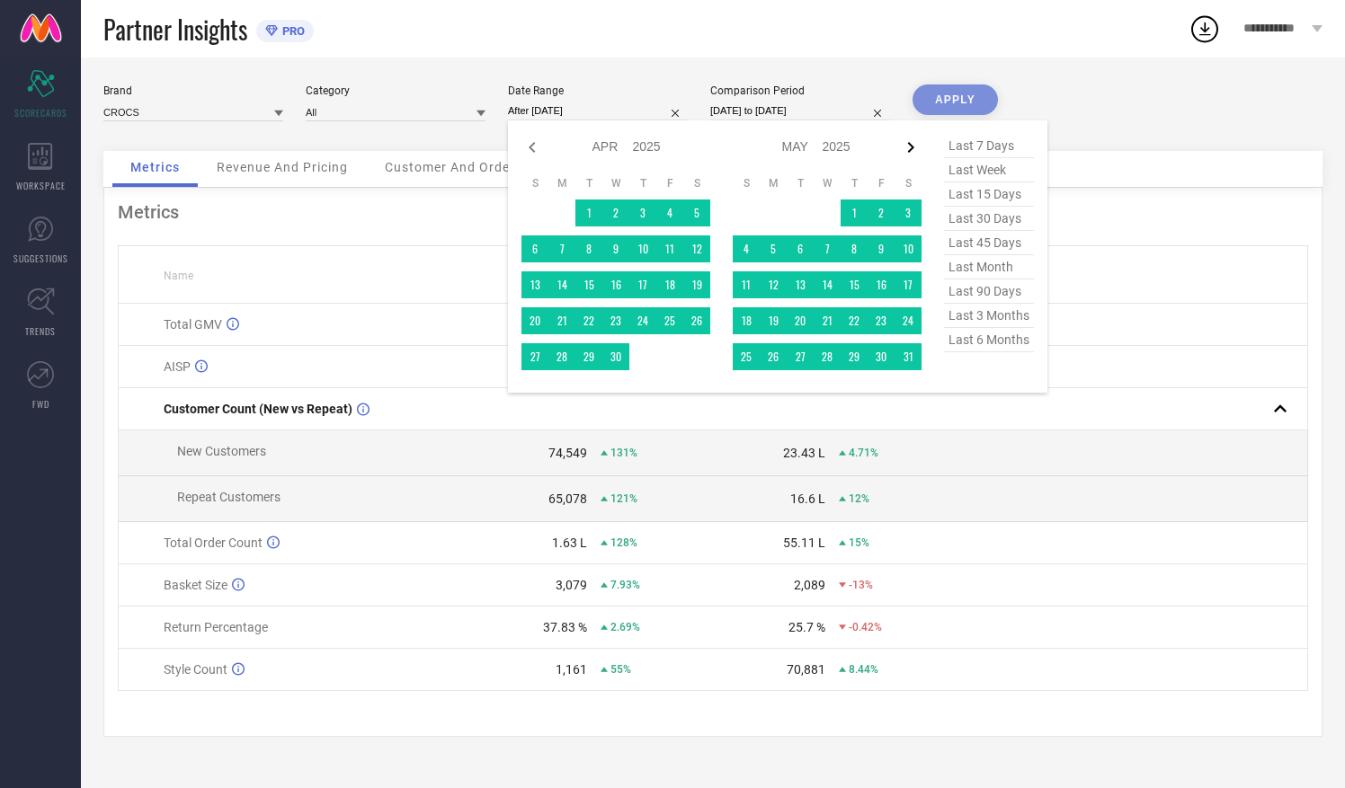
click at [908, 151] on icon at bounding box center [911, 148] width 22 height 22
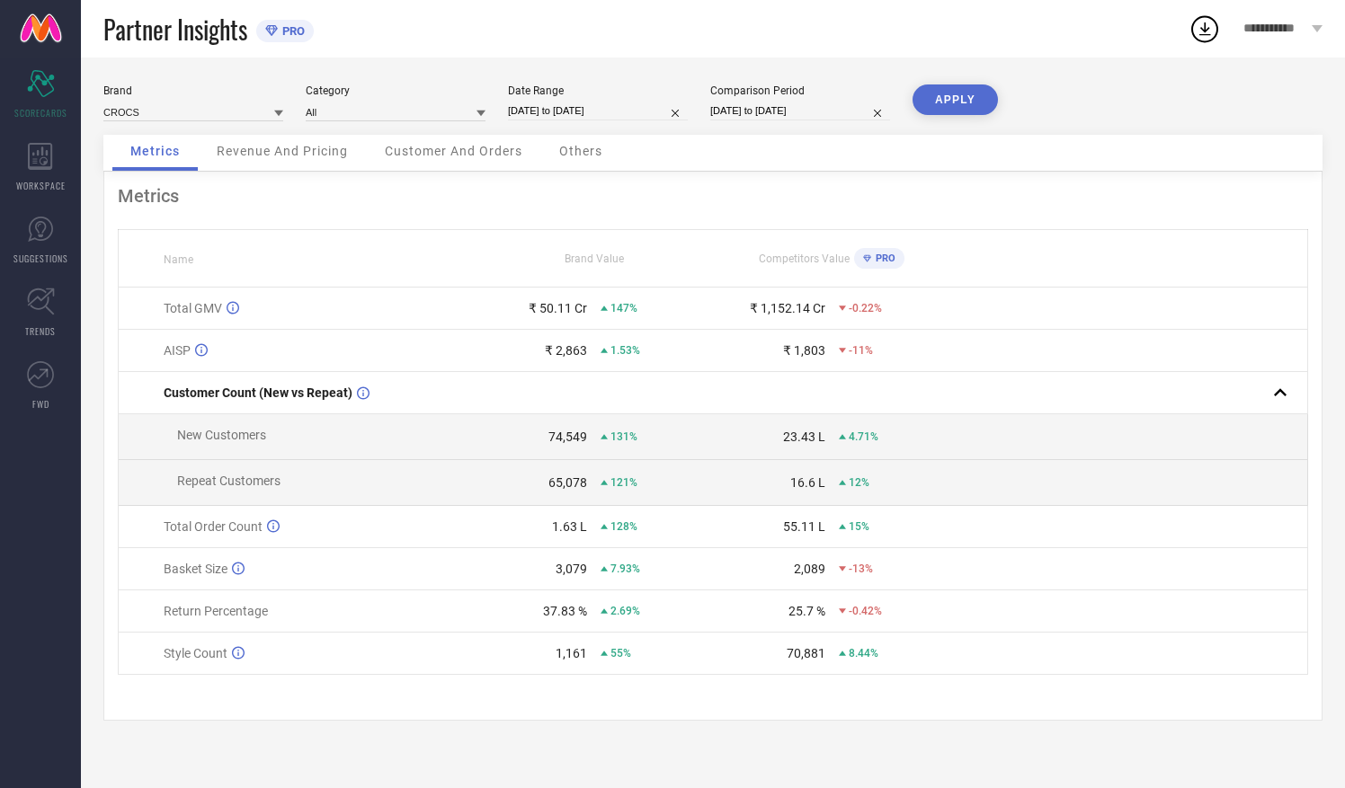
click at [951, 97] on button "APPLY" at bounding box center [954, 99] width 85 height 31
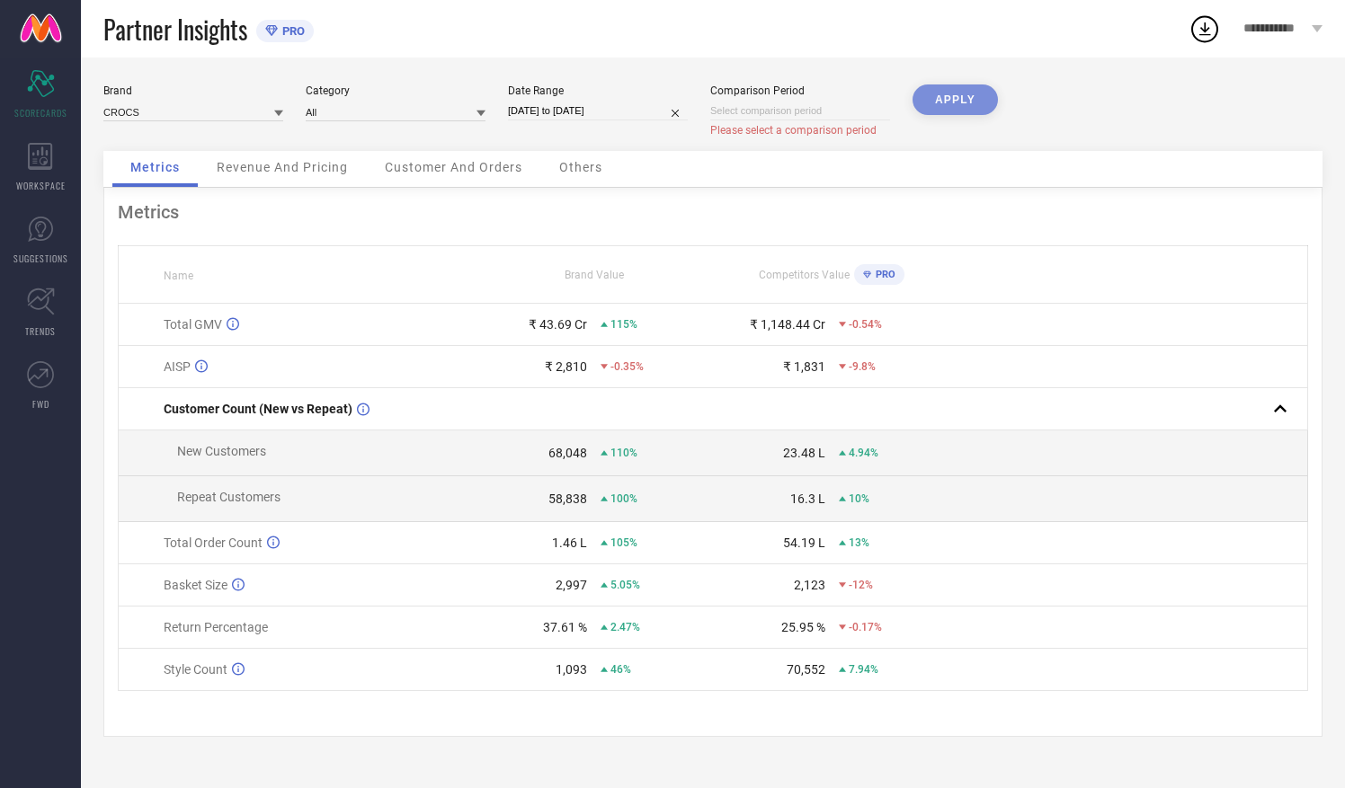
click at [784, 113] on input at bounding box center [800, 111] width 180 height 19
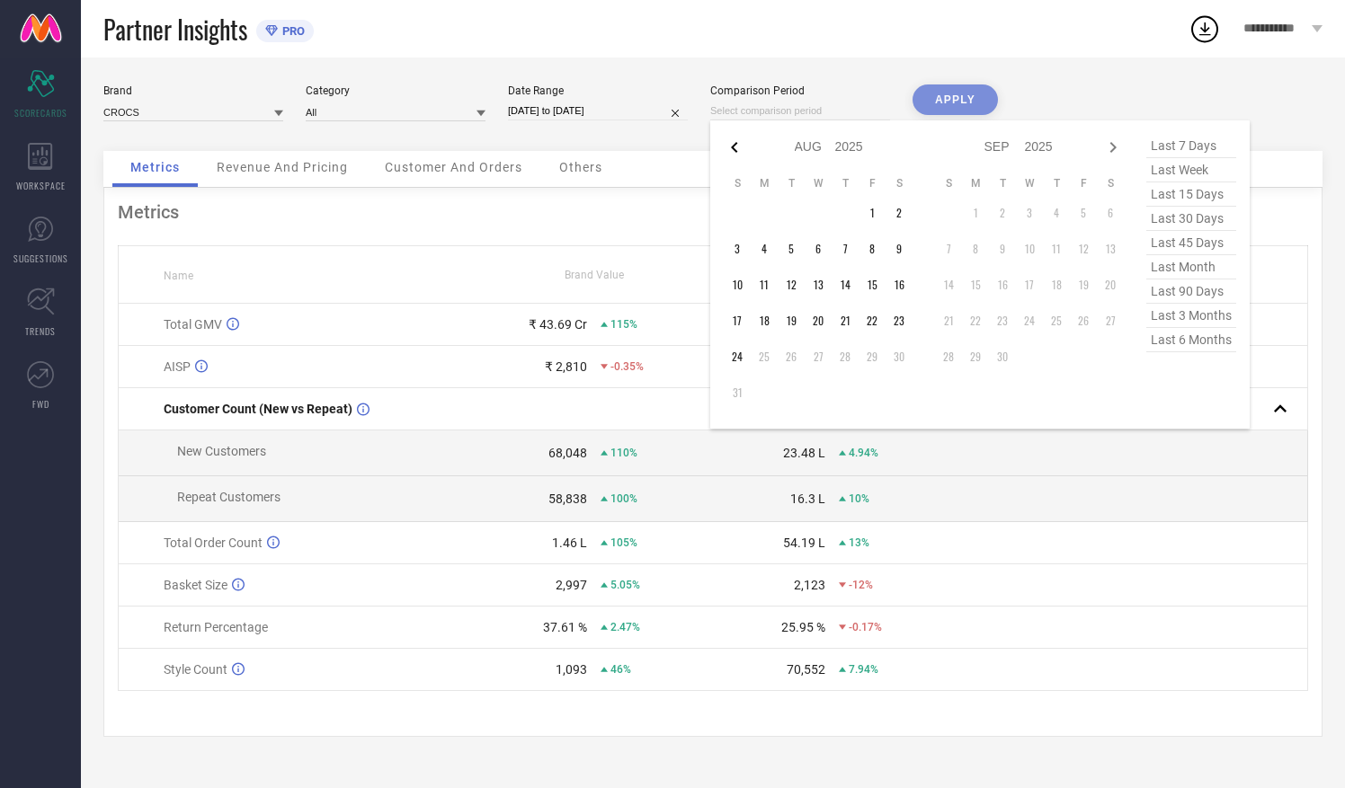
click at [737, 143] on icon at bounding box center [734, 148] width 22 height 22
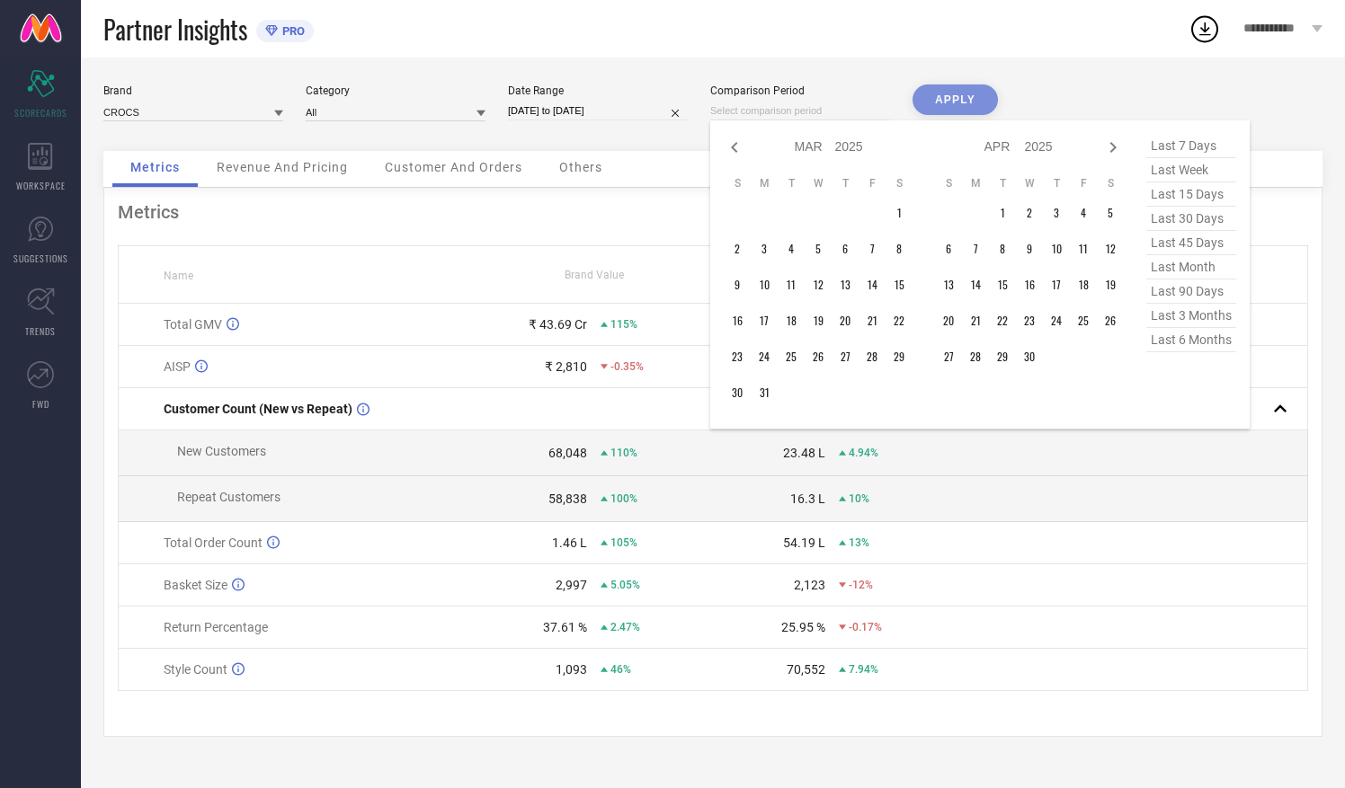
click at [737, 143] on icon at bounding box center [734, 148] width 22 height 22
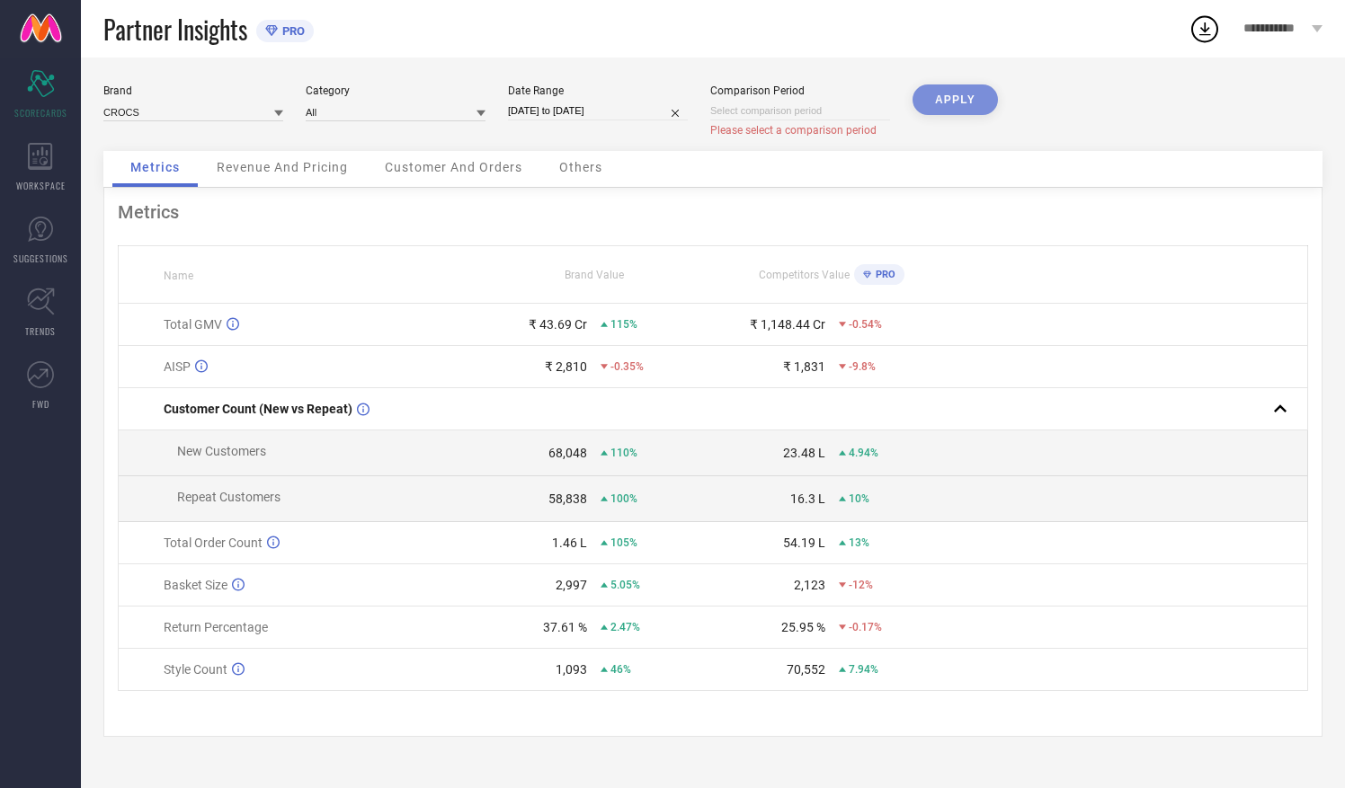
click at [654, 218] on div "Metrics" at bounding box center [713, 212] width 1190 height 22
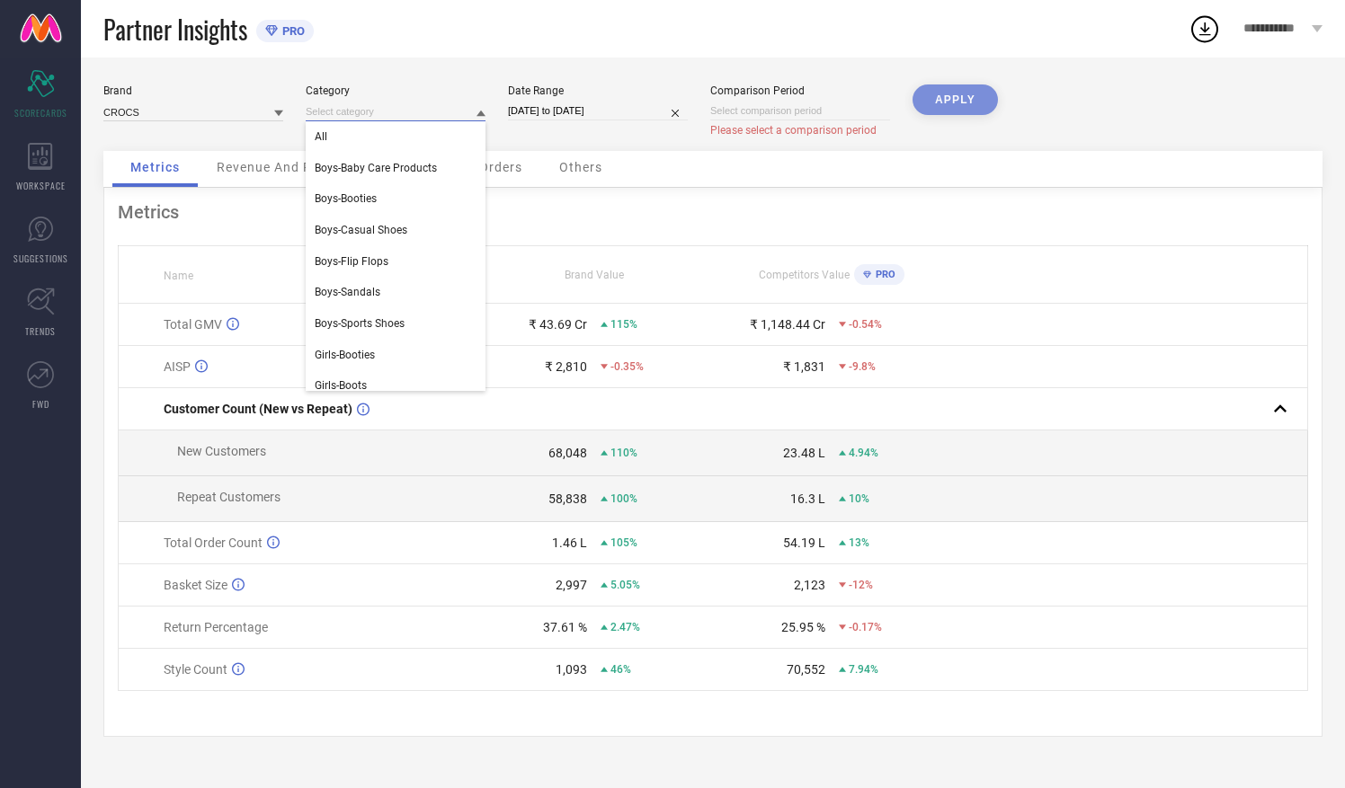
click at [467, 115] on input at bounding box center [396, 111] width 180 height 19
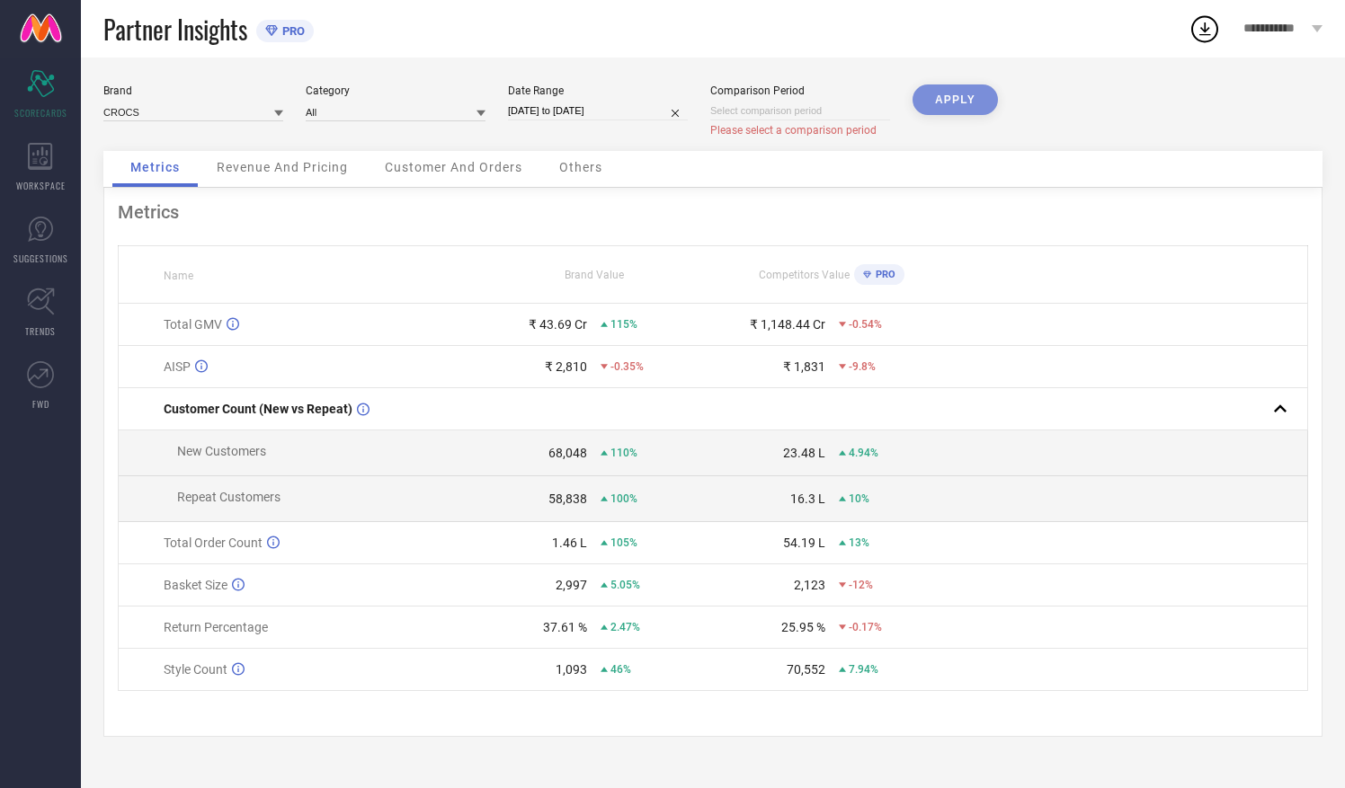
click at [482, 111] on icon at bounding box center [480, 113] width 9 height 9
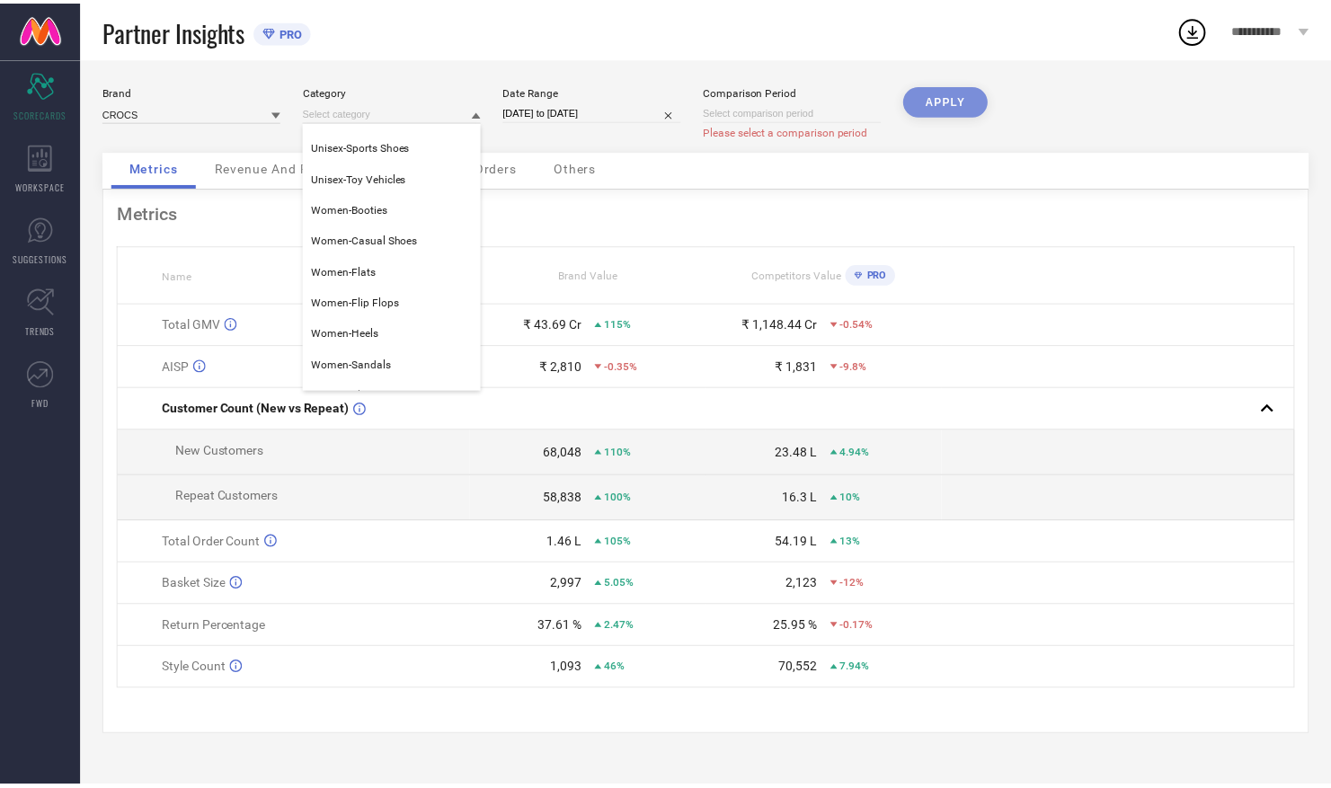
scroll to position [1475, 0]
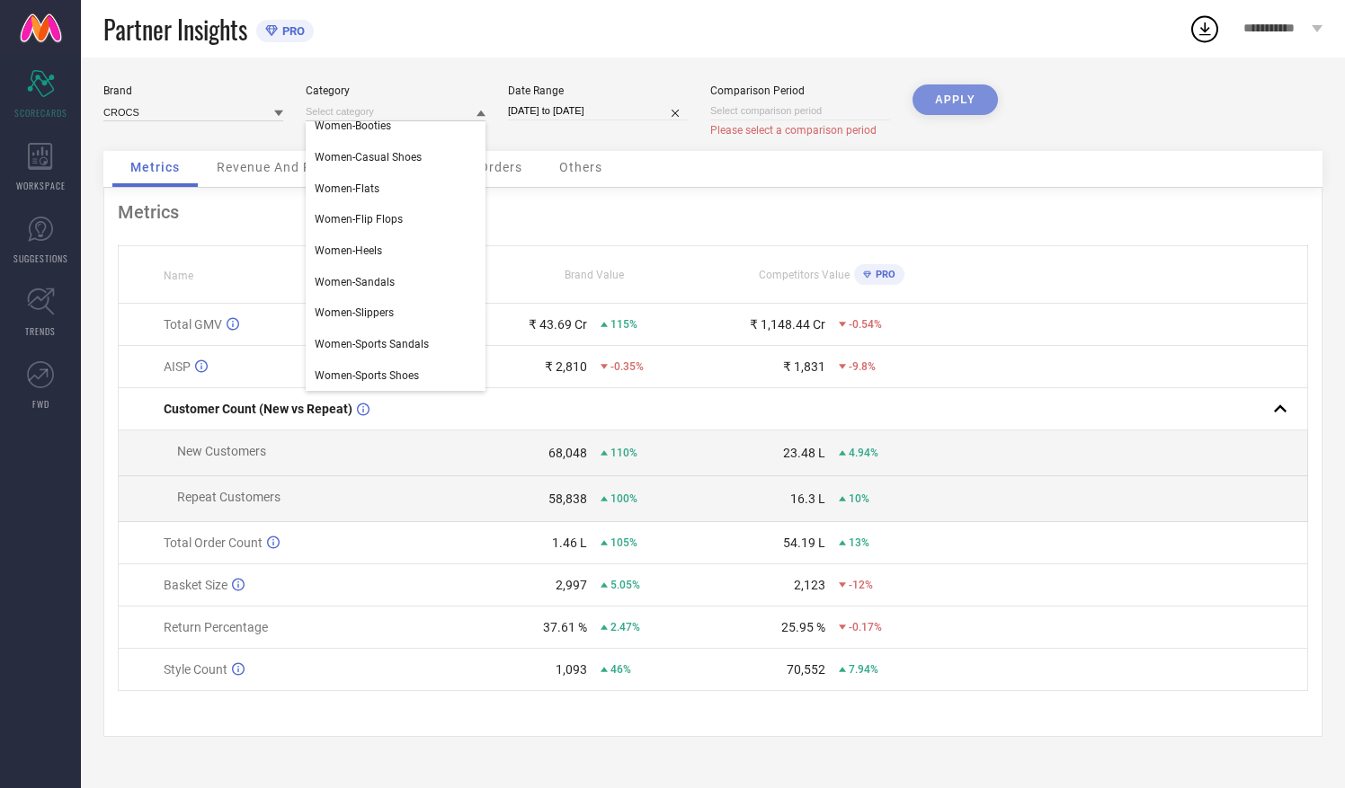
click at [1176, 97] on div "Brand CROCS Category Unisex-Shoe Care Unisex-Sports Sandals Unisex-Sports Shoes…" at bounding box center [712, 117] width 1219 height 67
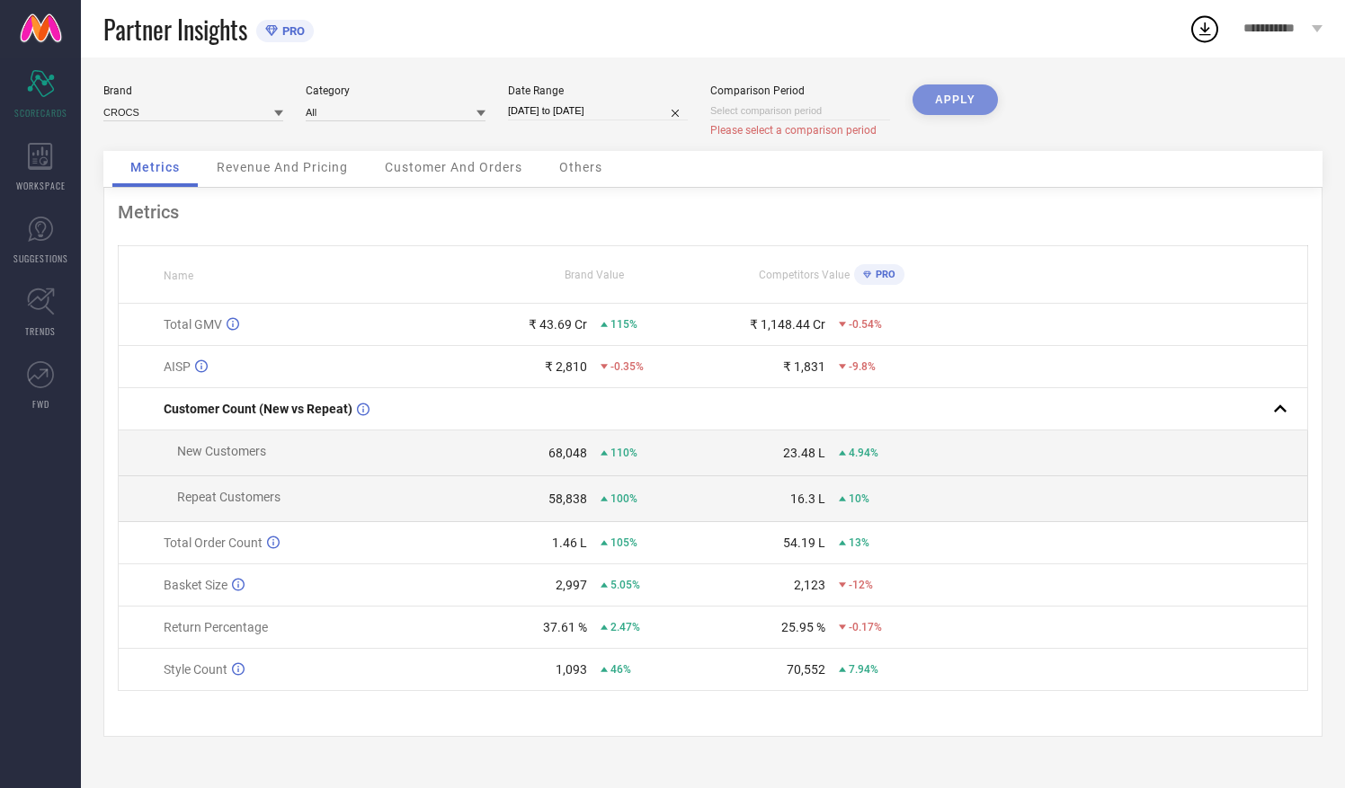
click at [581, 171] on span "Others" at bounding box center [580, 167] width 43 height 14
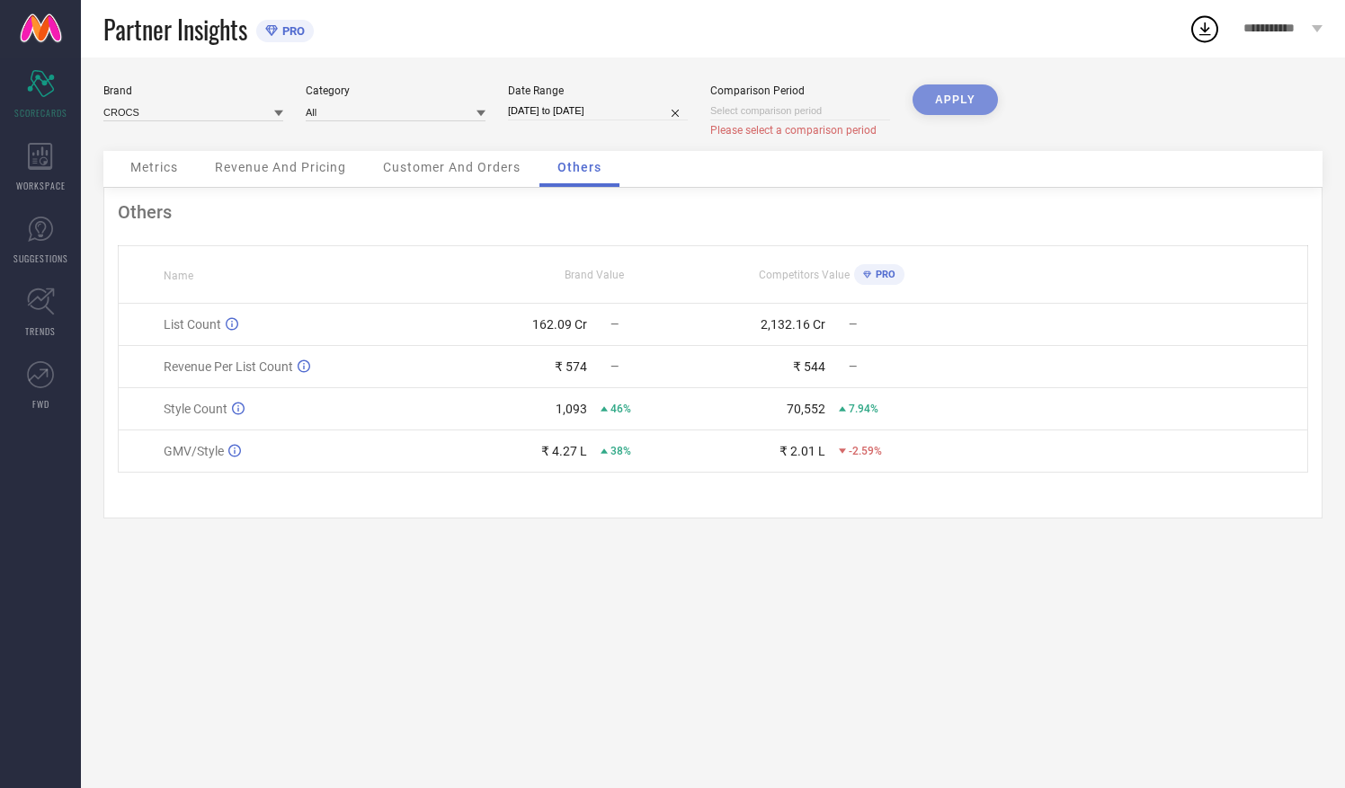
click at [471, 178] on div "Customer And Orders" at bounding box center [451, 169] width 173 height 36
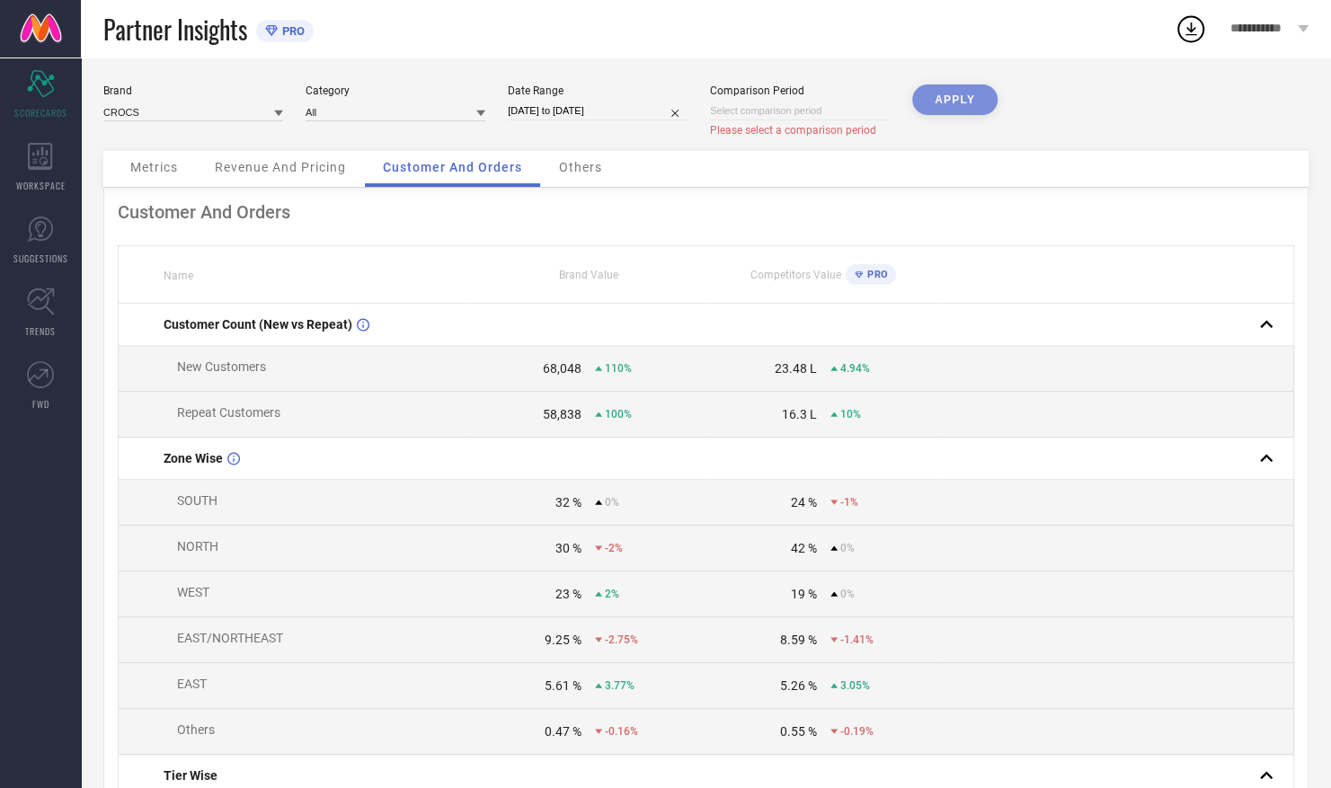
click at [305, 182] on div "Revenue And Pricing" at bounding box center [280, 169] width 167 height 36
